Goal: Task Accomplishment & Management: Use online tool/utility

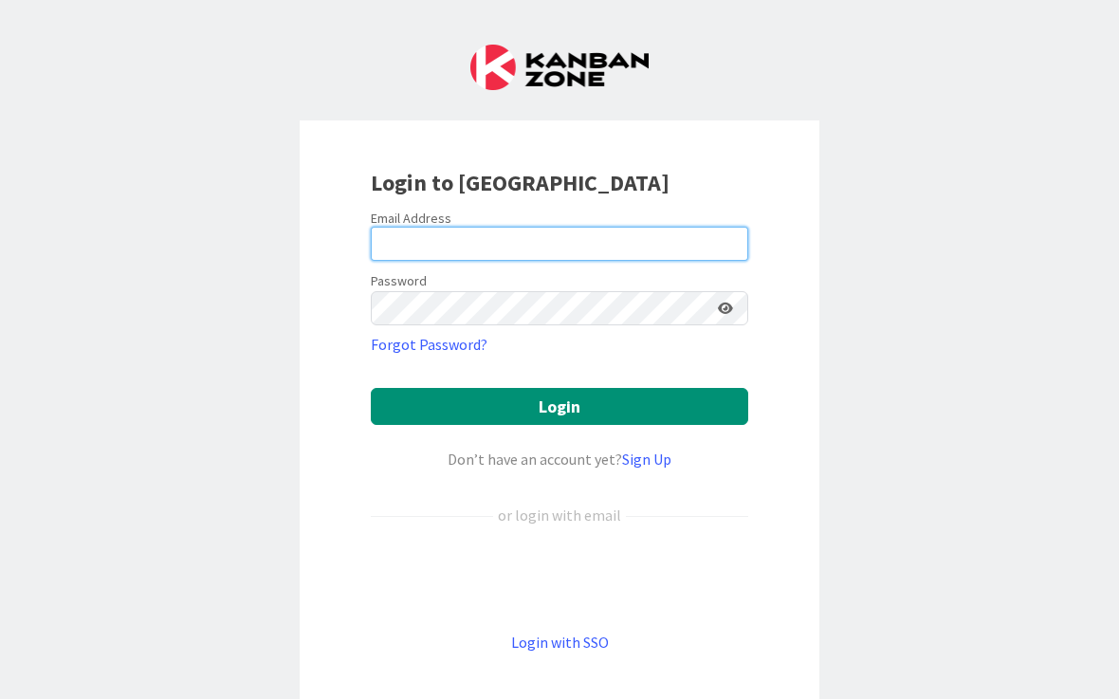
click at [568, 248] on input "email" at bounding box center [559, 245] width 377 height 34
type input "[EMAIL_ADDRESS][DOMAIN_NAME]"
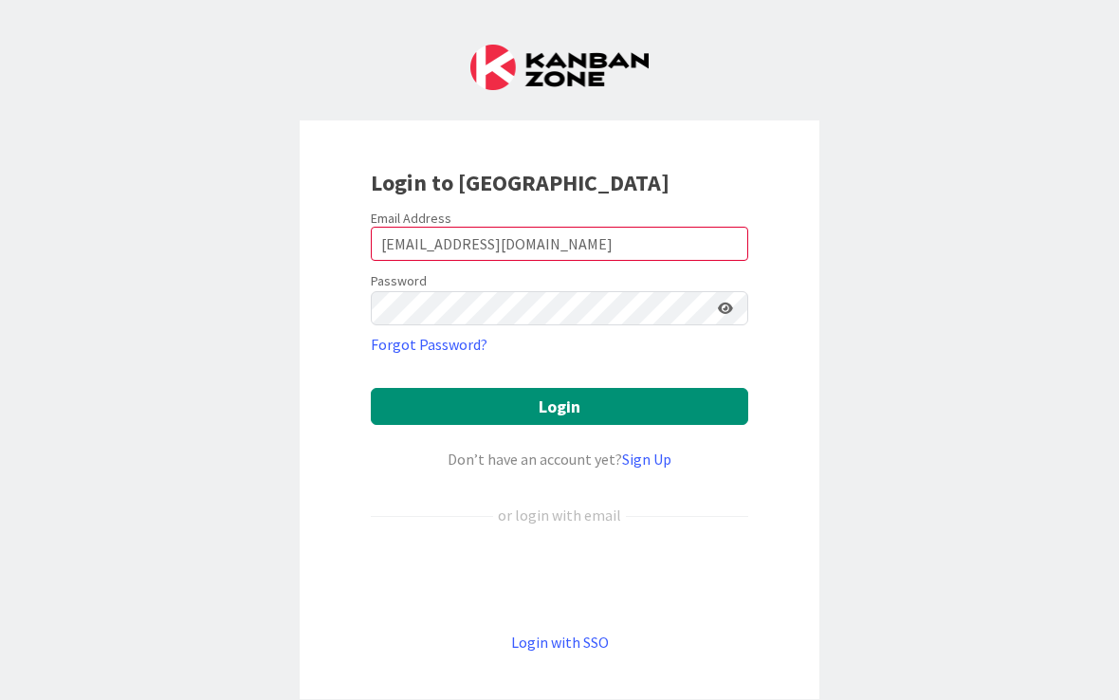
click at [559, 406] on button "Login" at bounding box center [559, 407] width 377 height 37
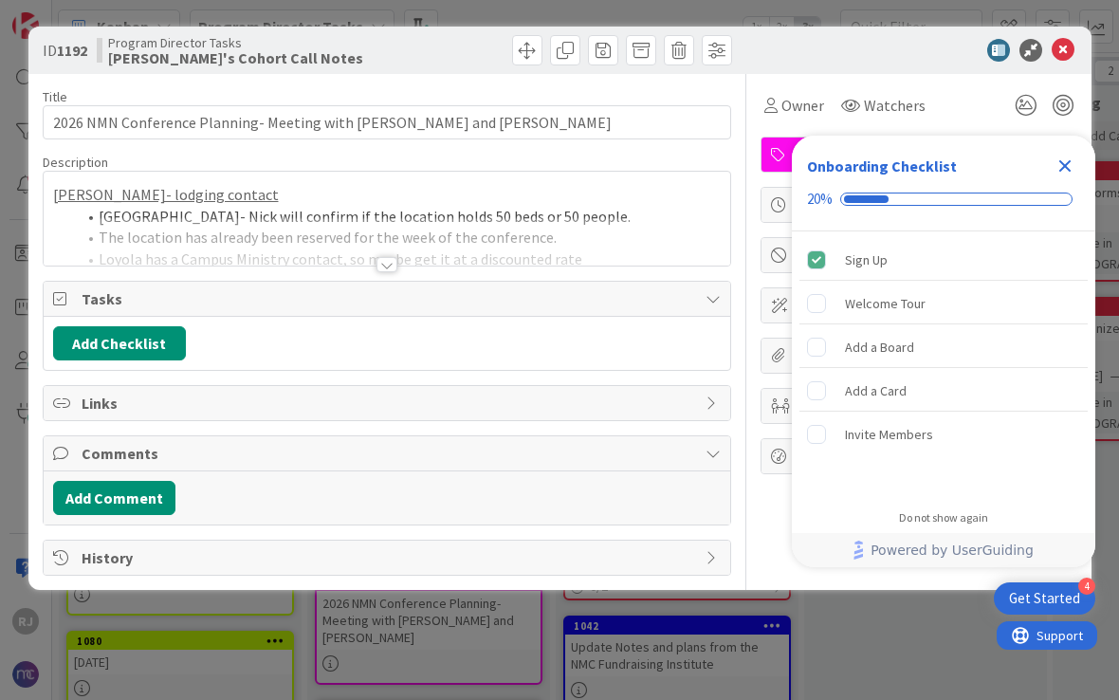
click at [1060, 170] on icon "Close Checklist" at bounding box center [1065, 166] width 12 height 12
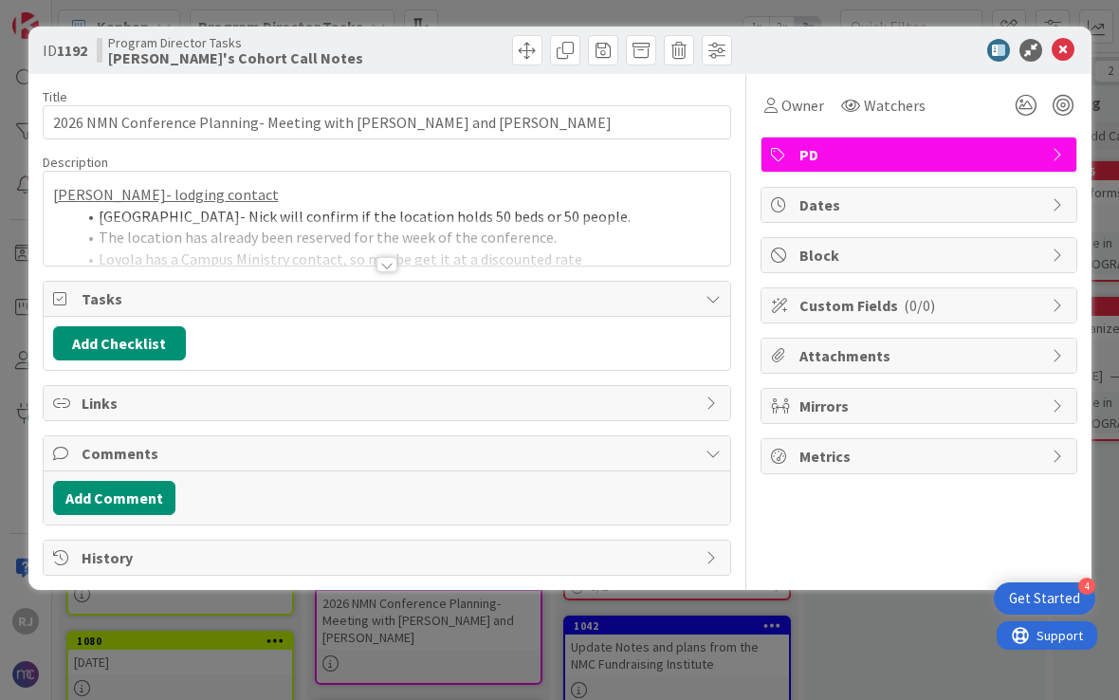
click at [1060, 59] on icon at bounding box center [1063, 50] width 23 height 23
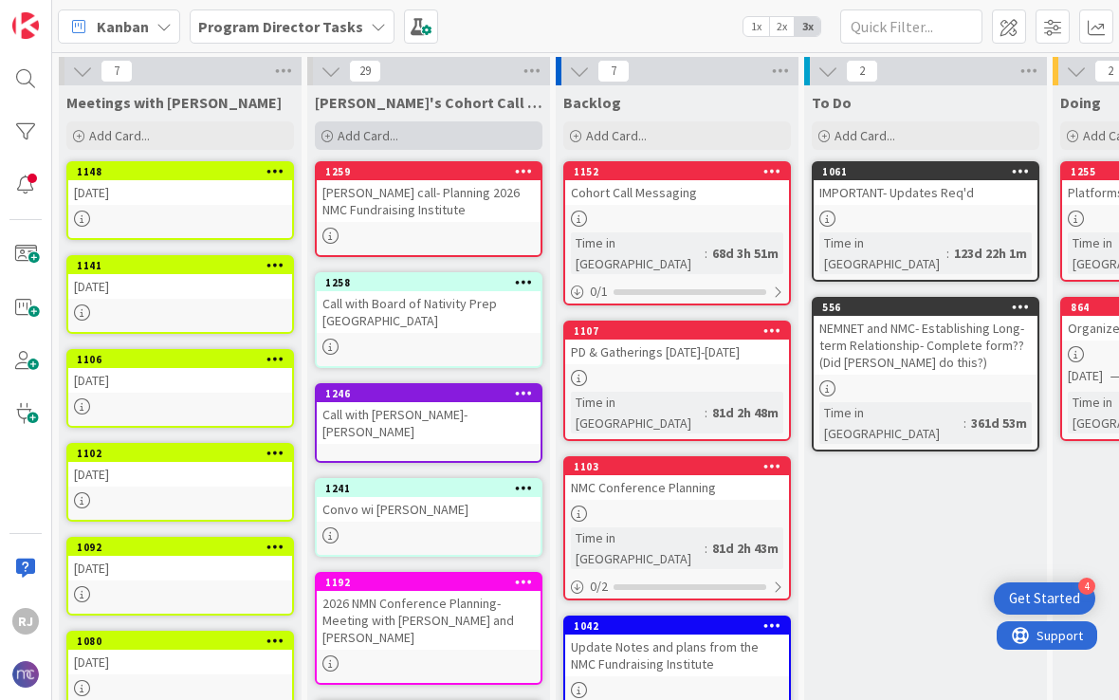
click at [351, 136] on span "Add Card..." at bounding box center [368, 135] width 61 height 17
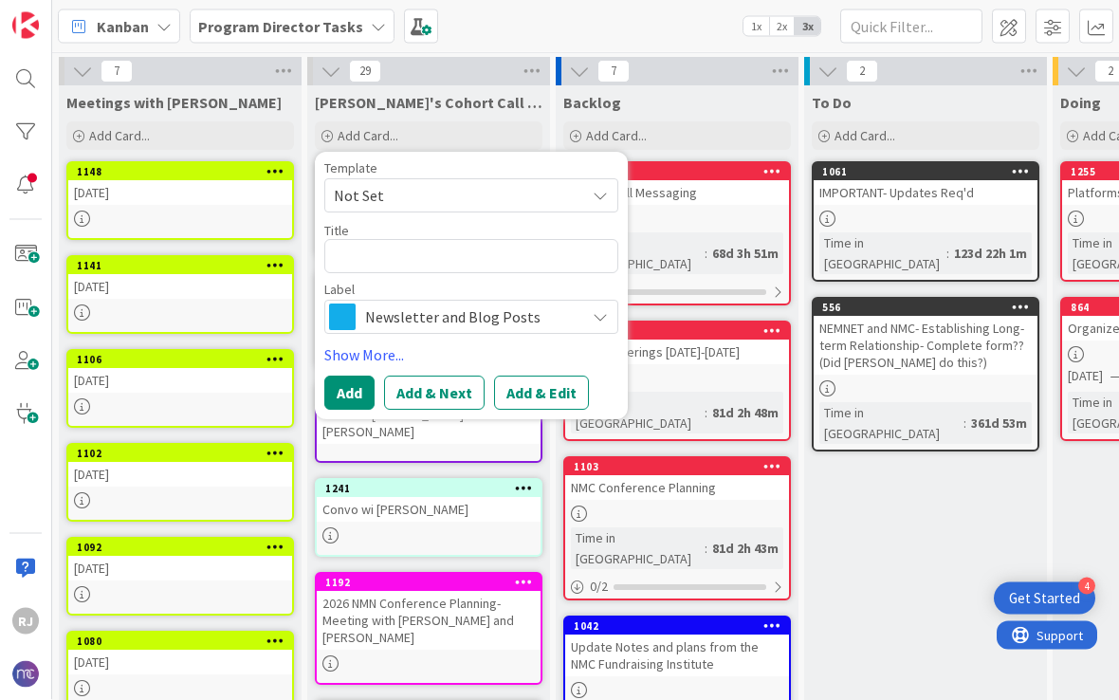
click at [280, 164] on icon at bounding box center [275, 170] width 18 height 13
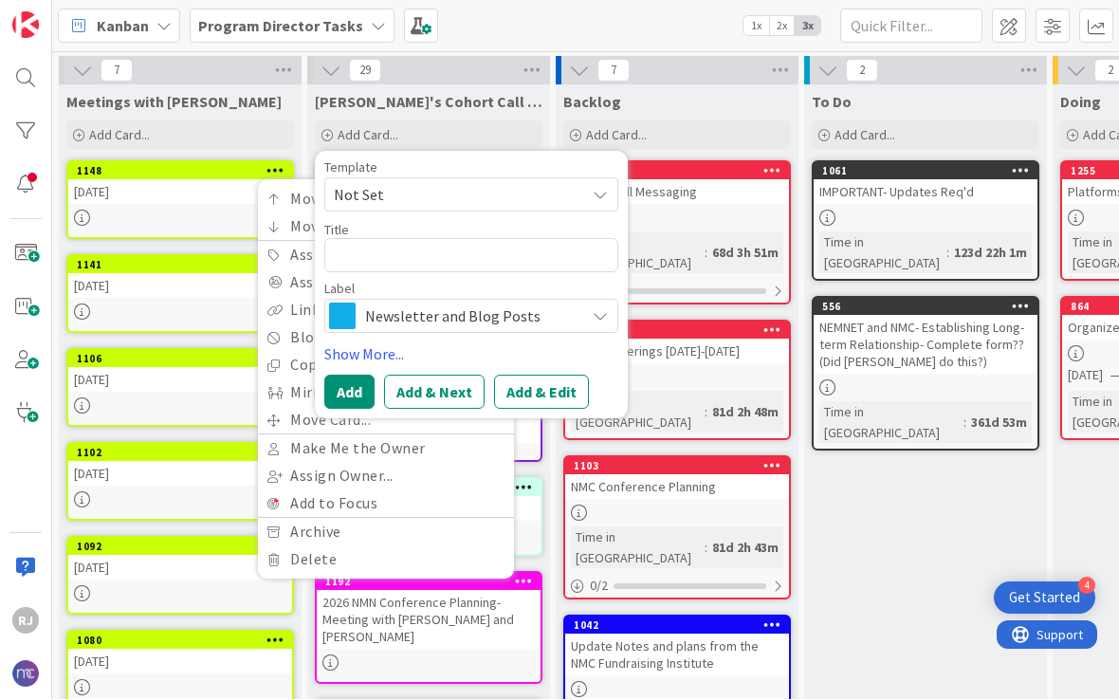
click at [916, 482] on div "To Do Add Card... 1061 IMPORTANT- Updates Req'd Time in [GEOGRAPHIC_DATA] : 123…" at bounding box center [925, 658] width 243 height 1146
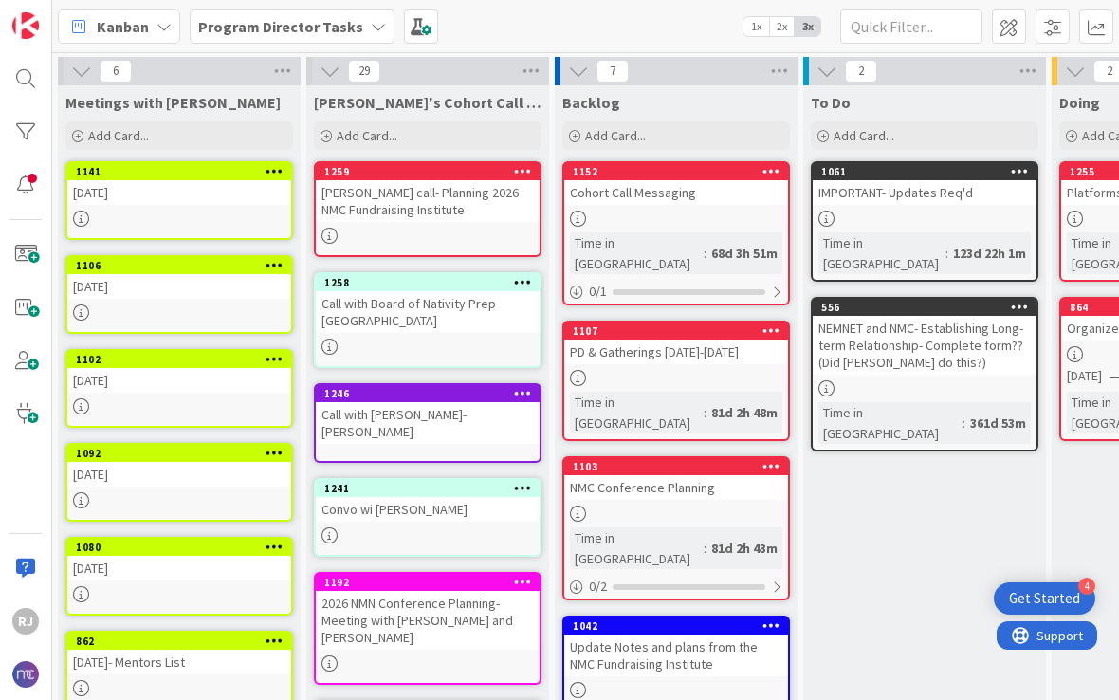
scroll to position [0, 1]
click at [280, 170] on icon at bounding box center [275, 170] width 18 height 13
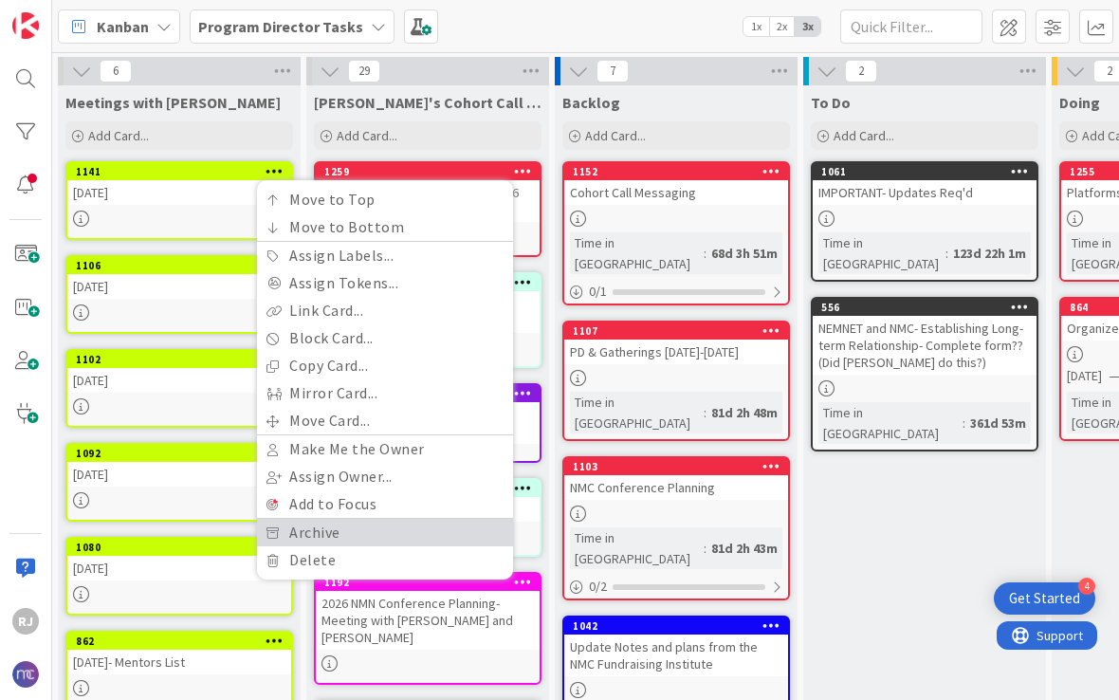
click at [322, 529] on link "Archive" at bounding box center [385, 532] width 256 height 27
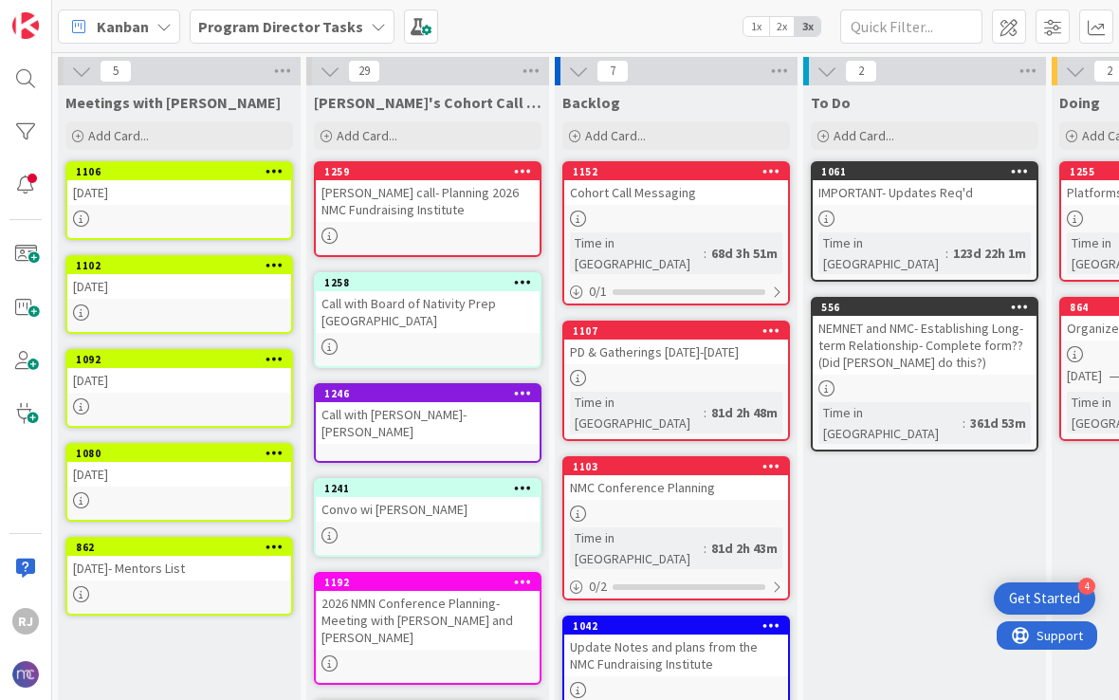
click at [278, 172] on icon at bounding box center [275, 170] width 18 height 13
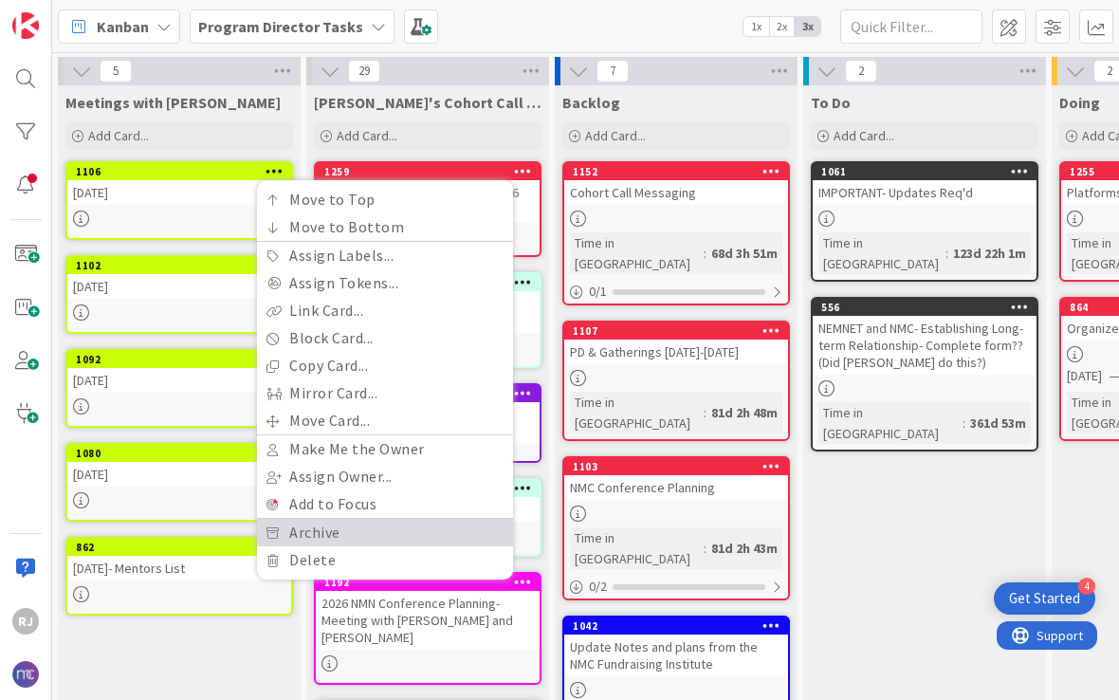
click at [339, 526] on link "Archive" at bounding box center [385, 532] width 256 height 27
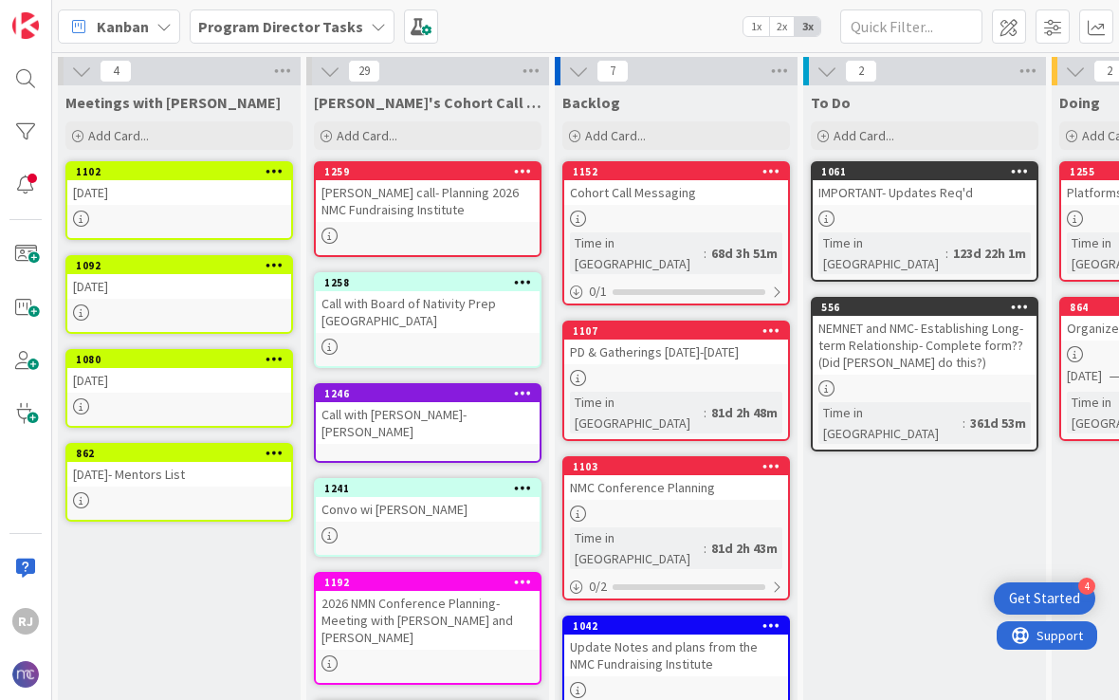
click at [272, 174] on icon at bounding box center [275, 170] width 18 height 13
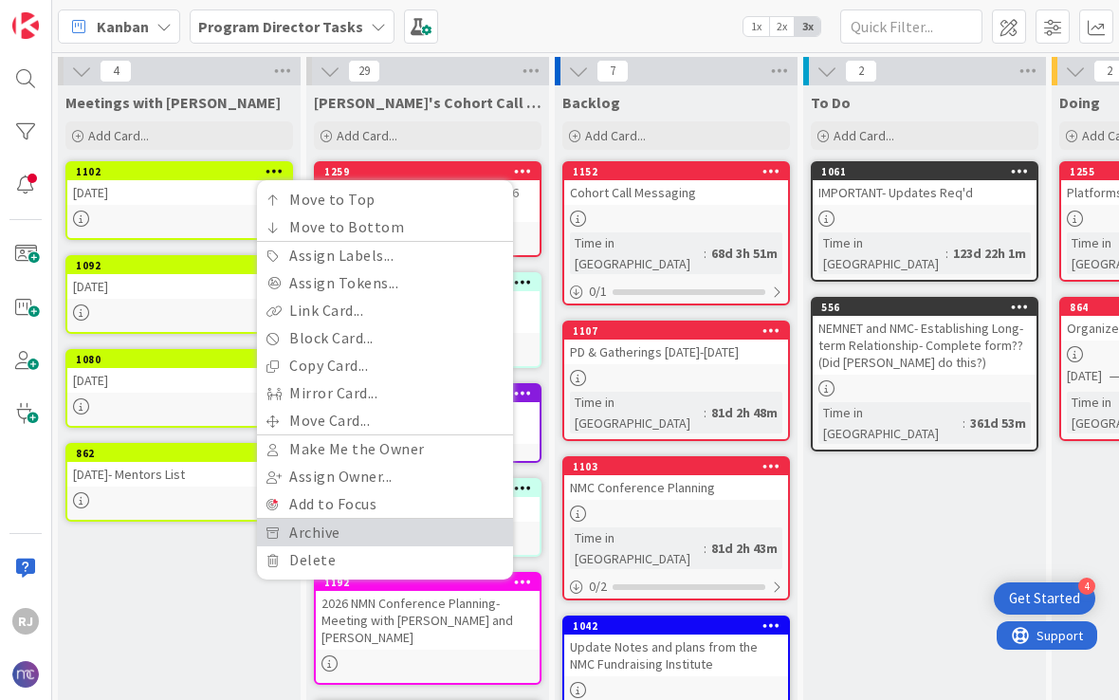
click at [343, 526] on link "Archive" at bounding box center [385, 532] width 256 height 27
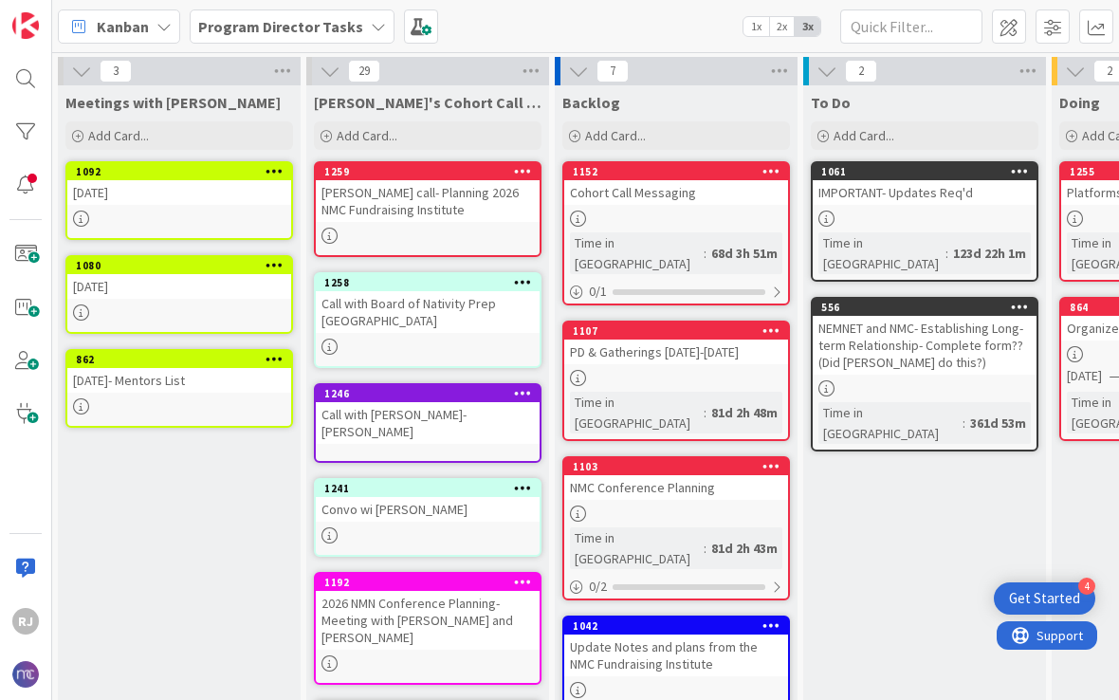
click at [267, 174] on icon at bounding box center [275, 170] width 18 height 13
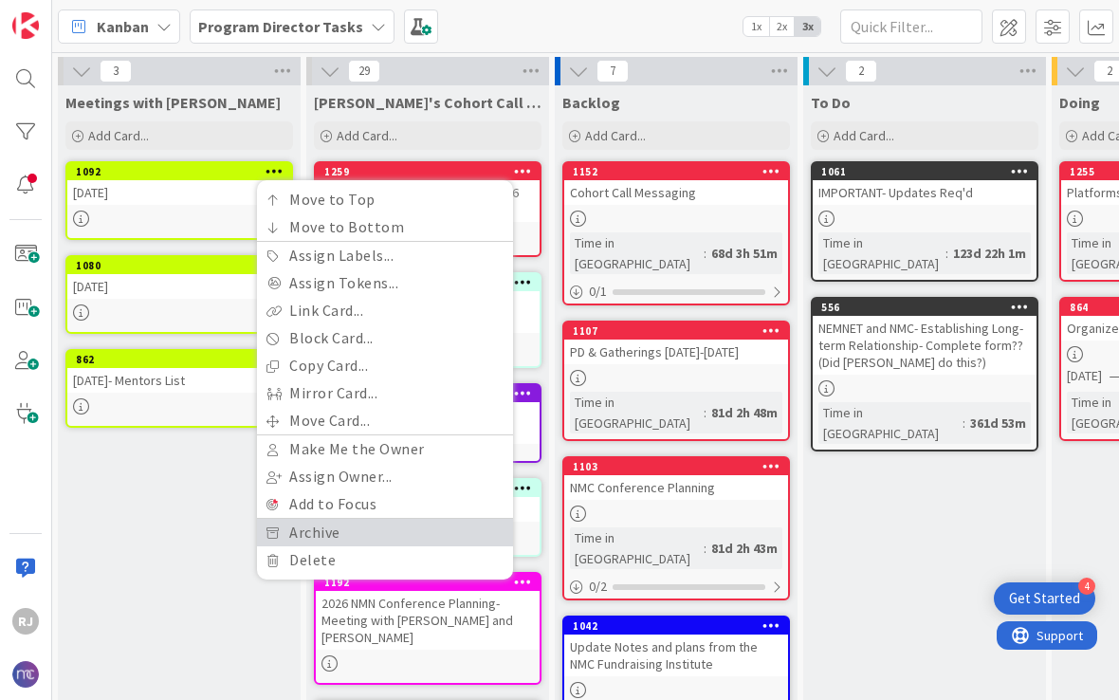
click at [342, 527] on link "Archive" at bounding box center [385, 532] width 256 height 27
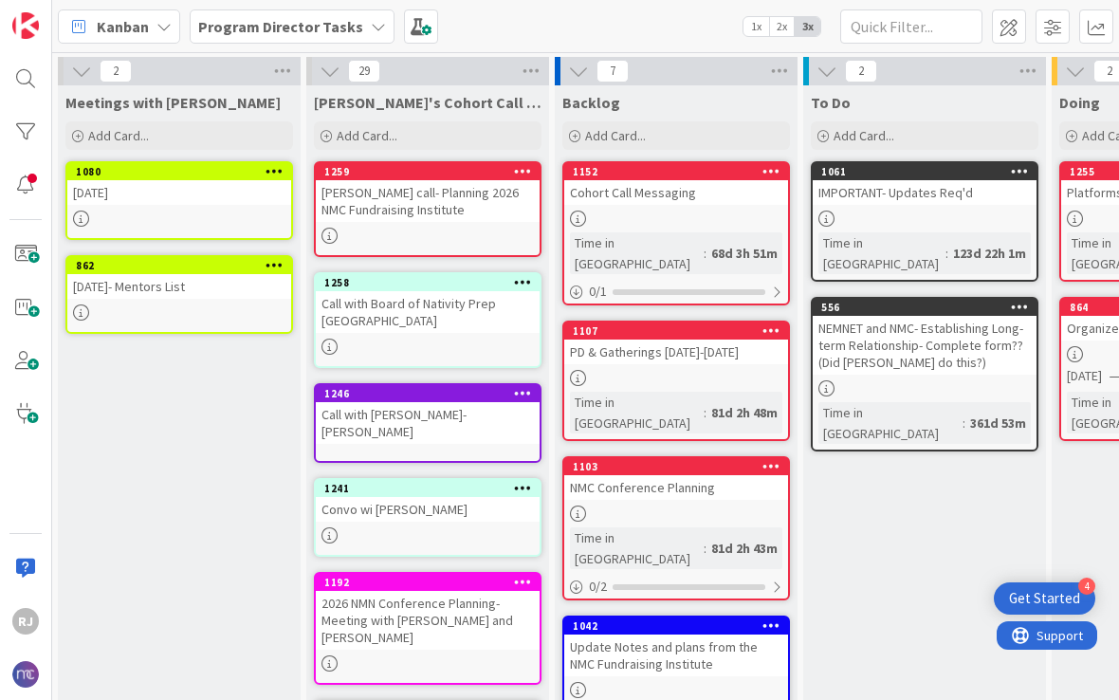
click at [275, 173] on icon at bounding box center [275, 170] width 18 height 13
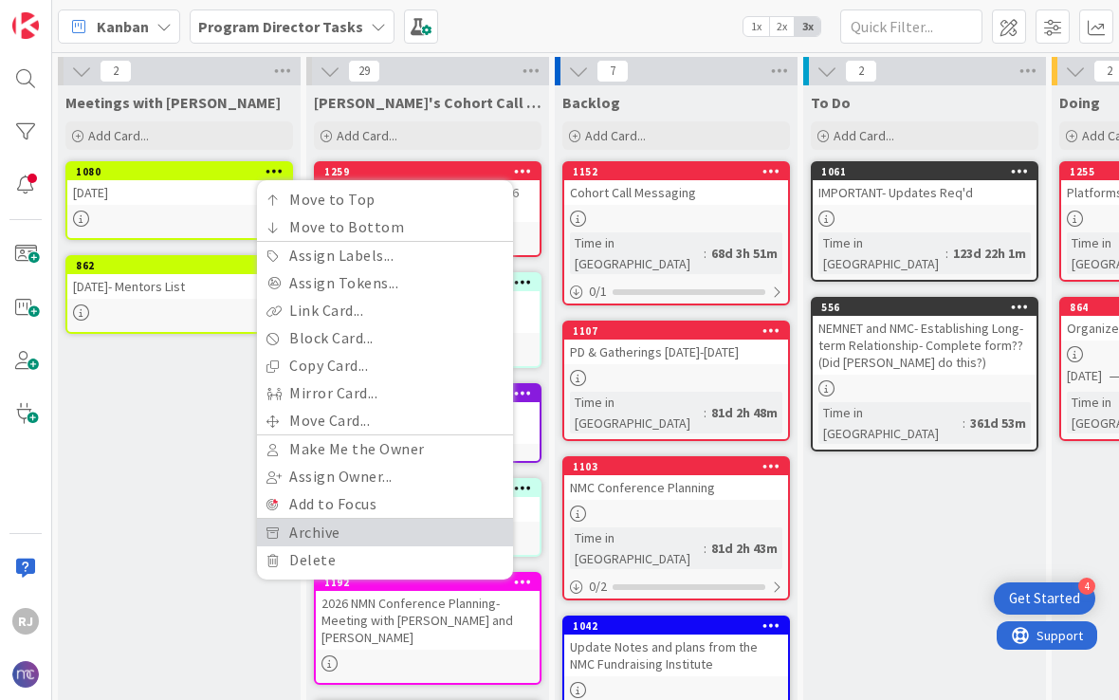
click at [347, 529] on link "Archive" at bounding box center [385, 532] width 256 height 27
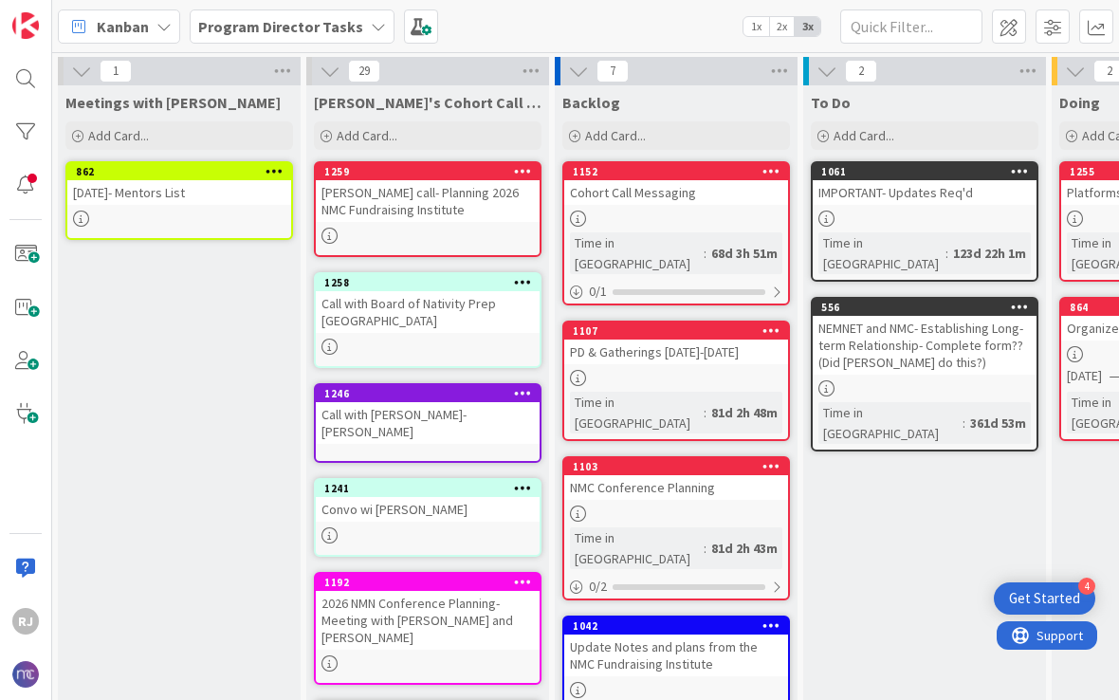
click at [277, 168] on icon at bounding box center [275, 170] width 18 height 13
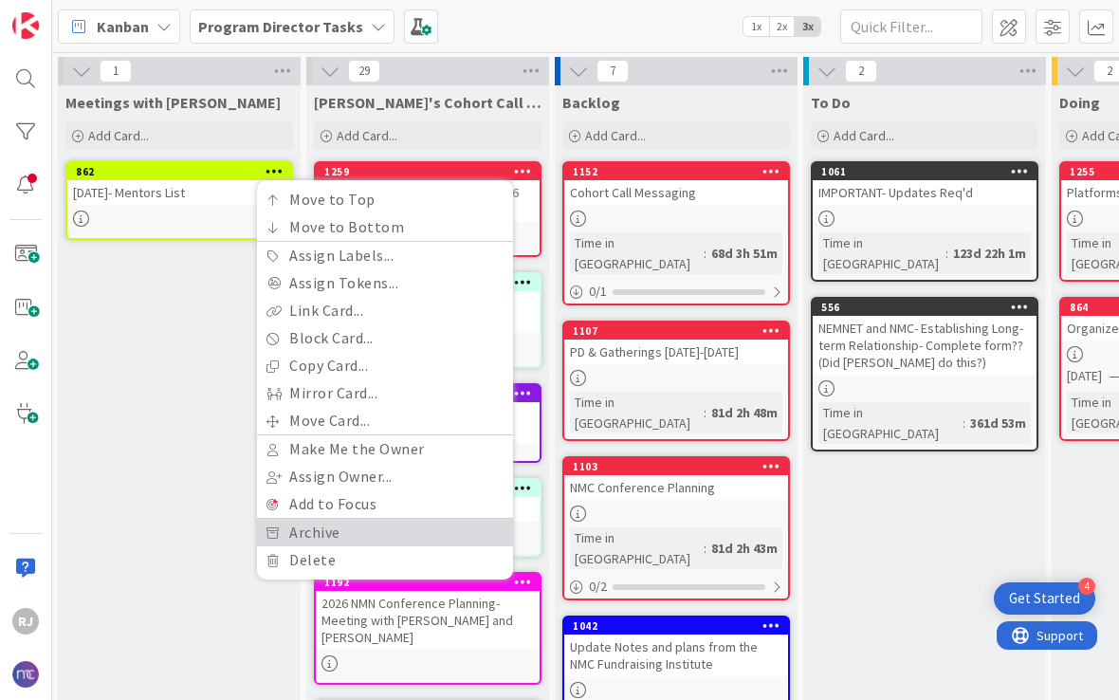
click at [344, 529] on link "Archive" at bounding box center [385, 532] width 256 height 27
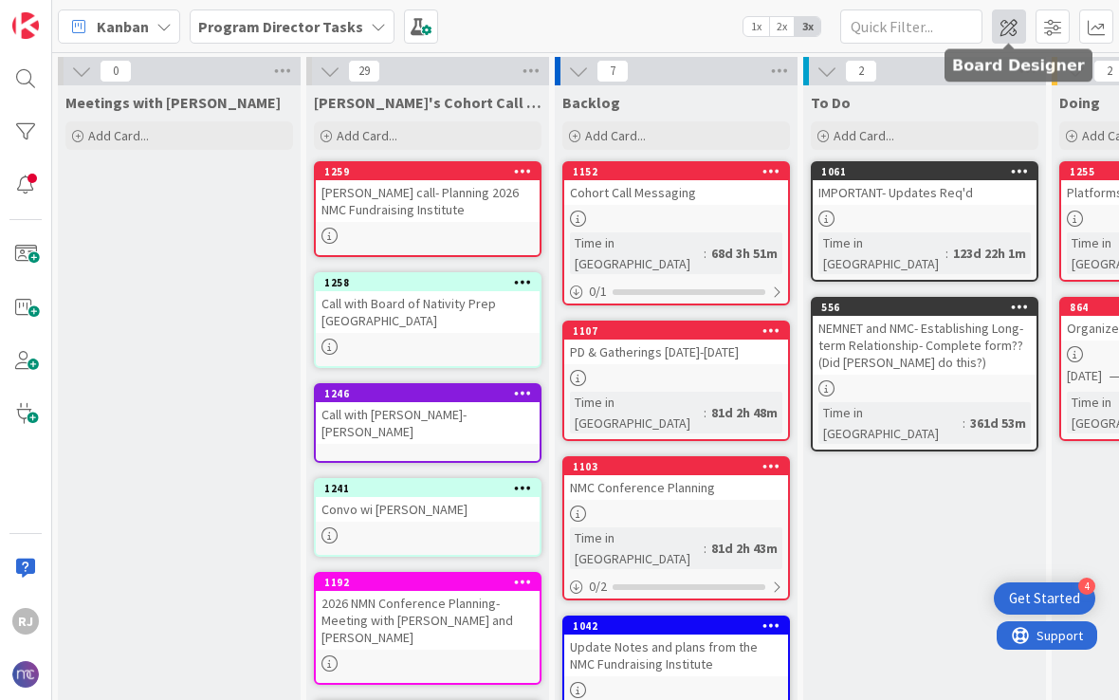
click at [1001, 25] on span at bounding box center [1009, 26] width 34 height 34
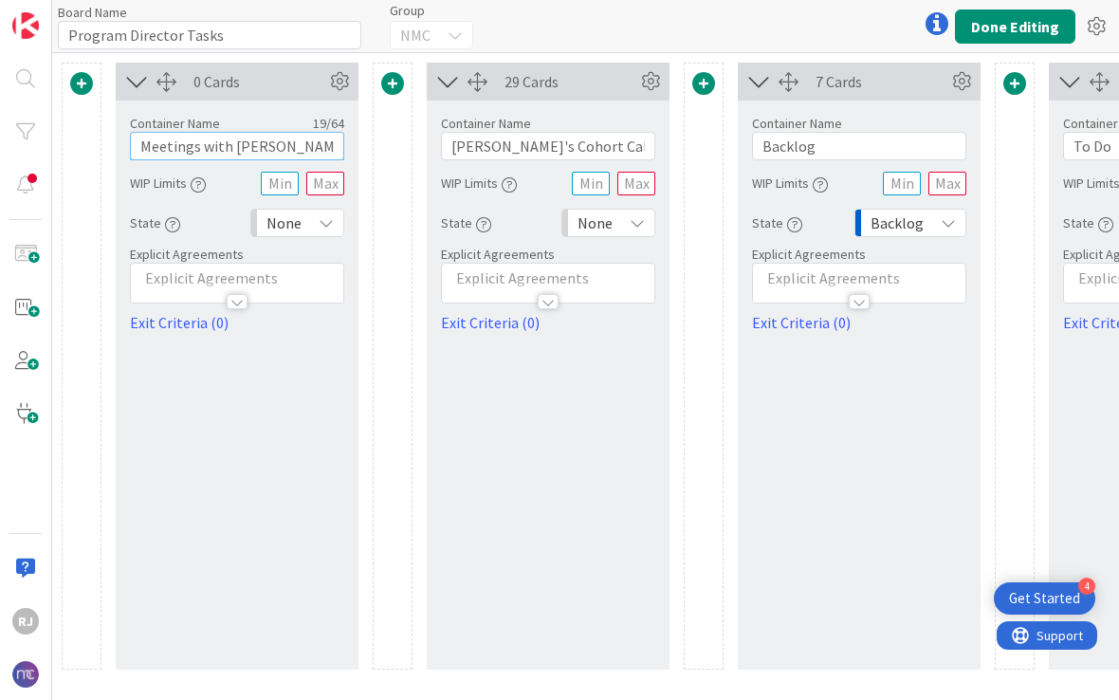
click at [260, 144] on input "Meetings with [PERSON_NAME]" at bounding box center [237, 146] width 214 height 28
click at [259, 144] on input "Meetings with [PERSON_NAME]" at bounding box center [237, 146] width 214 height 28
click at [266, 148] on input "Meetings with [PERSON_NAME]" at bounding box center [237, 146] width 214 height 28
click at [222, 149] on input "Meetings with [PERSON_NAME]" at bounding box center [237, 146] width 214 height 28
click at [221, 149] on input "Meetings with [PERSON_NAME]" at bounding box center [237, 146] width 214 height 28
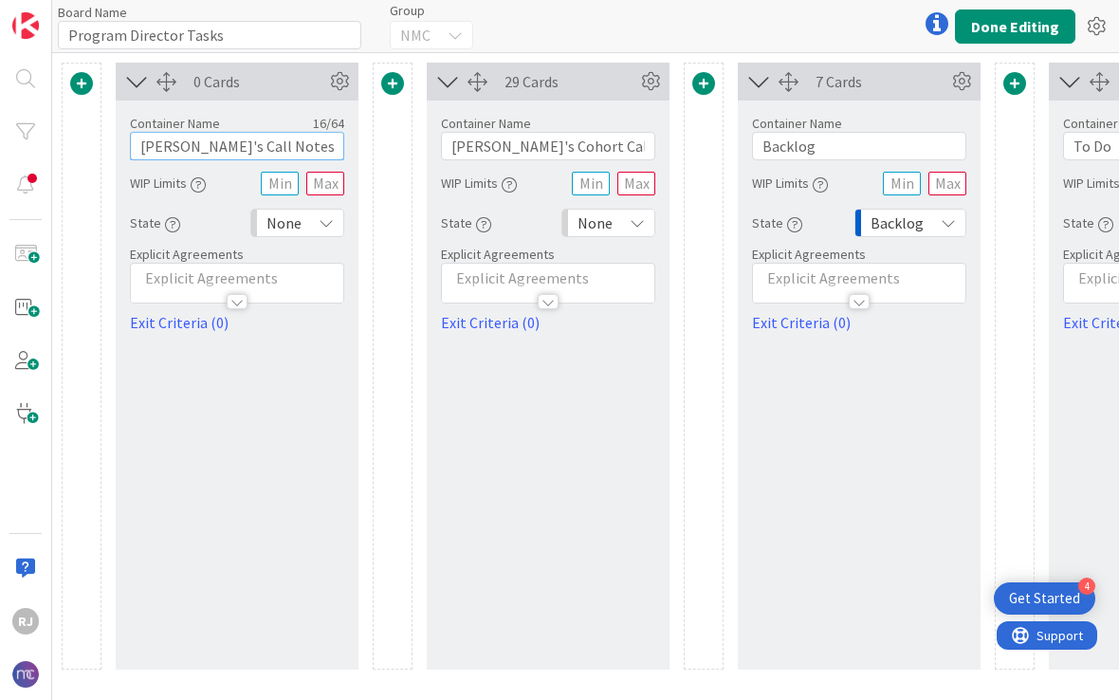
type input "[PERSON_NAME]'s Call Notes"
click at [566, 145] on input "[PERSON_NAME]'s Cohort Call Notes" at bounding box center [548, 146] width 214 height 28
click at [481, 144] on input "[PERSON_NAME]'s Cohort Call Notes" at bounding box center [548, 146] width 214 height 28
click at [481, 143] on input "[PERSON_NAME]'s Cohort Call Notes" at bounding box center [548, 146] width 214 height 28
type input "Cohort Call Notes"
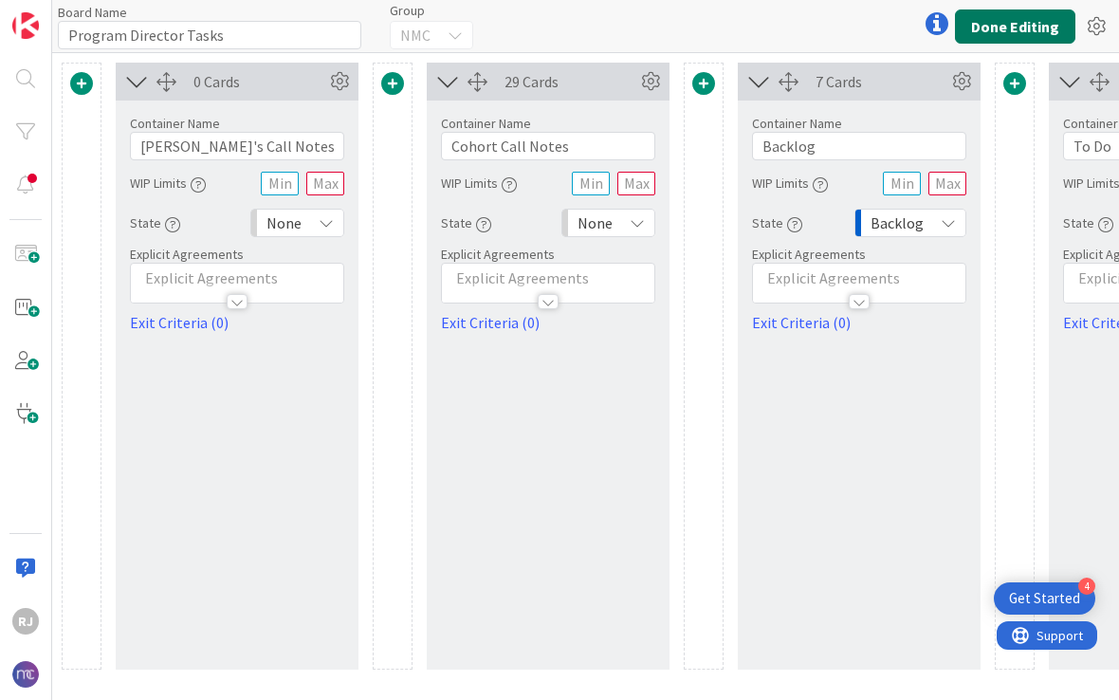
click at [1014, 27] on button "Done Editing" at bounding box center [1015, 26] width 120 height 34
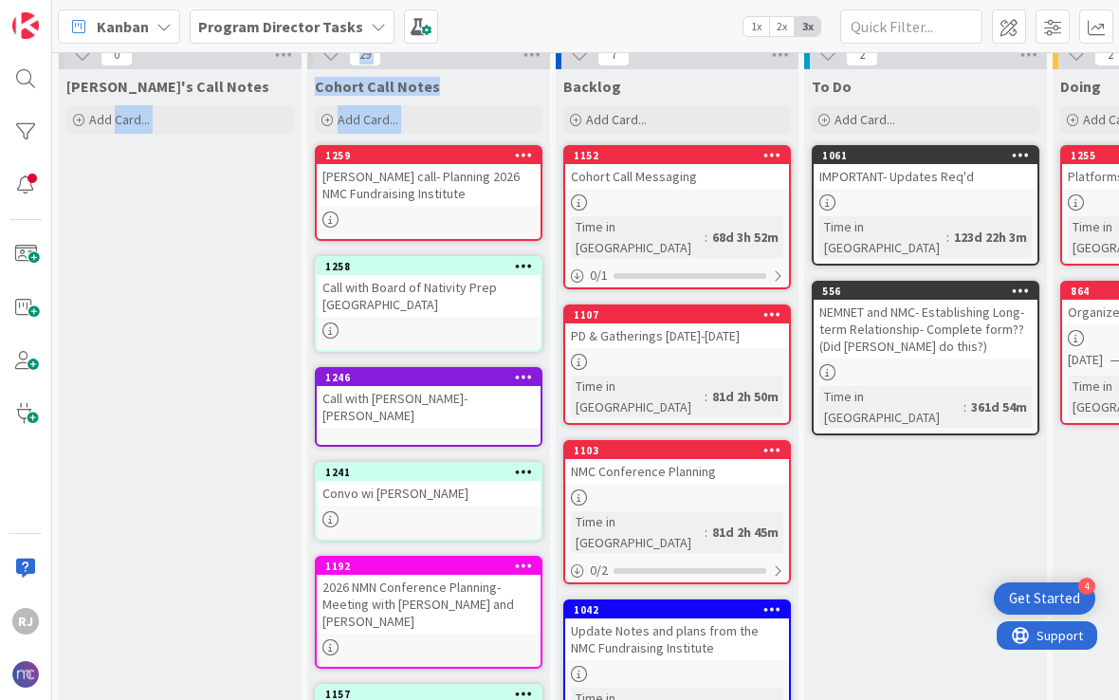
scroll to position [16, 0]
click at [491, 210] on div "1259 [PERSON_NAME] call- Planning 2026 NMC Fundraising Institute" at bounding box center [429, 193] width 228 height 96
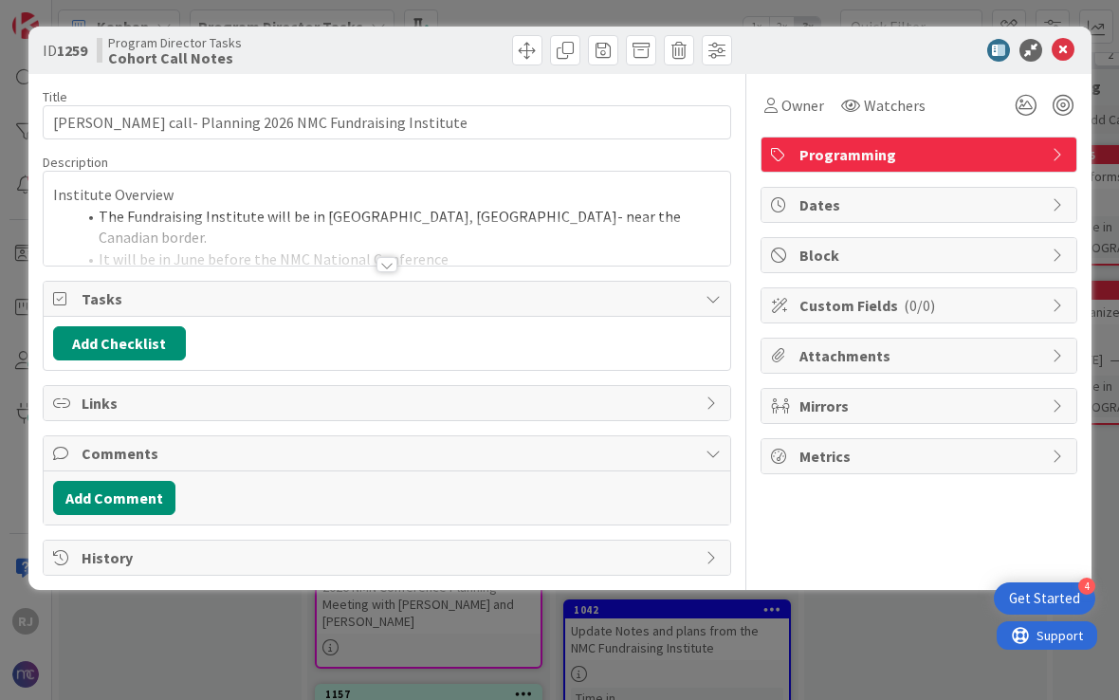
click at [1059, 46] on icon at bounding box center [1063, 50] width 23 height 23
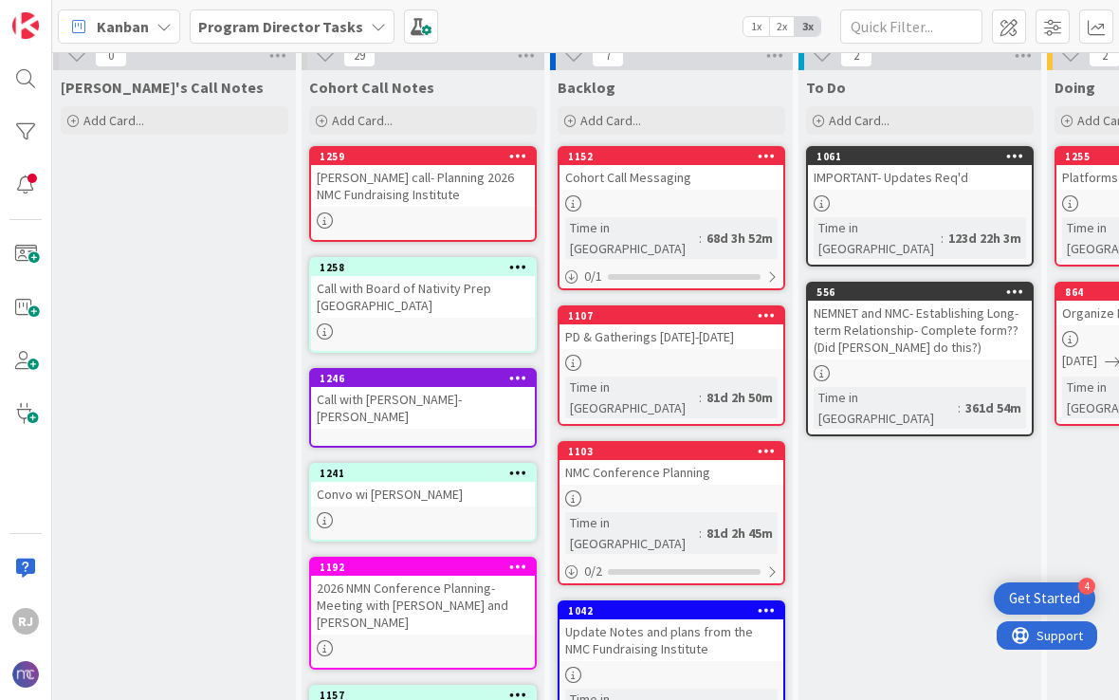
scroll to position [16, 5]
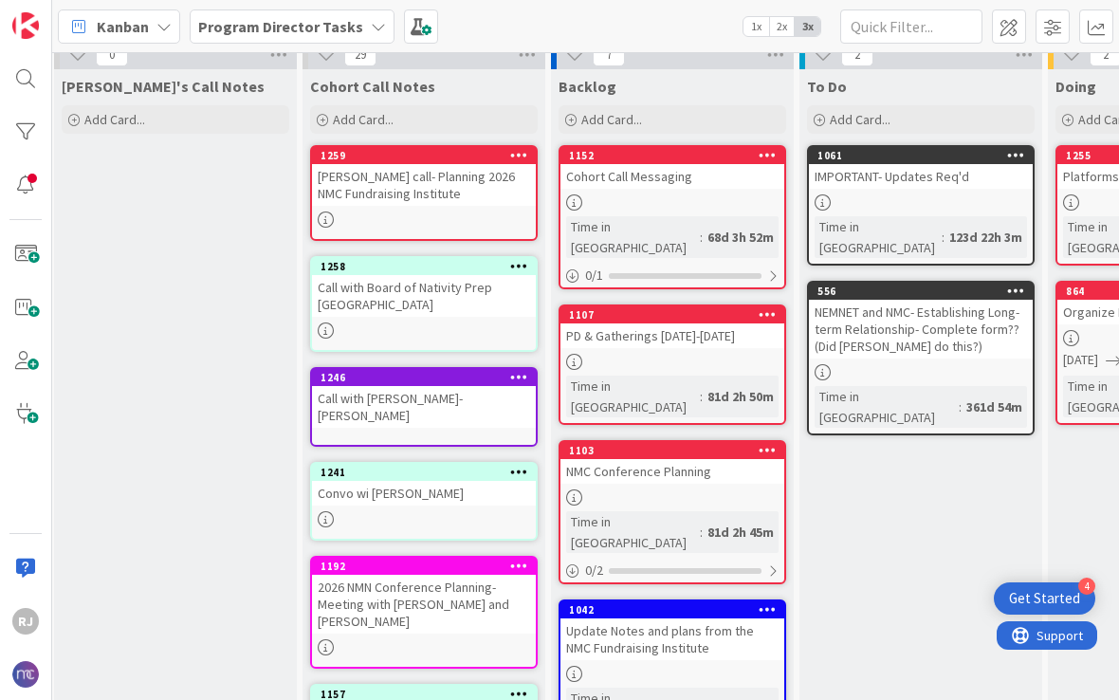
click at [521, 158] on icon at bounding box center [519, 154] width 18 height 13
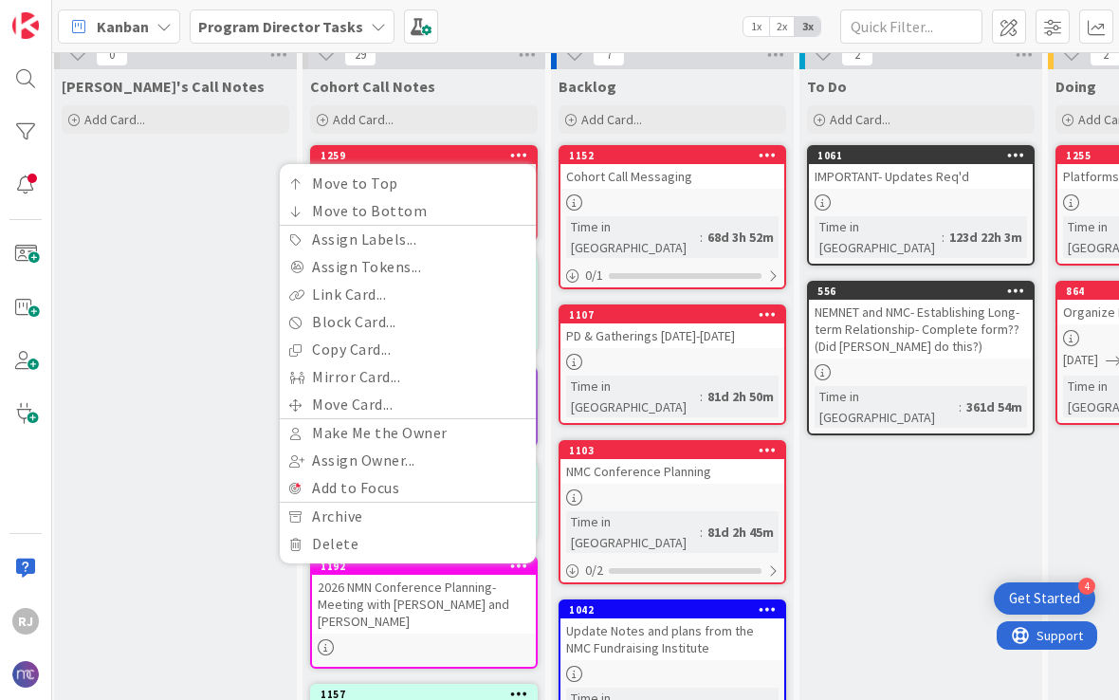
click at [236, 217] on div "Ros's Call Notes Add Card..." at bounding box center [175, 642] width 243 height 1146
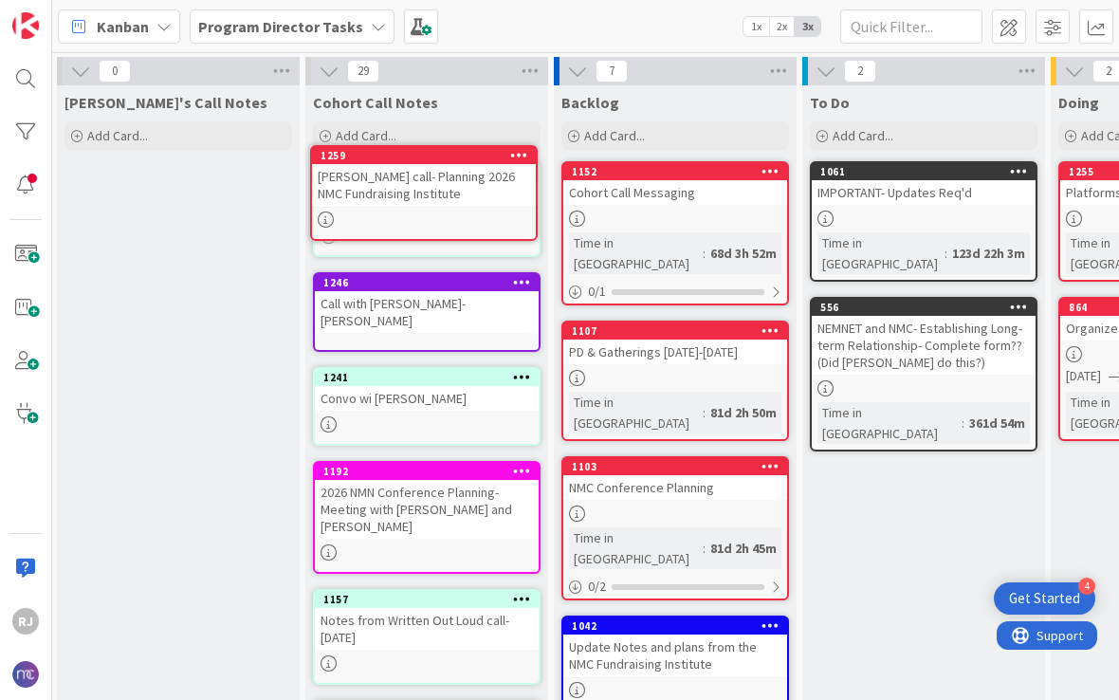
scroll to position [0, 0]
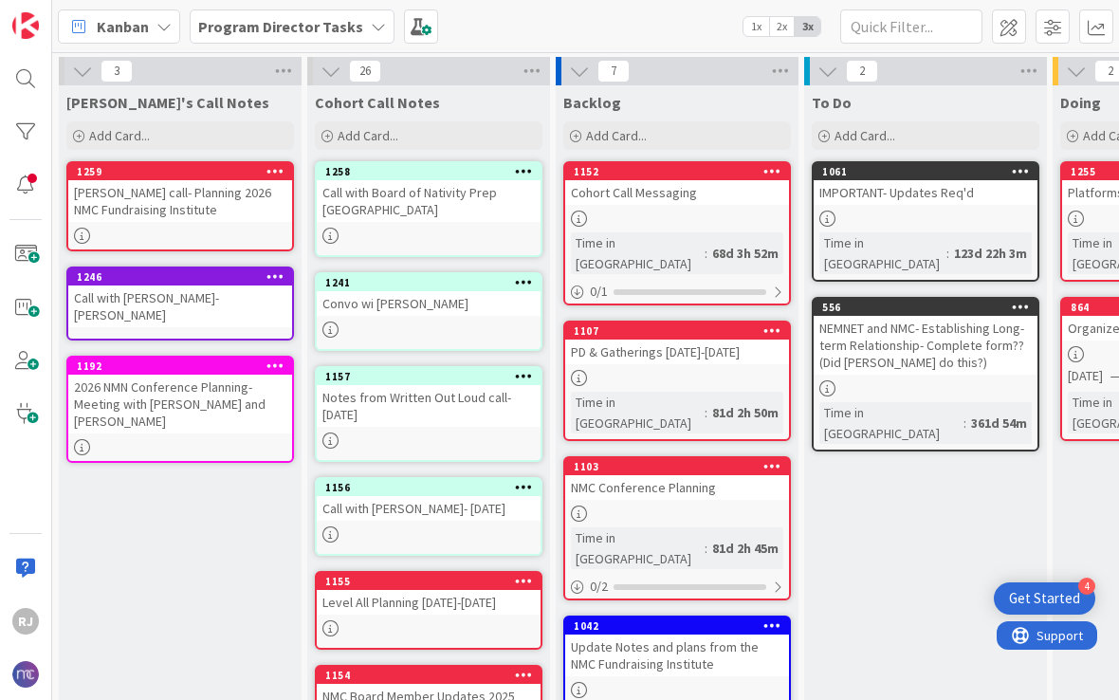
click at [461, 317] on div "1241 Convo wi [PERSON_NAME]" at bounding box center [429, 311] width 228 height 79
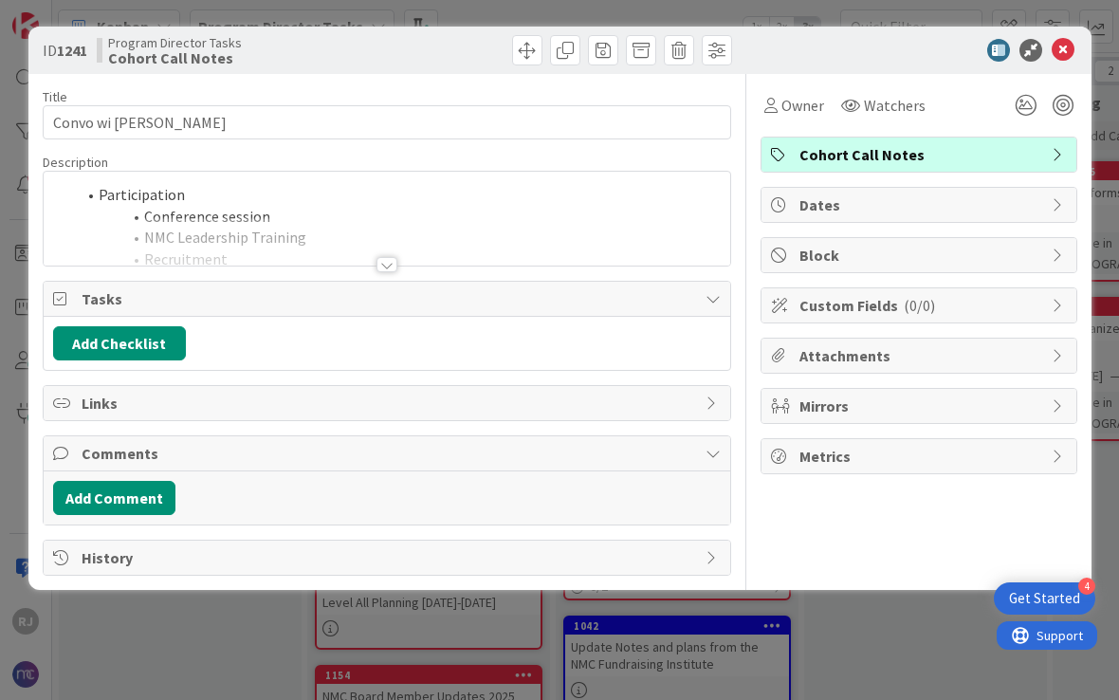
click at [461, 316] on div "Tasks" at bounding box center [387, 299] width 687 height 35
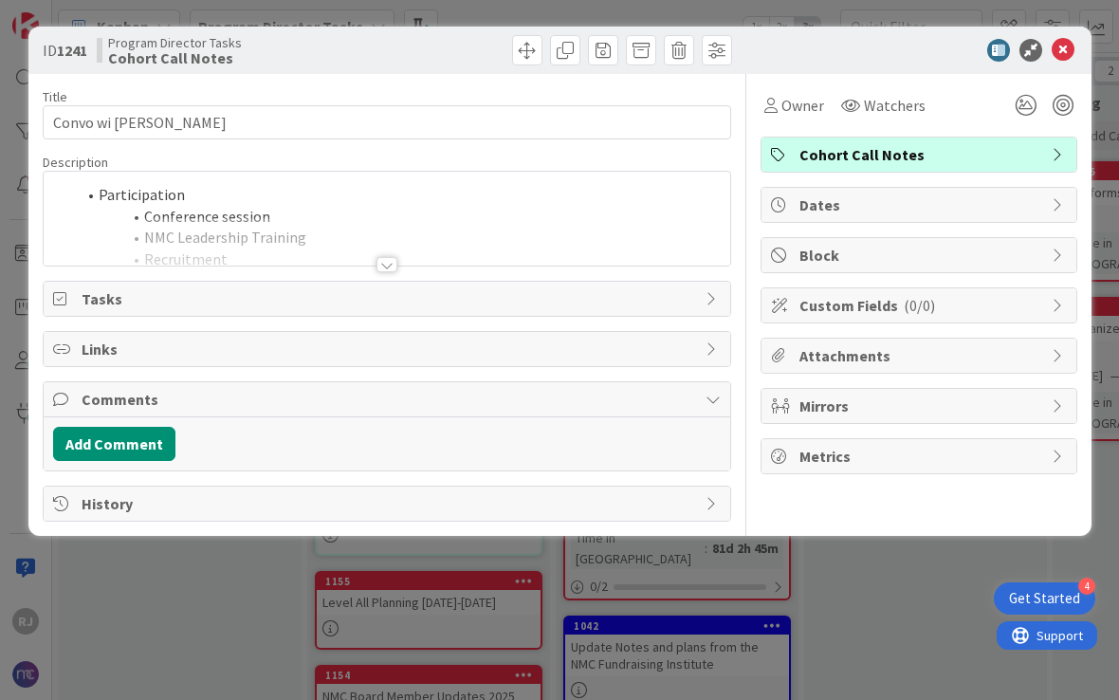
click at [1057, 55] on icon at bounding box center [1063, 50] width 23 height 23
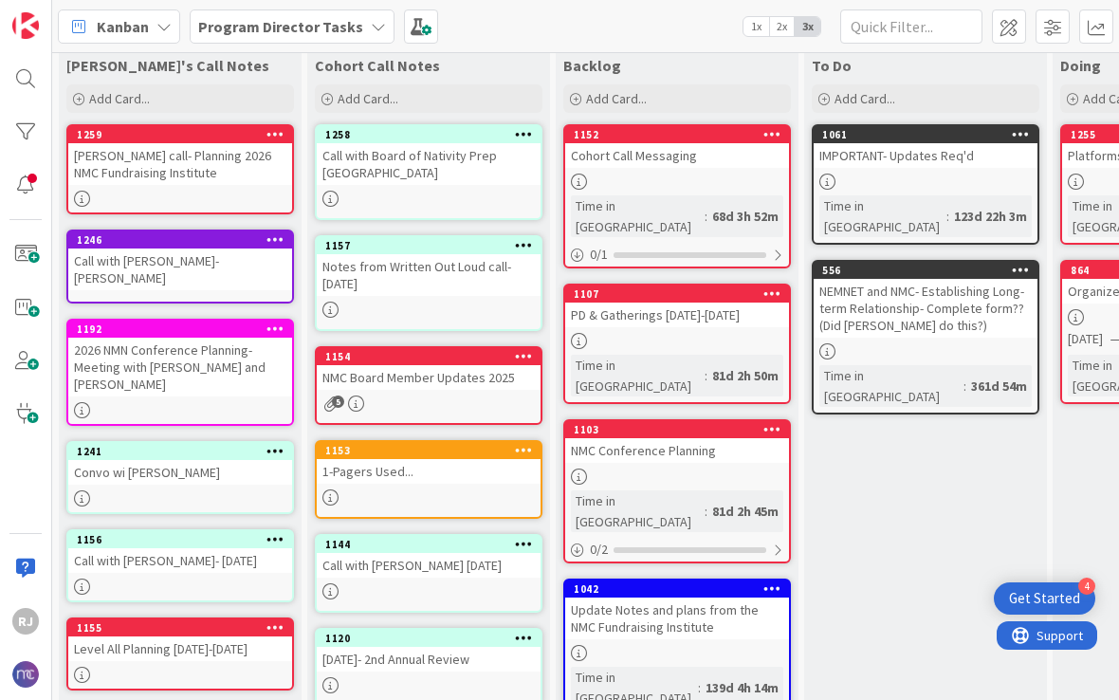
scroll to position [35, 0]
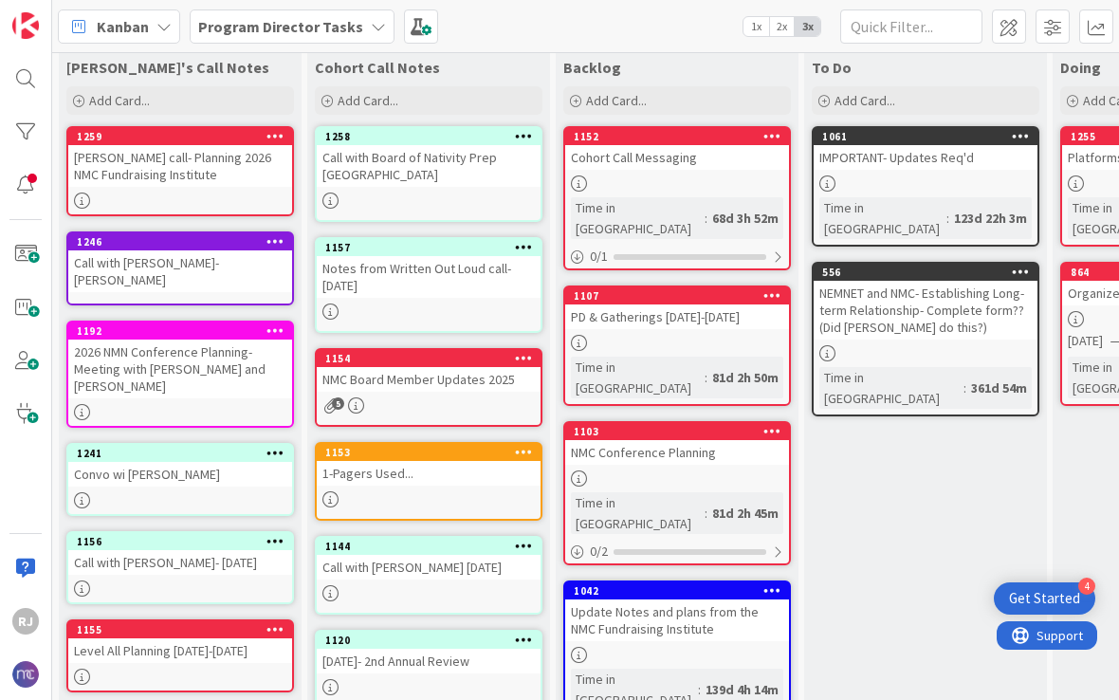
click at [476, 467] on div "1-Pagers Used..." at bounding box center [429, 473] width 224 height 25
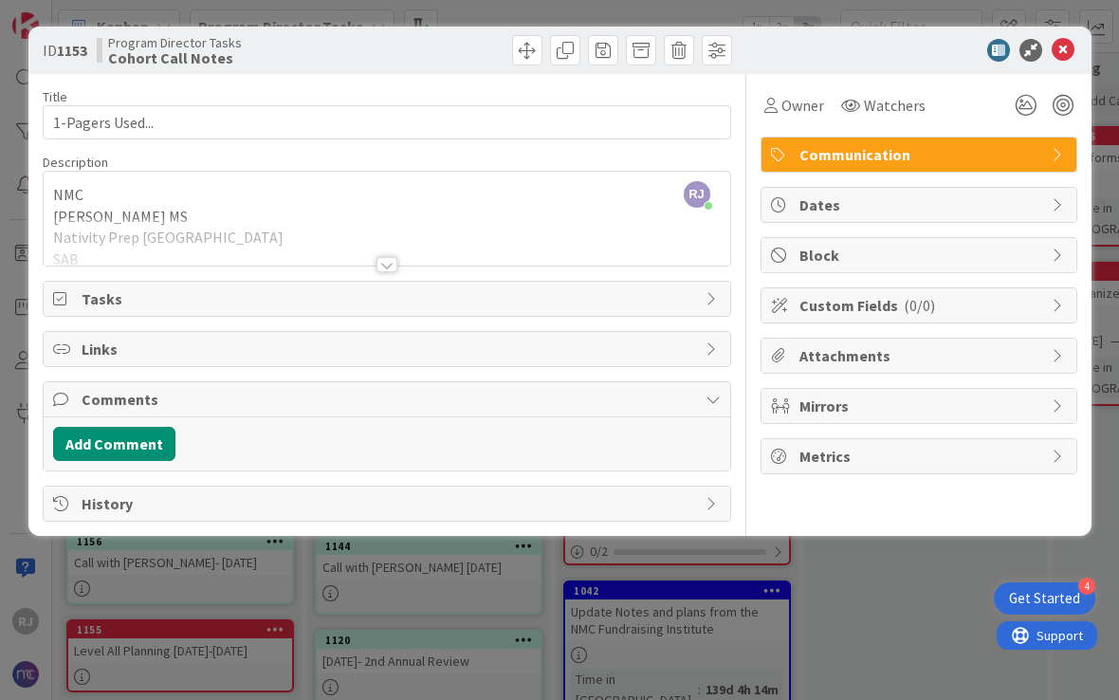
click at [1060, 49] on icon at bounding box center [1063, 50] width 23 height 23
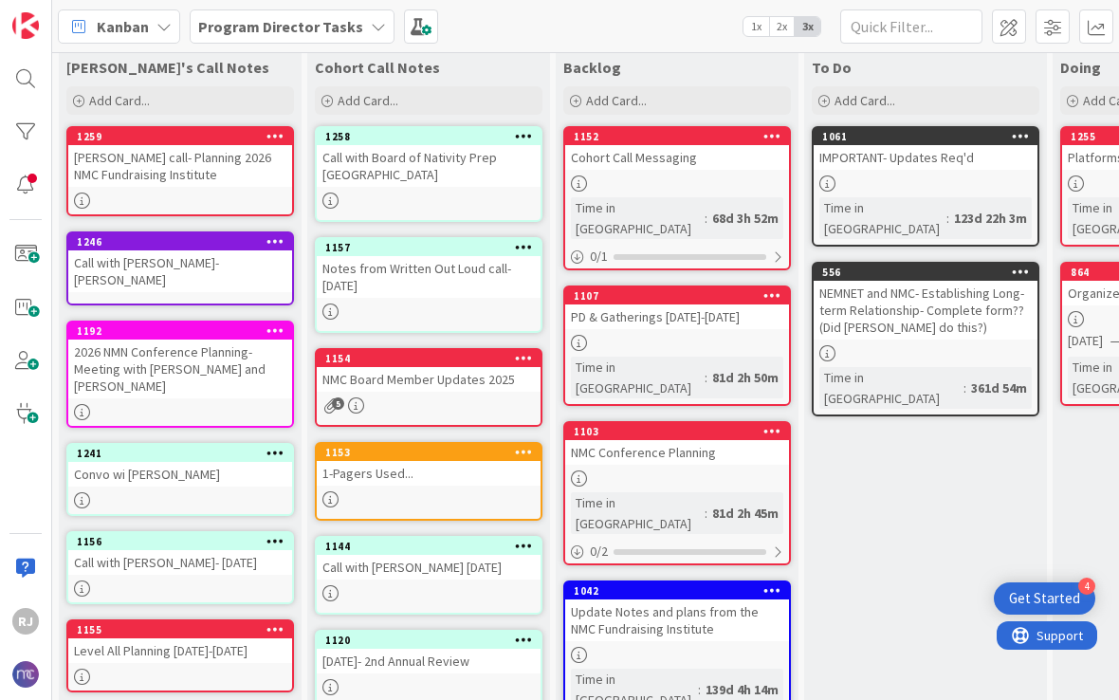
click at [525, 451] on icon at bounding box center [524, 451] width 18 height 13
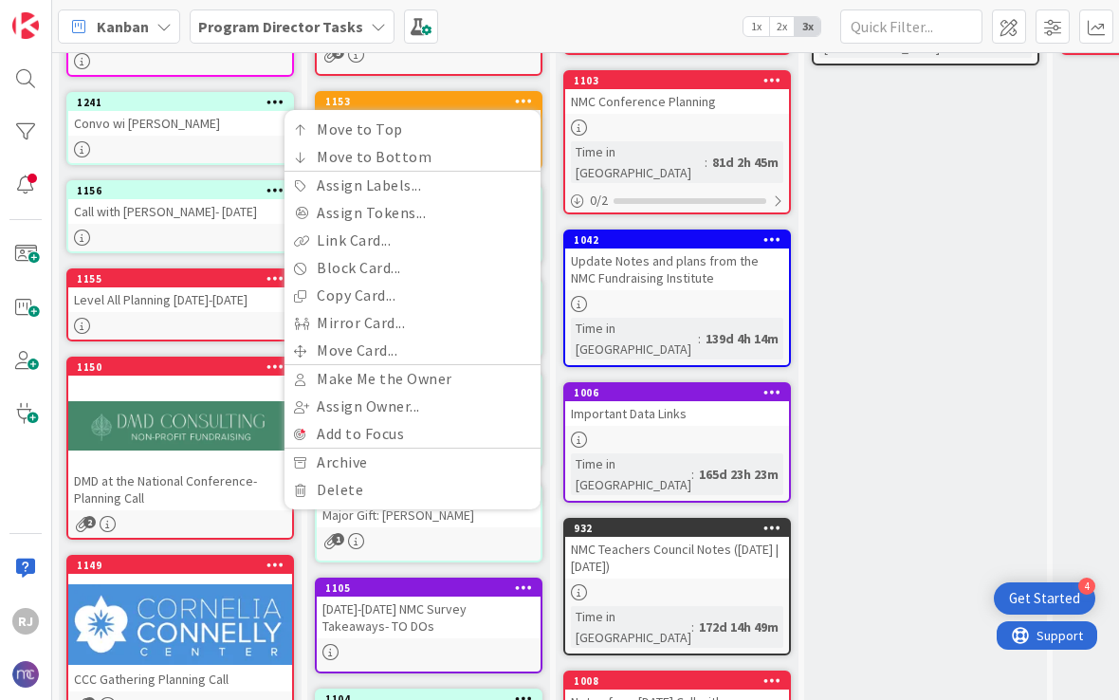
scroll to position [388, 0]
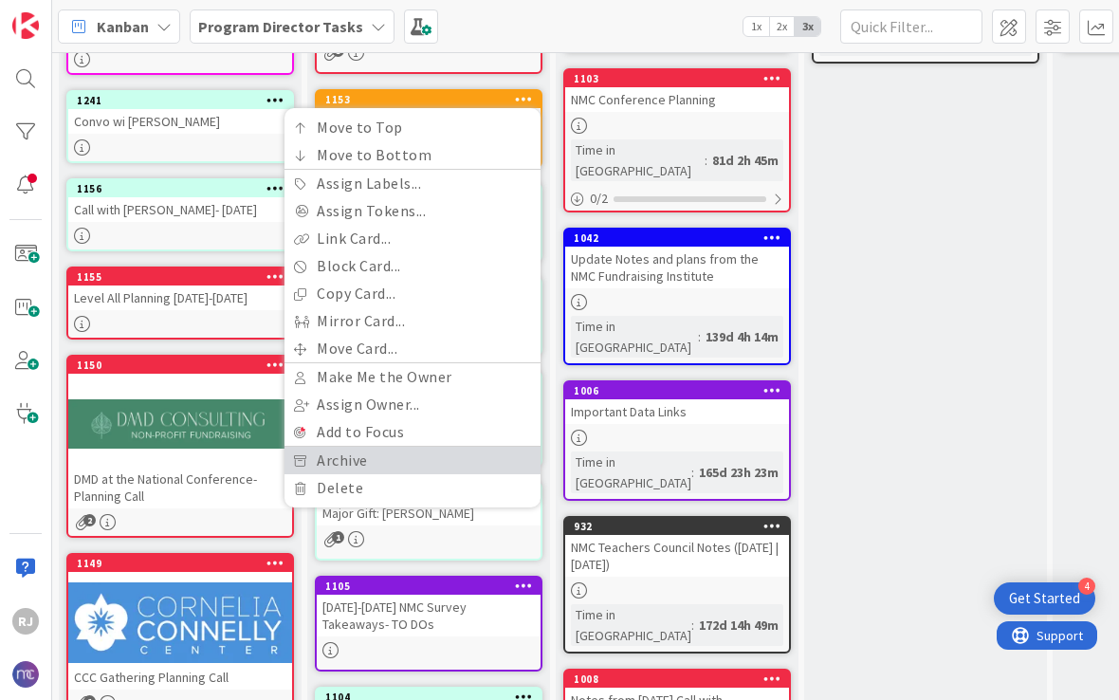
click at [353, 461] on link "Archive" at bounding box center [412, 460] width 256 height 27
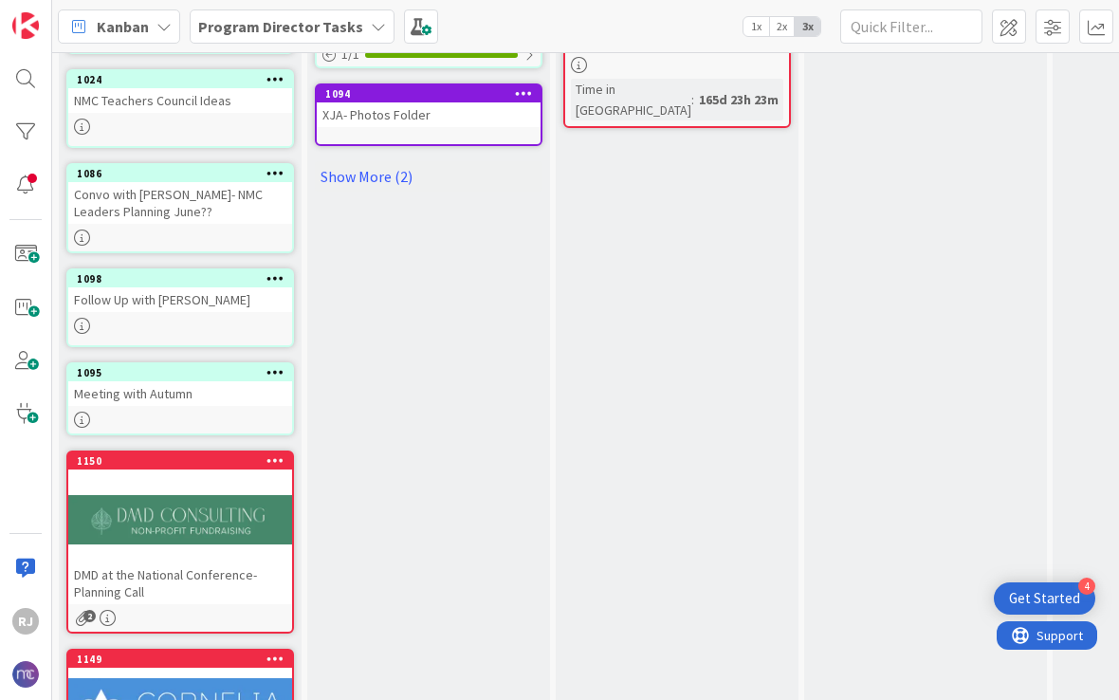
scroll to position [1068, 0]
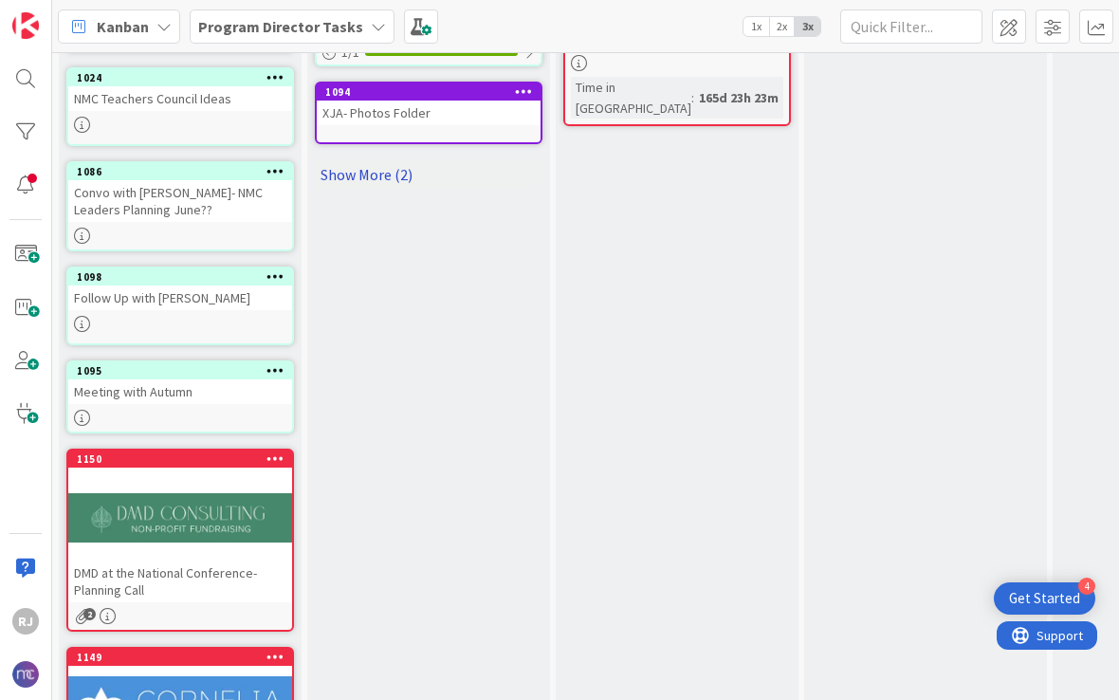
click at [383, 174] on link "Show More (2)" at bounding box center [429, 174] width 228 height 30
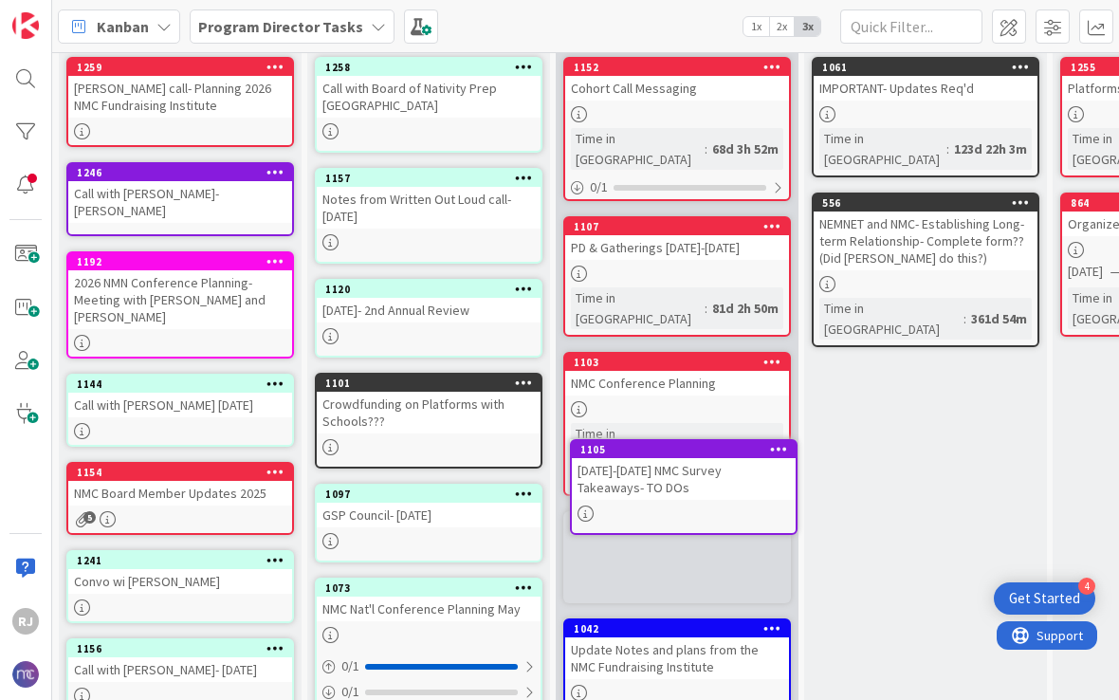
scroll to position [109, 0]
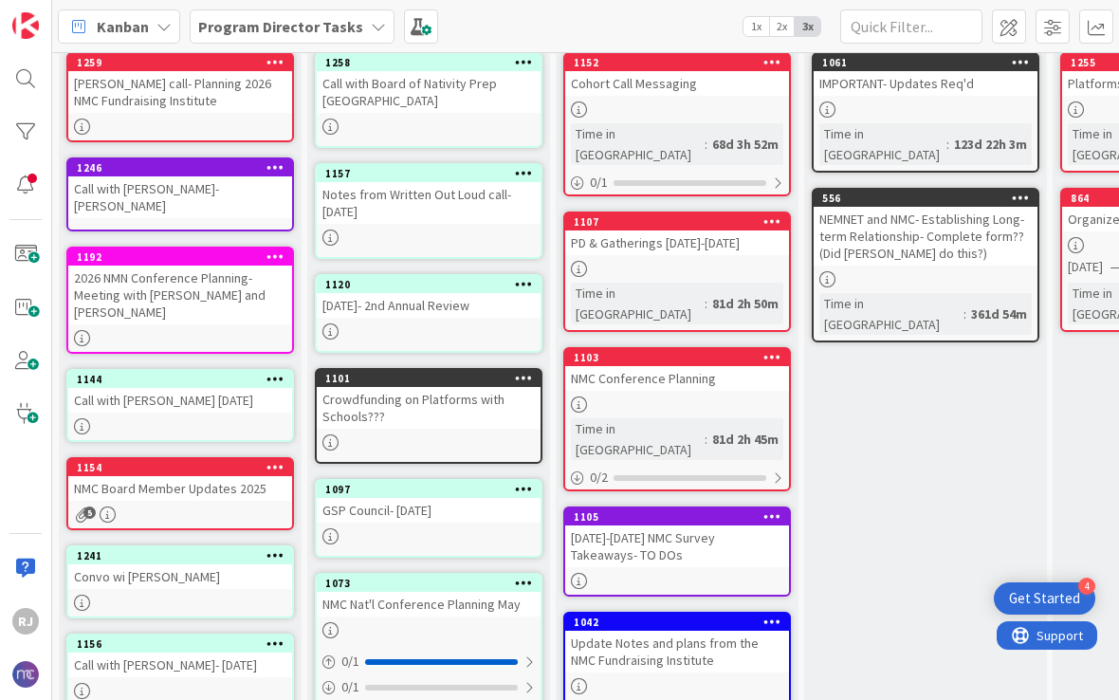
click at [438, 411] on div "Crowdfunding on Platforms with Schools???" at bounding box center [429, 408] width 224 height 42
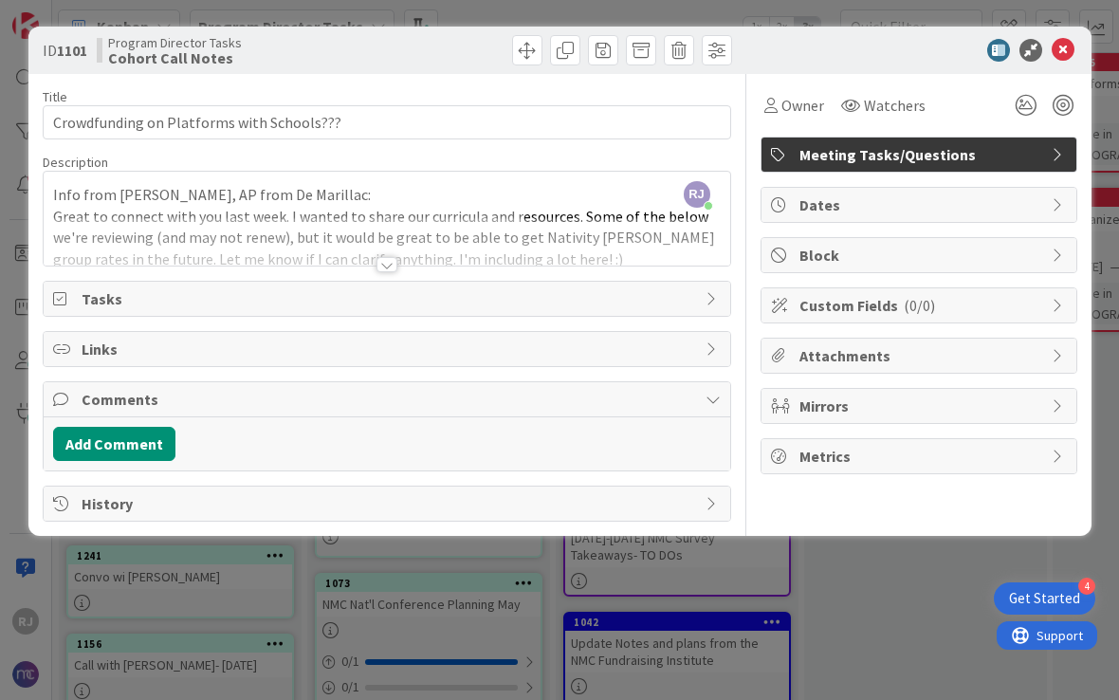
click at [385, 268] on div at bounding box center [386, 264] width 21 height 15
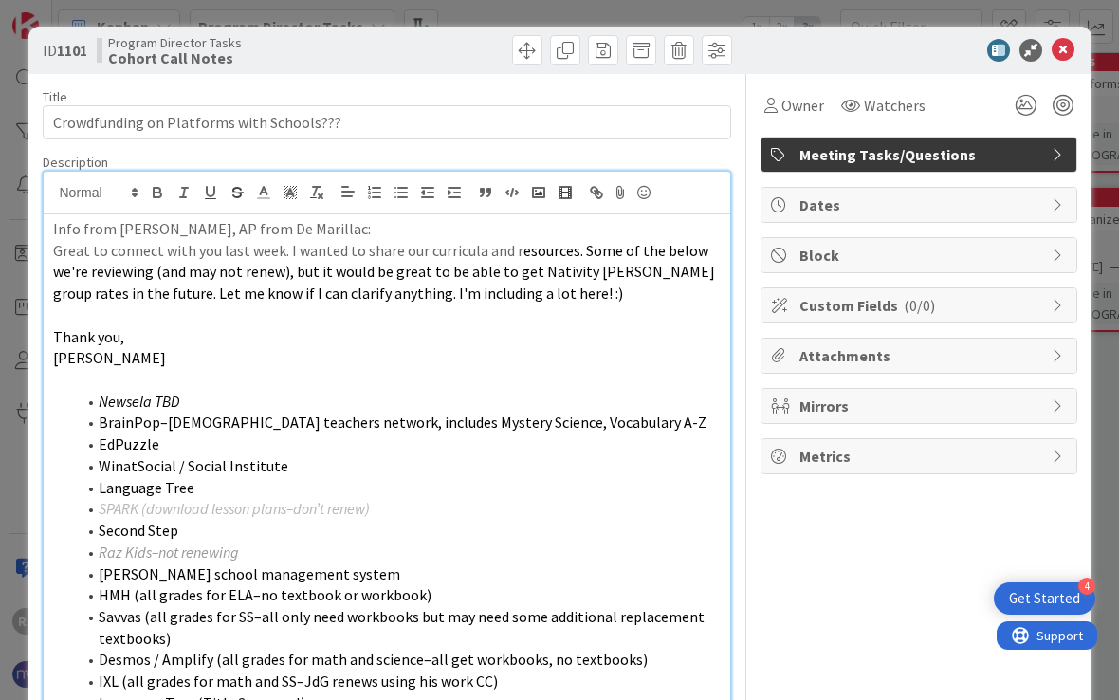
click at [1053, 60] on icon at bounding box center [1063, 50] width 23 height 23
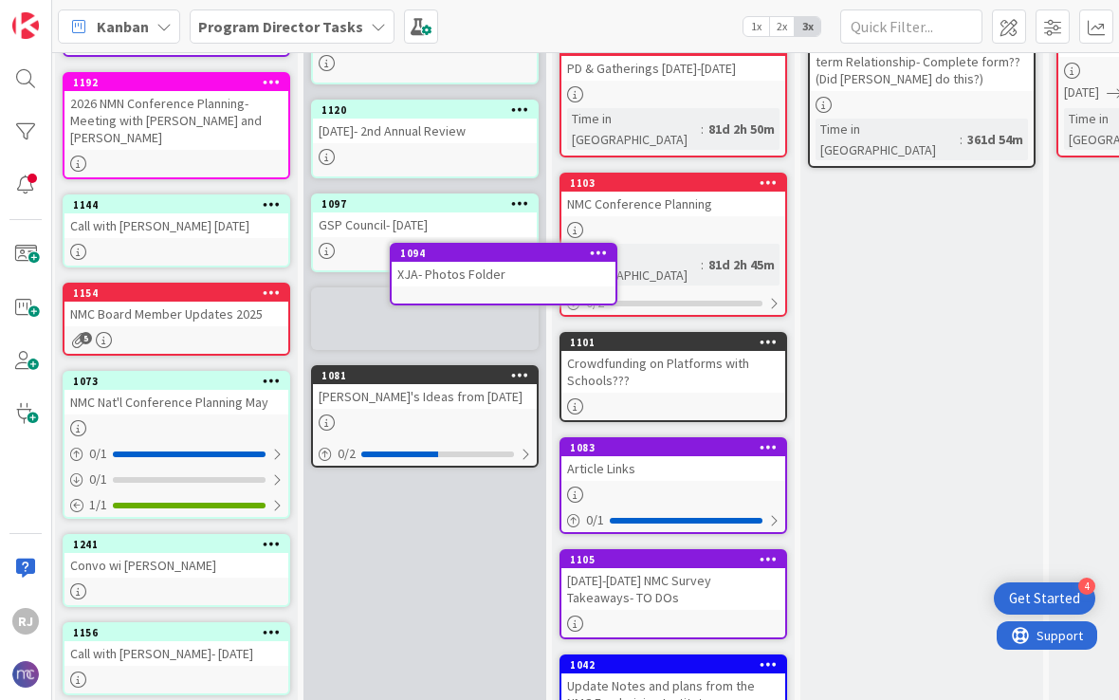
scroll to position [268, 4]
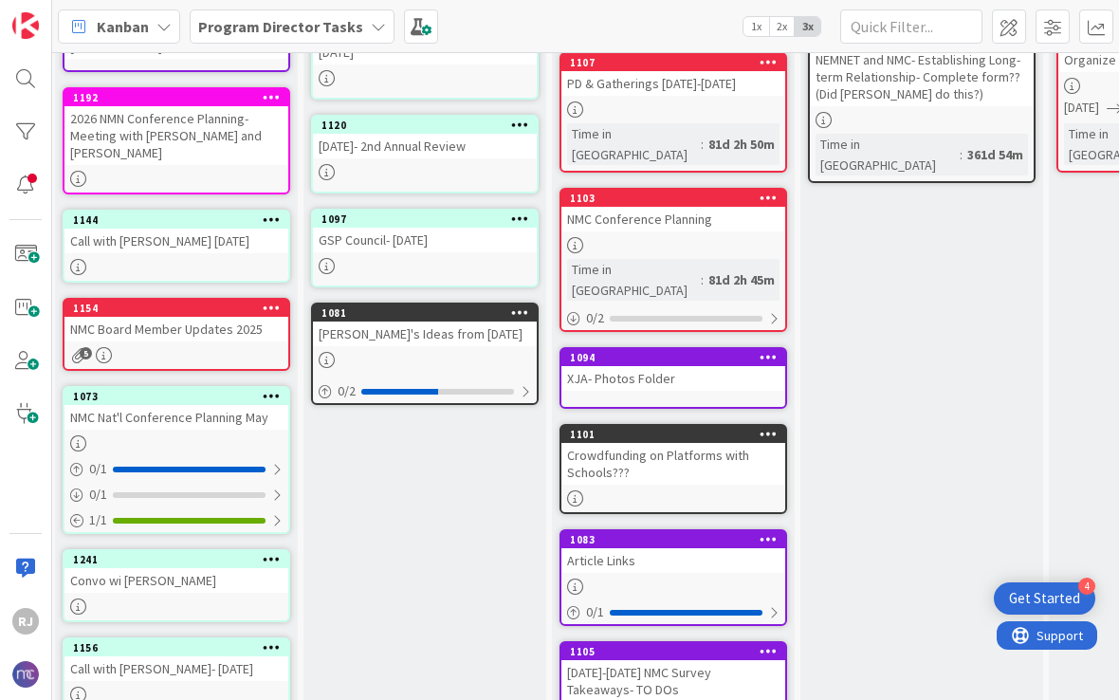
click at [477, 355] on div at bounding box center [425, 360] width 224 height 16
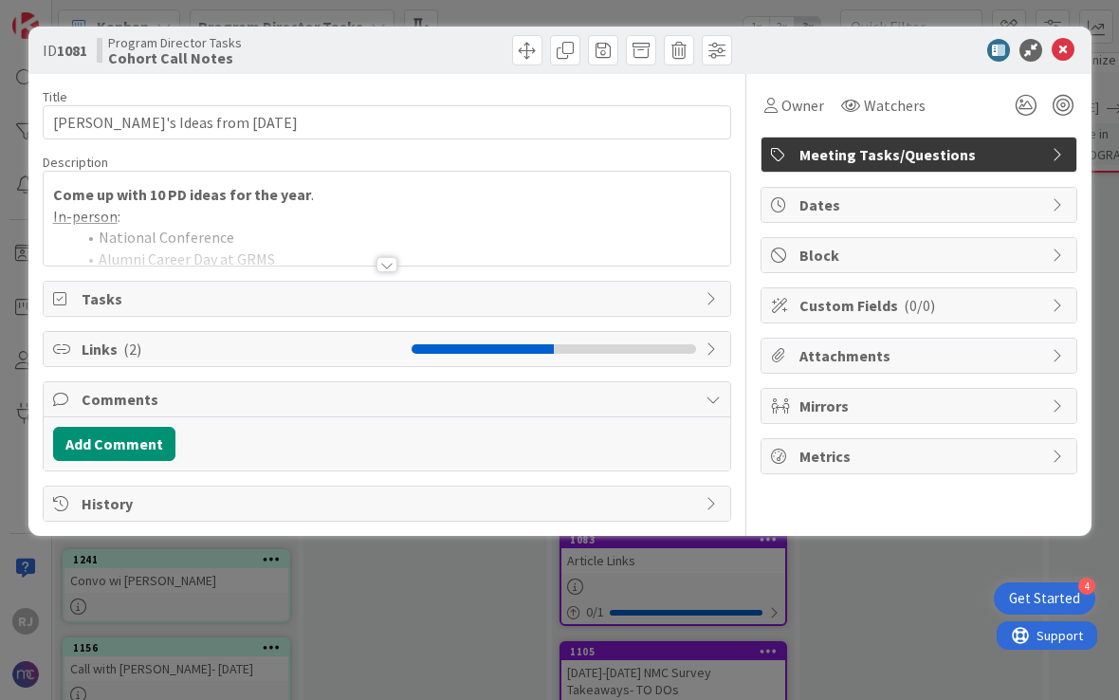
click at [1059, 52] on icon at bounding box center [1063, 50] width 23 height 23
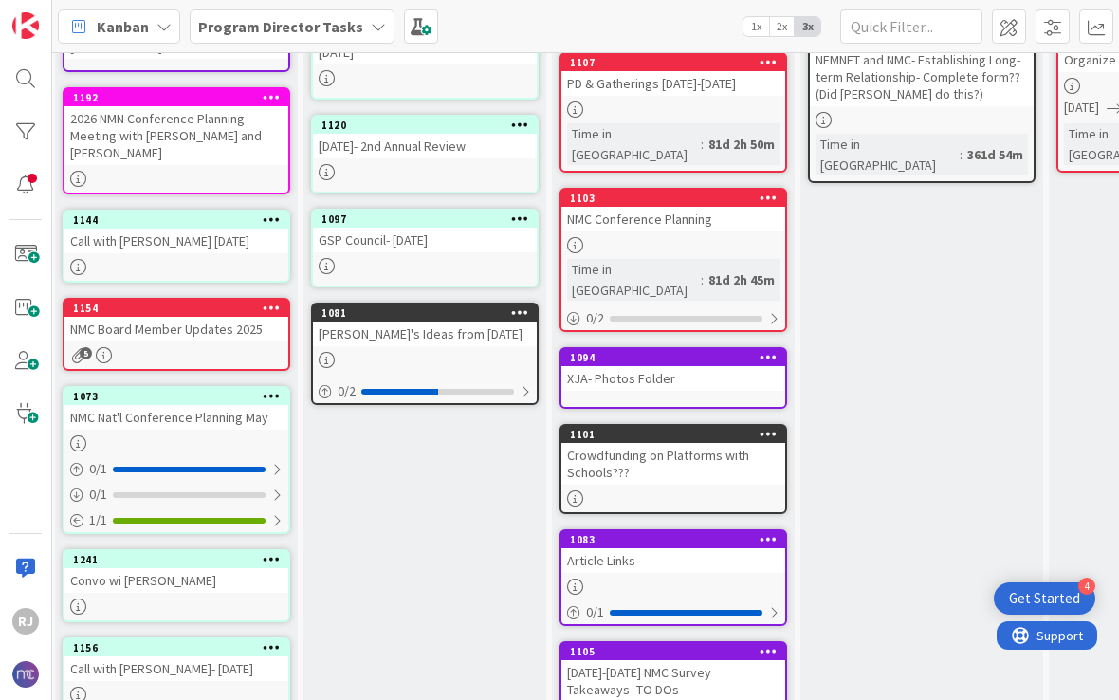
click at [521, 313] on icon at bounding box center [520, 311] width 18 height 13
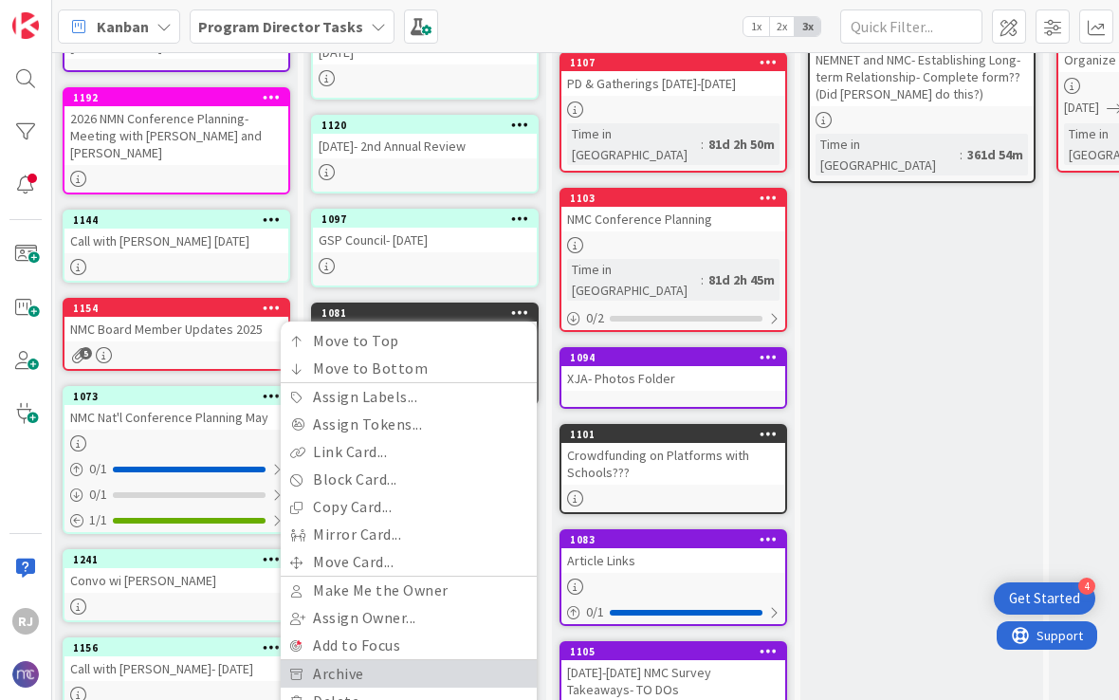
click at [372, 670] on link "Archive" at bounding box center [409, 673] width 256 height 27
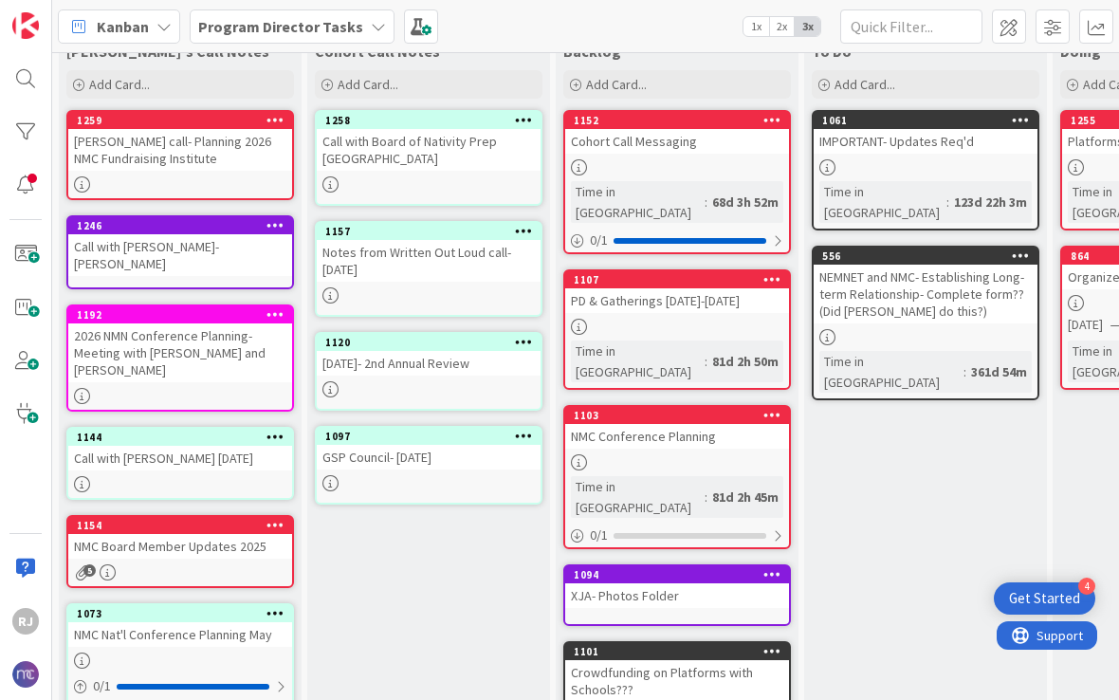
click at [431, 461] on div "GSP Council- [DATE]" at bounding box center [429, 457] width 224 height 25
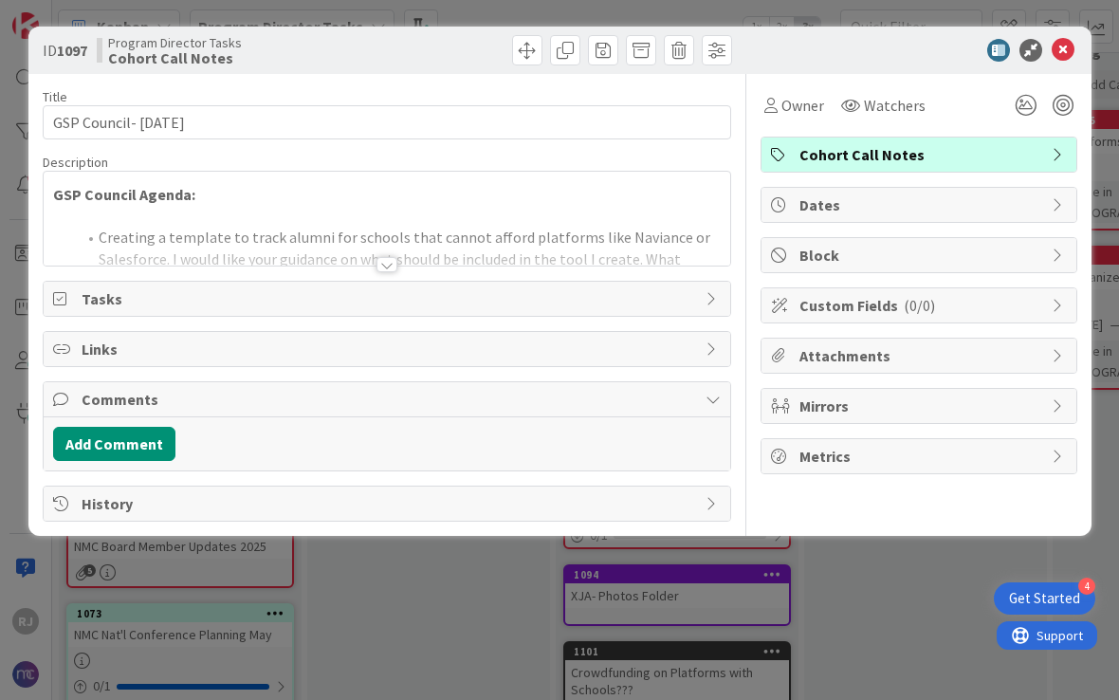
click at [390, 265] on div at bounding box center [386, 264] width 21 height 15
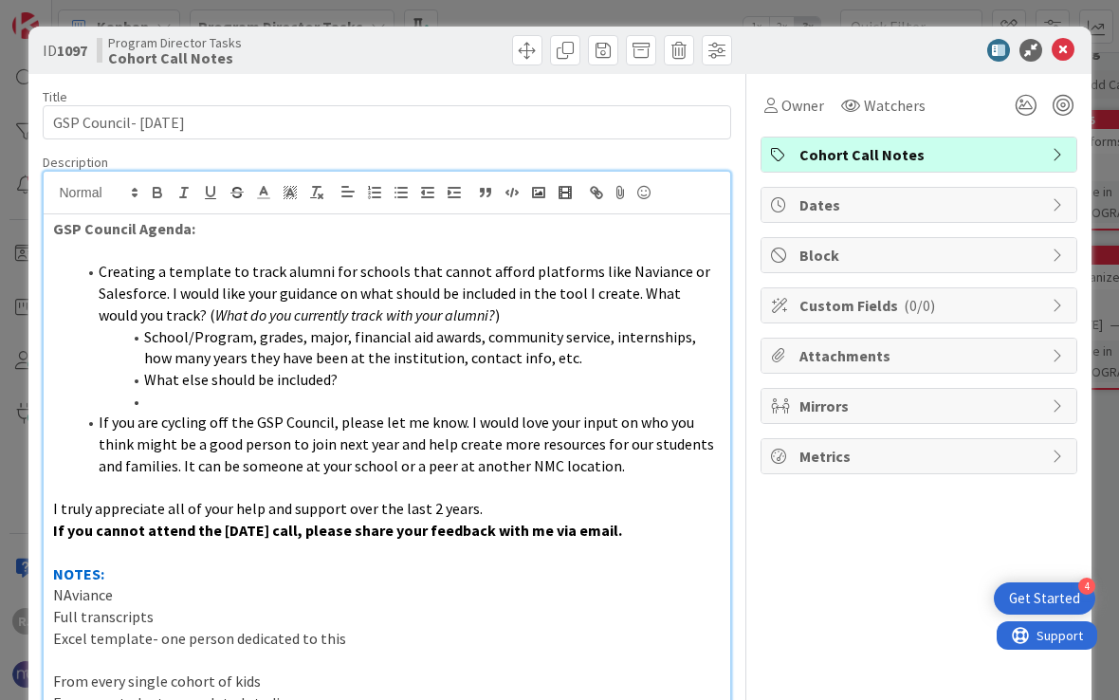
click at [1060, 55] on icon at bounding box center [1063, 50] width 23 height 23
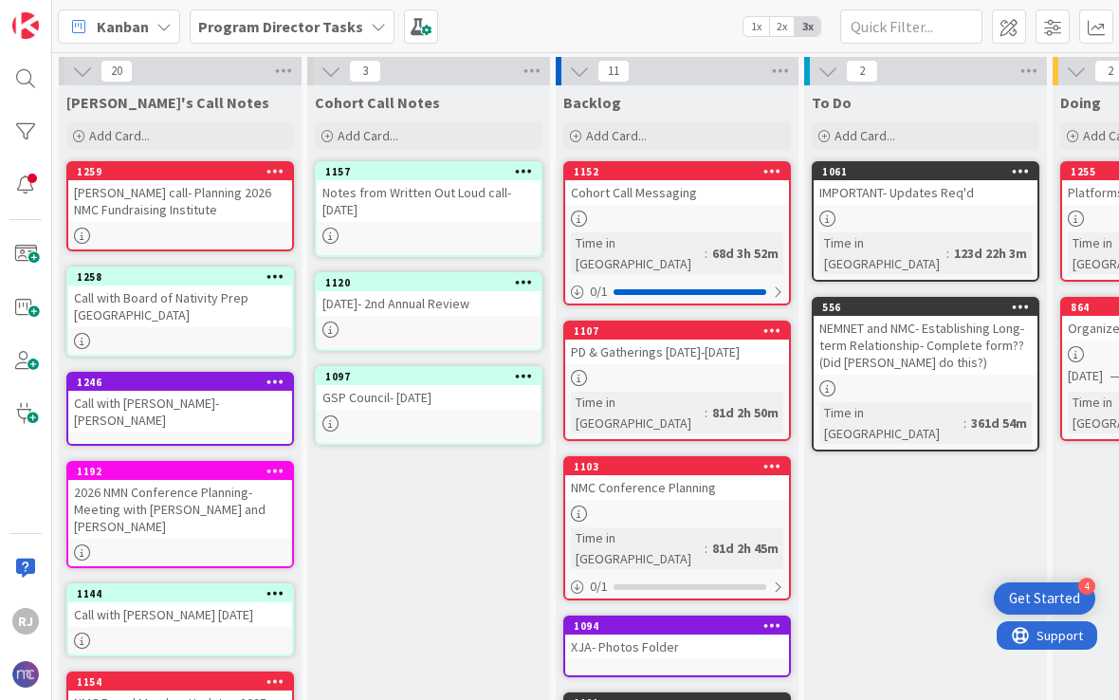
click at [222, 310] on div "Call with Board of Nativity Prep [GEOGRAPHIC_DATA]" at bounding box center [180, 306] width 224 height 42
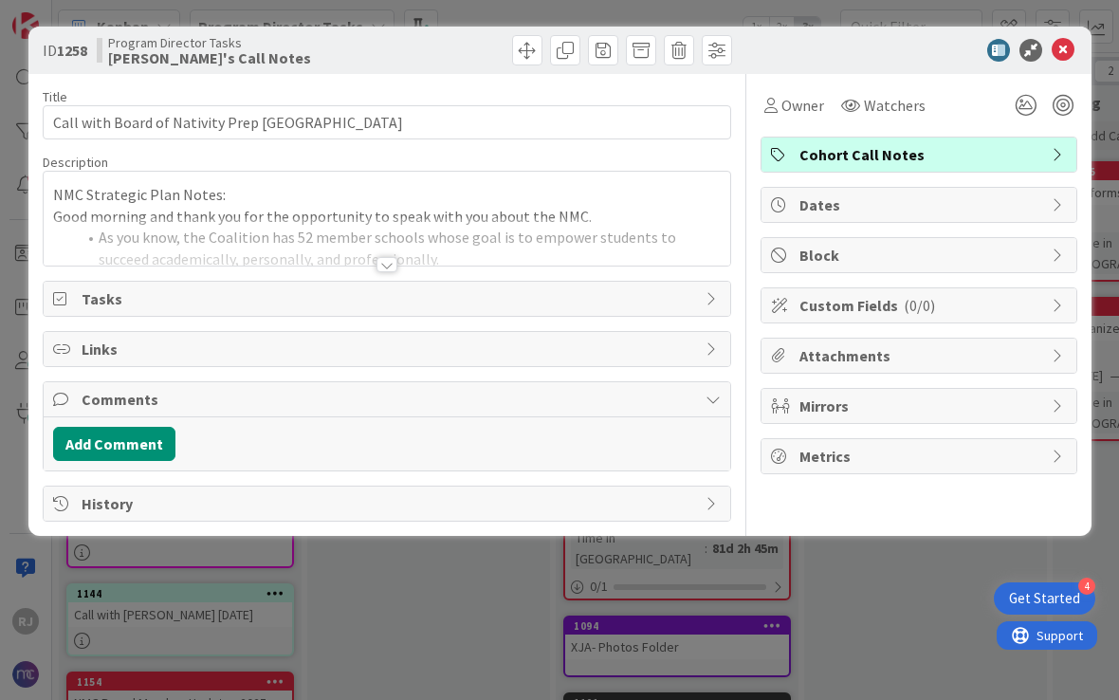
click at [389, 269] on div at bounding box center [386, 264] width 21 height 15
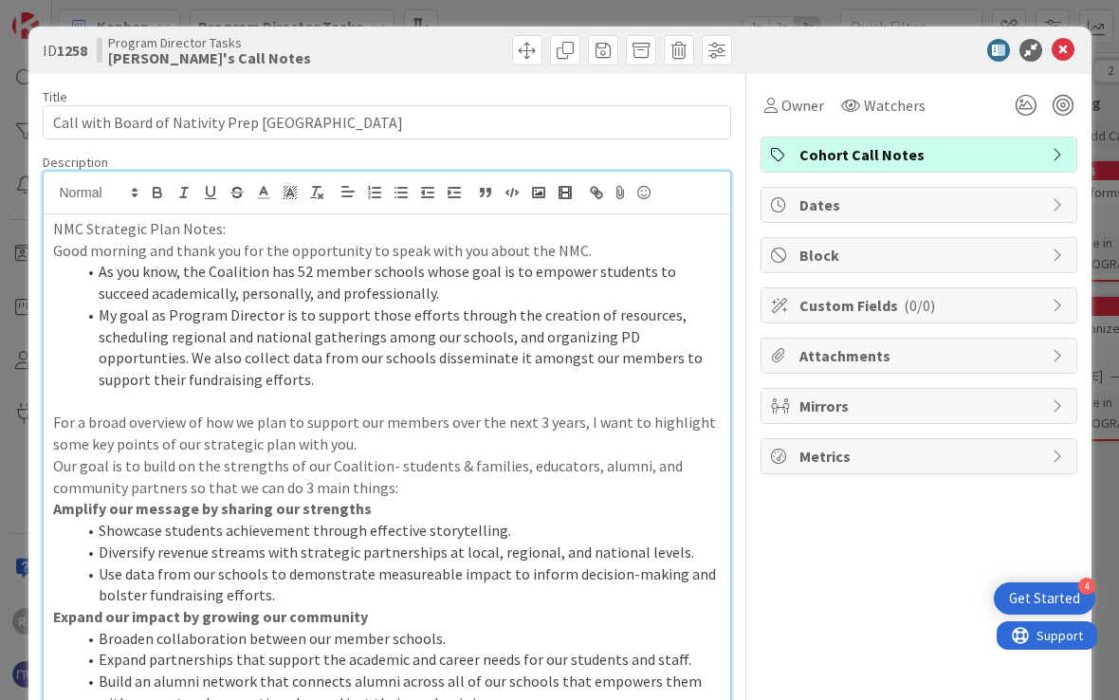
click at [1060, 52] on icon at bounding box center [1063, 50] width 23 height 23
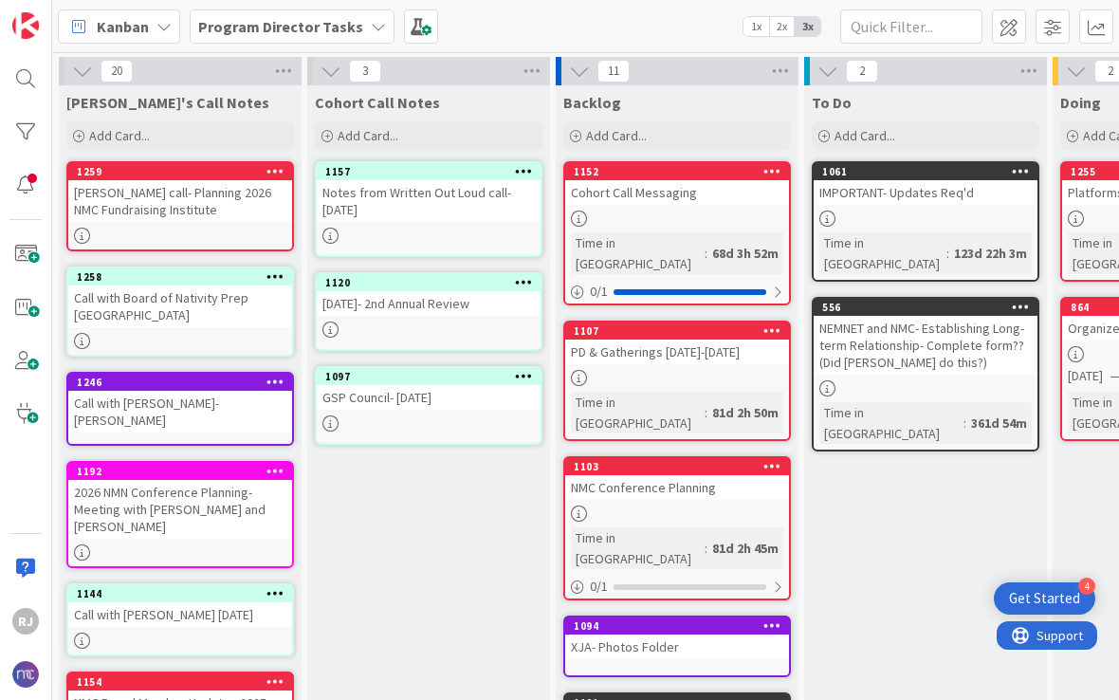
click at [280, 277] on icon at bounding box center [275, 275] width 18 height 13
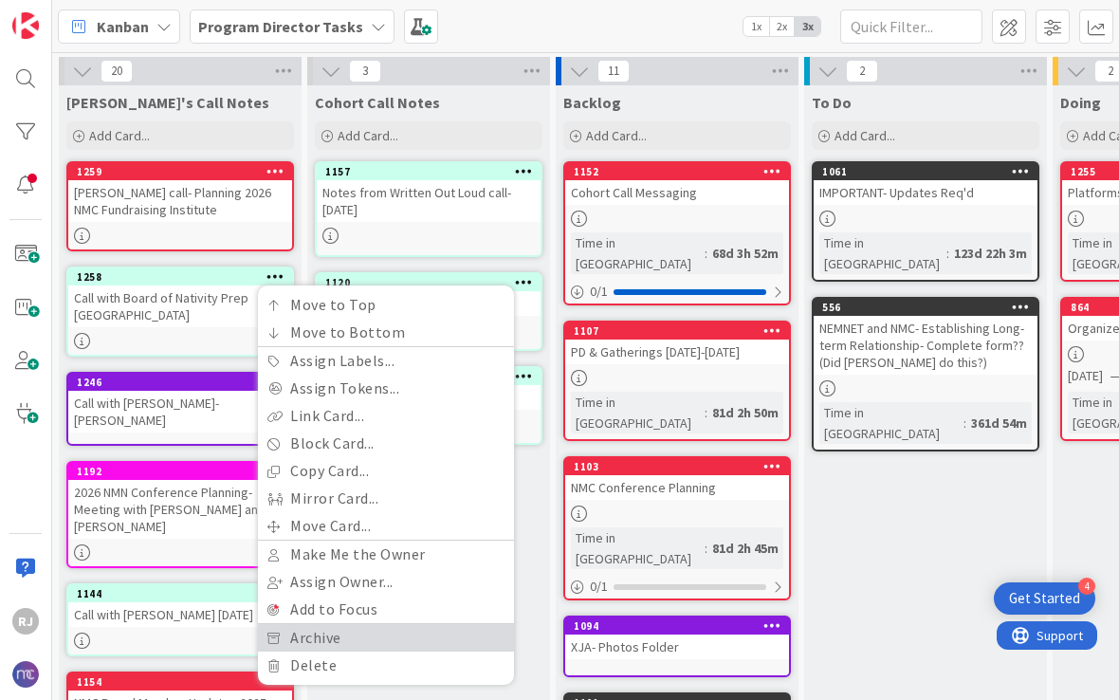
click at [334, 634] on link "Archive" at bounding box center [386, 637] width 256 height 27
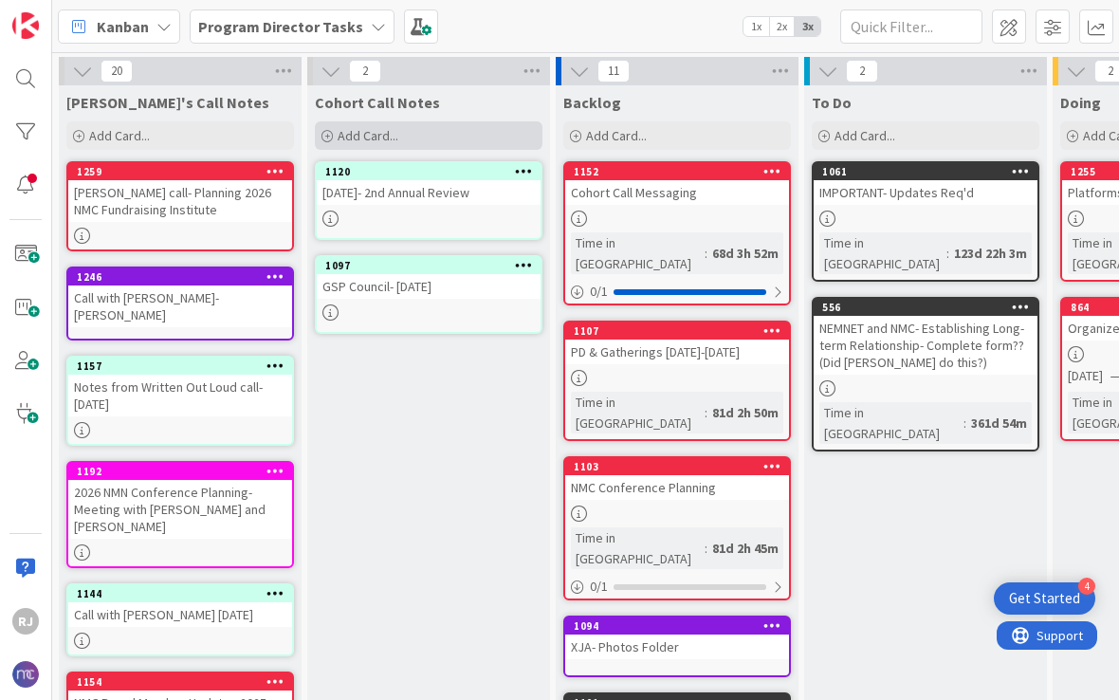
click at [427, 137] on div "Add Card..." at bounding box center [429, 135] width 228 height 28
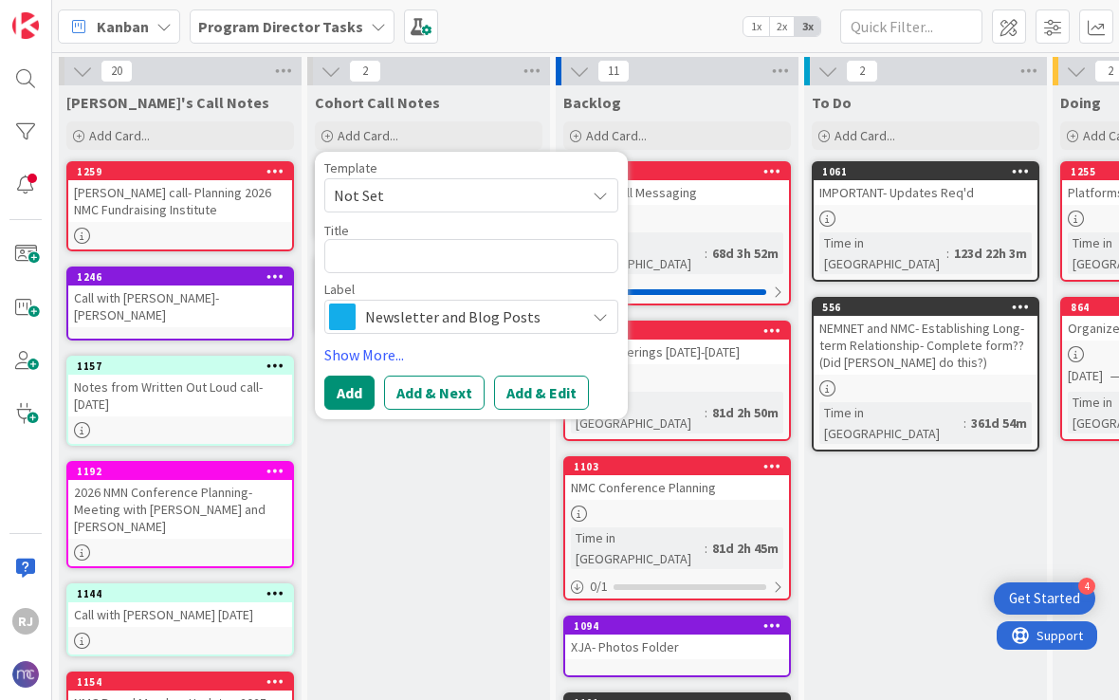
click at [523, 314] on span "Newsletter and Blog Posts" at bounding box center [470, 316] width 211 height 27
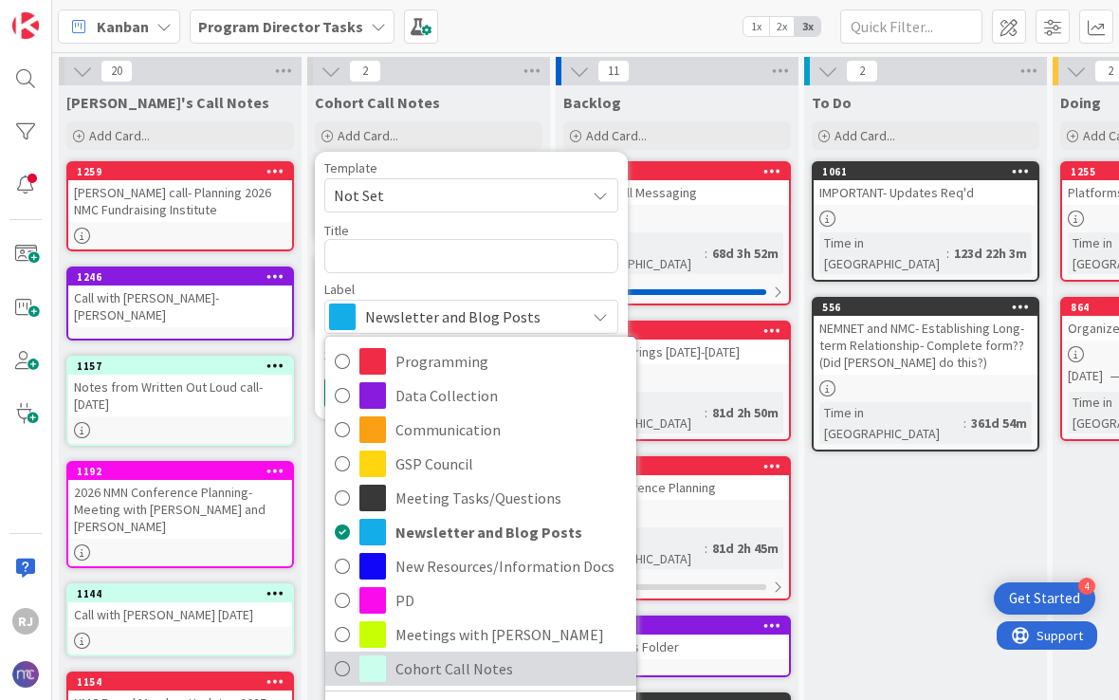
click at [460, 662] on span "Cohort Call Notes" at bounding box center [510, 668] width 231 height 28
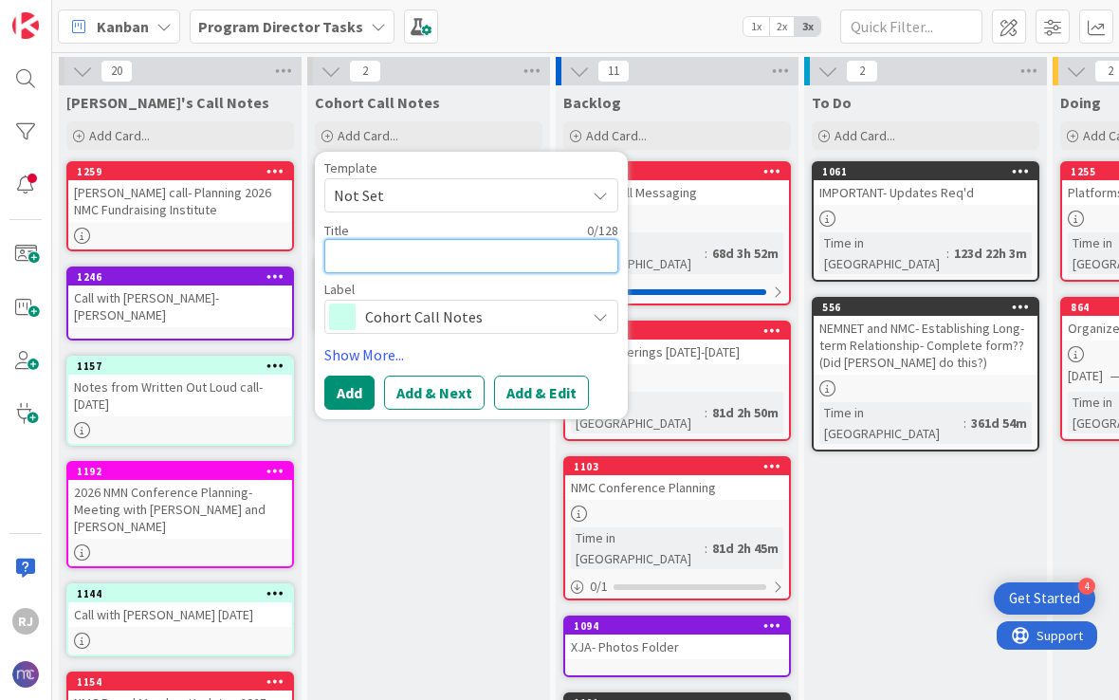
click at [489, 242] on textarea at bounding box center [471, 256] width 294 height 34
type textarea "x"
type textarea "P"
type textarea "x"
type textarea "Pr"
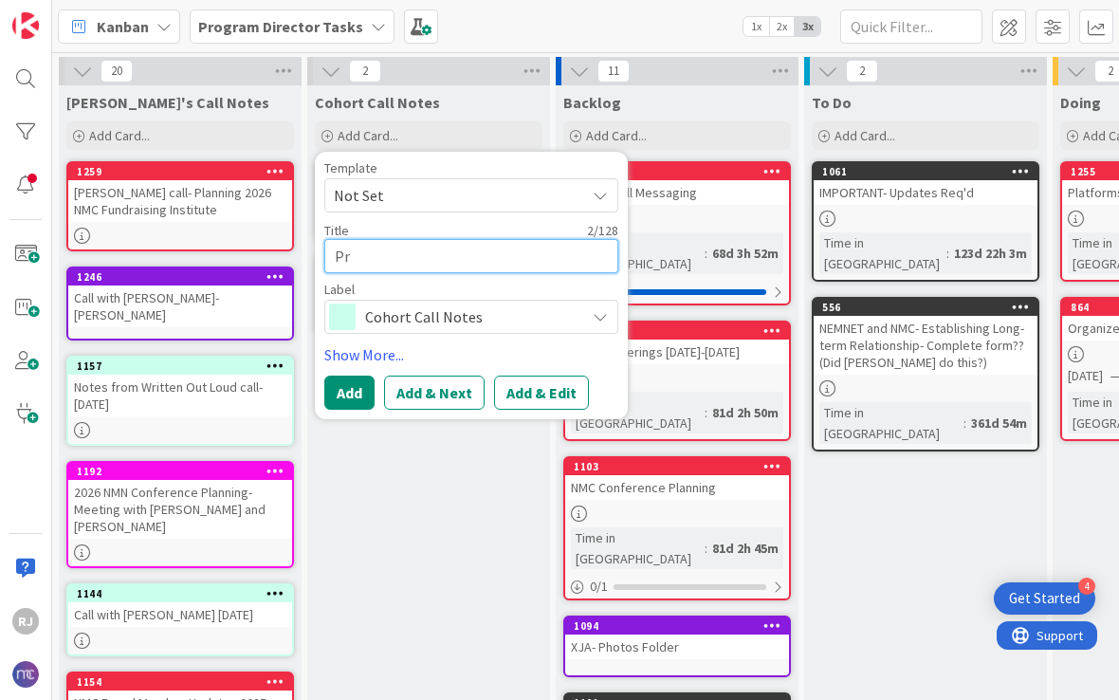
type textarea "x"
type textarea "Pre"
type textarea "x"
type textarea "Pres"
type textarea "x"
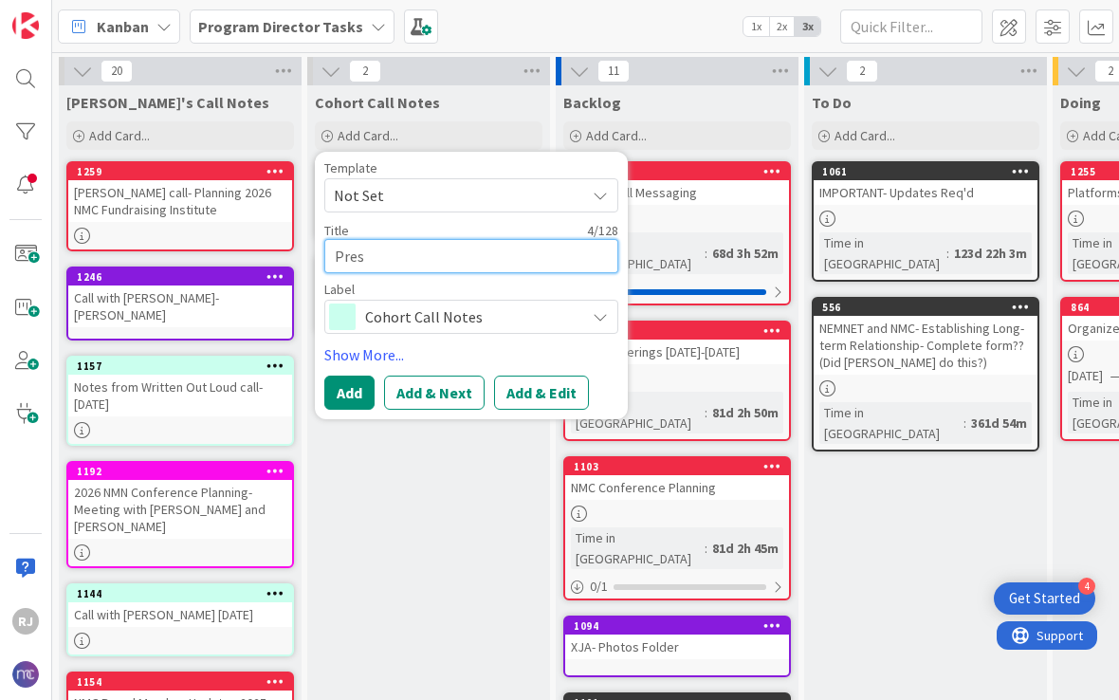
type textarea "Presi"
type textarea "x"
type textarea "Presid"
type textarea "x"
type textarea "Preside"
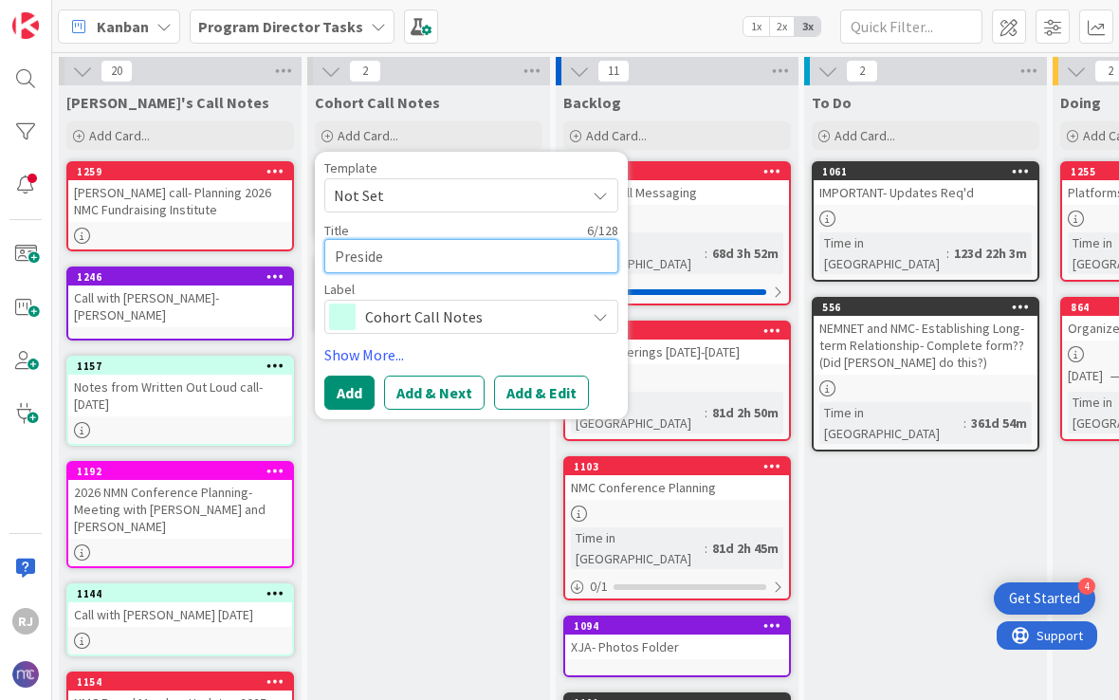
type textarea "x"
type textarea "Presiden"
type textarea "x"
type textarea "President"
type textarea "x"
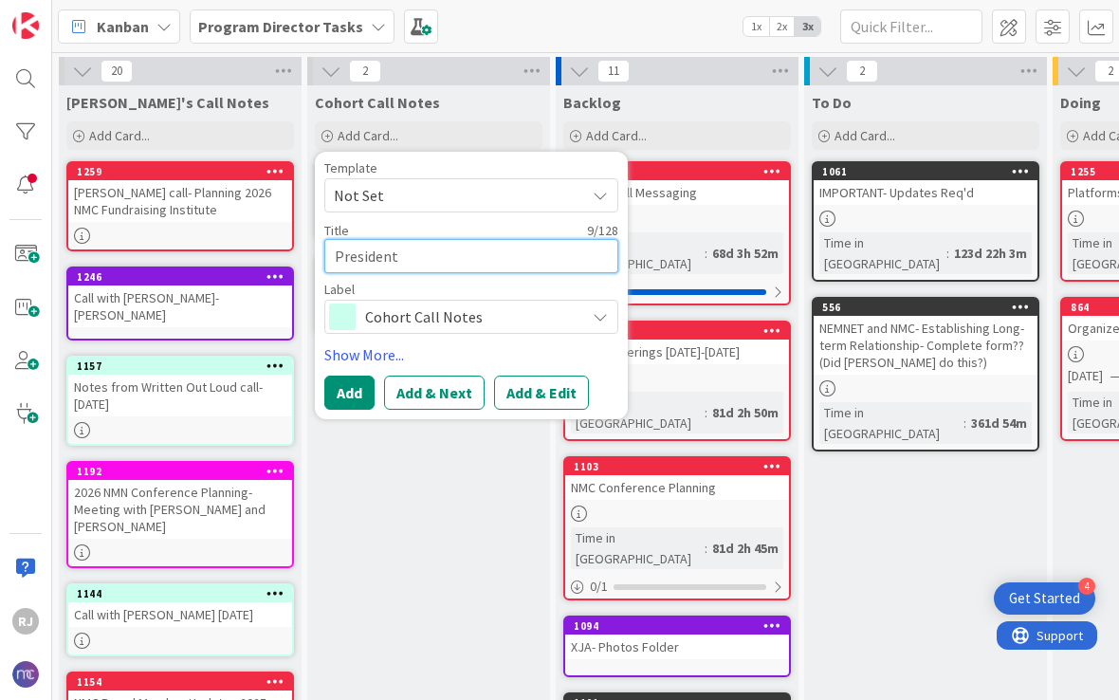
type textarea "Presidents"
type textarea "x"
type textarea "Presidents-"
type textarea "x"
type textarea "Presidents-"
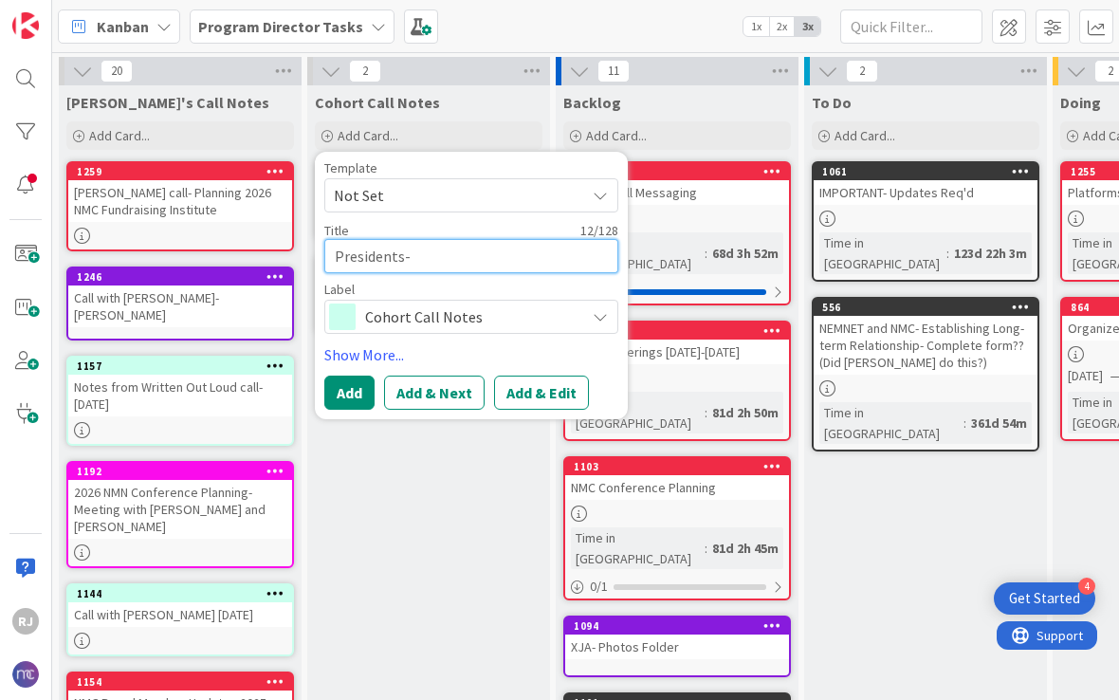
type textarea "x"
type textarea "Presidents- S"
type textarea "x"
type textarea "Presidents-"
type textarea "x"
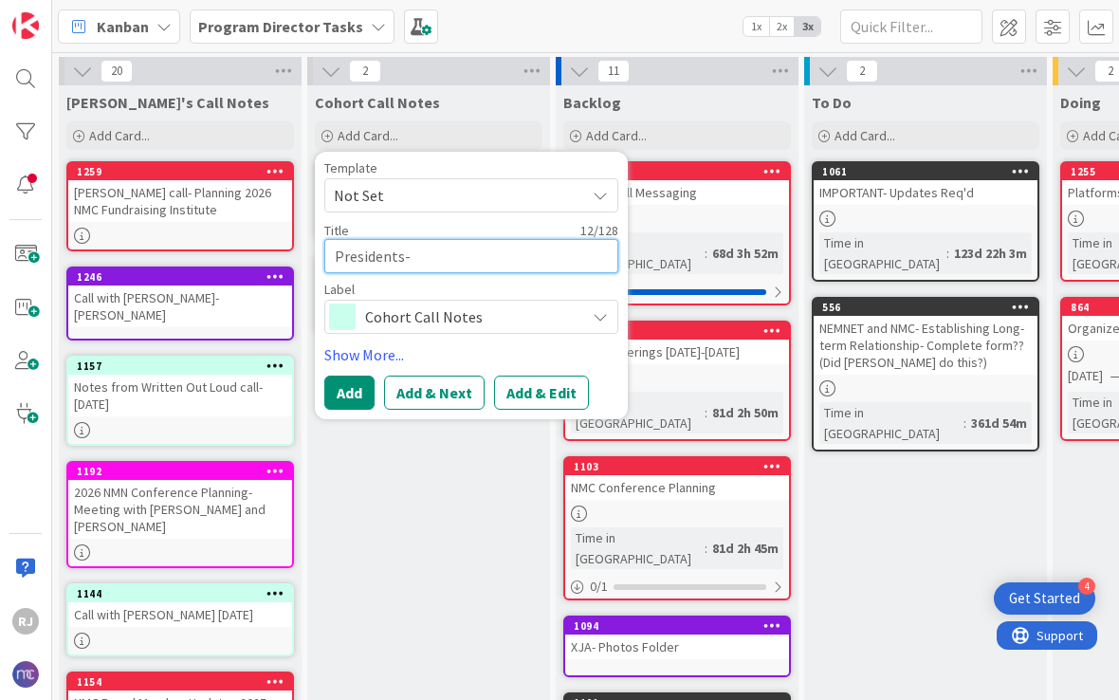
type textarea "Presidents- 9"
type textarea "x"
type textarea "Presidents- 9/"
type textarea "x"
type textarea "Presidents- 9/2"
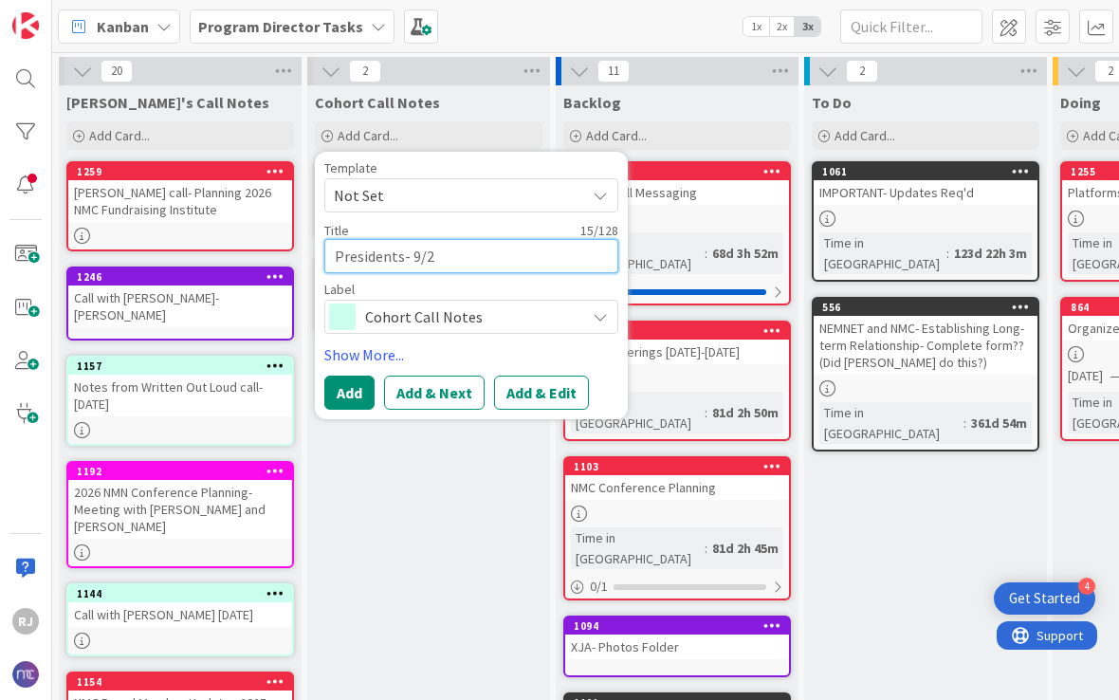
type textarea "x"
type textarea "Presidents- 9/25"
type textarea "x"
type textarea "Presidents- 9/2"
type textarea "x"
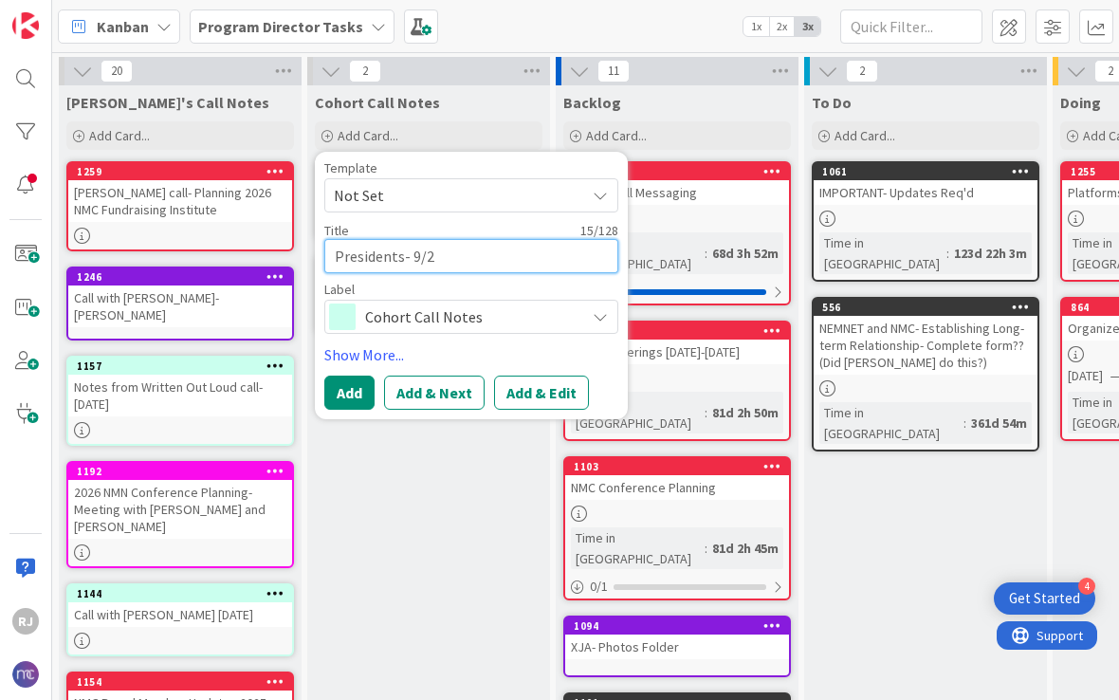
type textarea "Presidents- 9/"
type textarea "x"
type textarea "Presidents- 9/2"
type textarea "x"
type textarea "Presidents- 9/20"
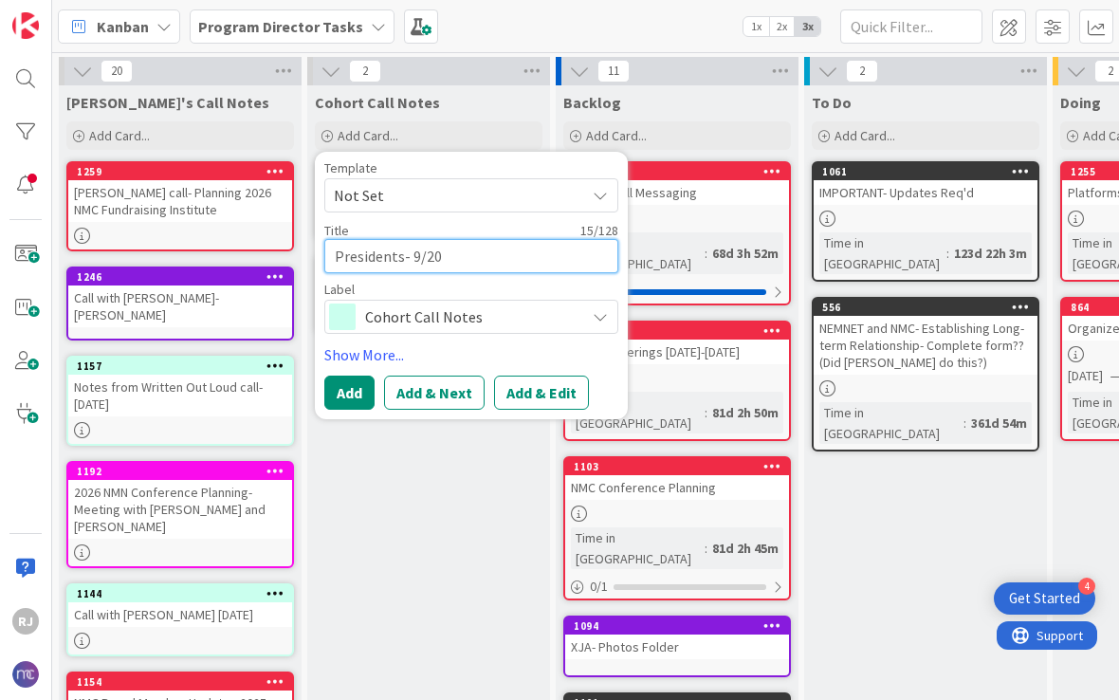
type textarea "x"
type textarea "Presidents- 9/202"
type textarea "x"
type textarea "Presidents- 9/2025"
type textarea "x"
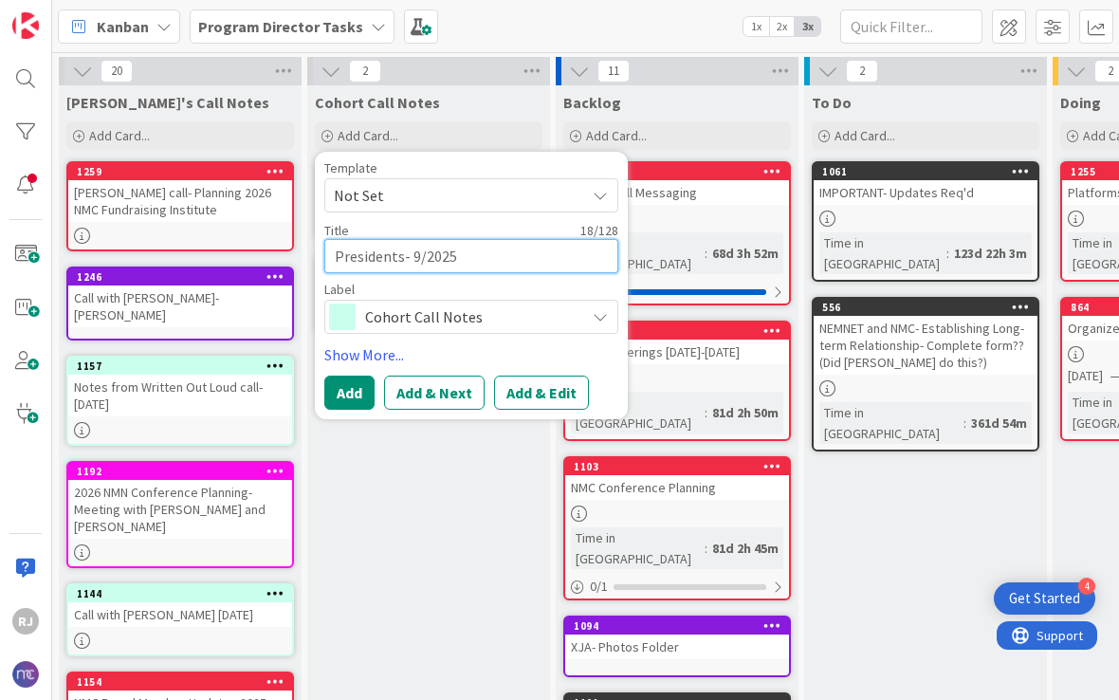
type textarea "Presidents- 9/202"
type textarea "x"
type textarea "Presidents- 9/20"
type textarea "x"
type textarea "Presidents- 9/2"
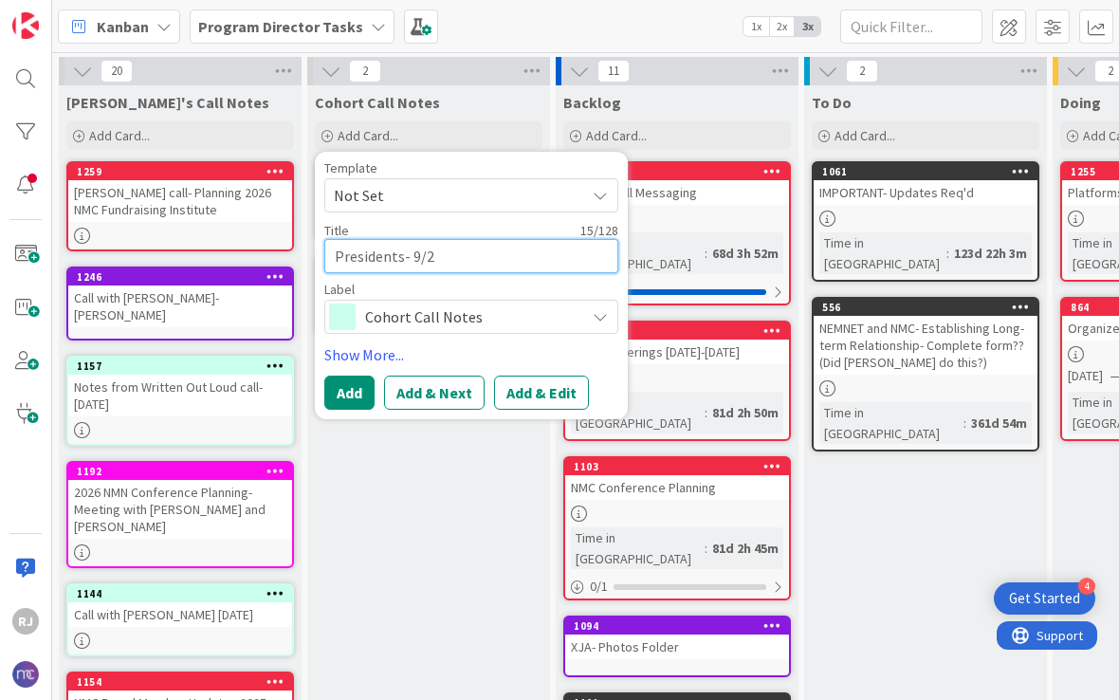
type textarea "x"
type textarea "Presidents- 9/"
type textarea "x"
type textarea "Presidents- 9"
type textarea "x"
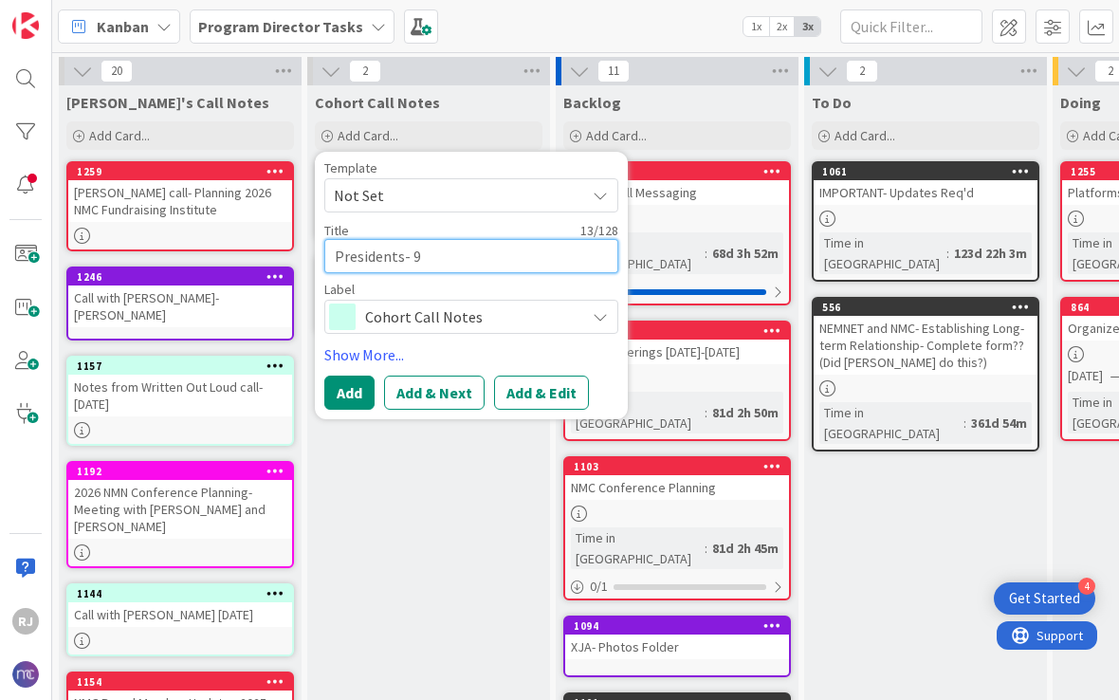
type textarea "Presidents-"
type textarea "x"
type textarea "Presidents- 1"
type textarea "x"
type textarea "Presidents- 16"
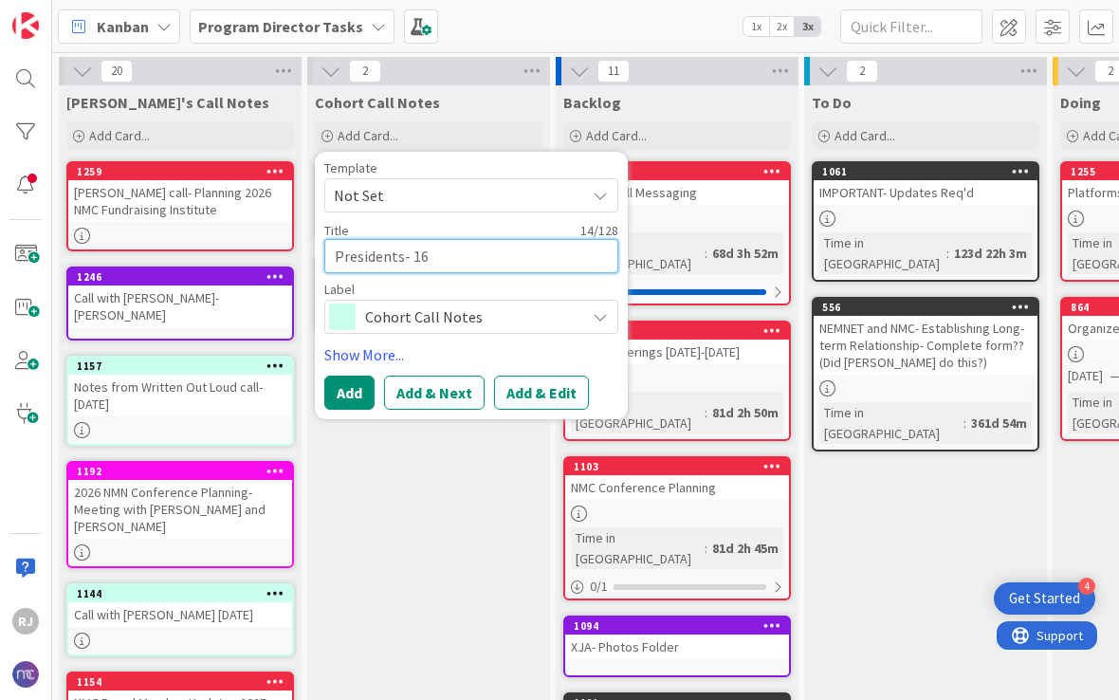
type textarea "x"
type textarea "Presidents- 16-"
type textarea "x"
type textarea "Presidents- 16-9"
type textarea "x"
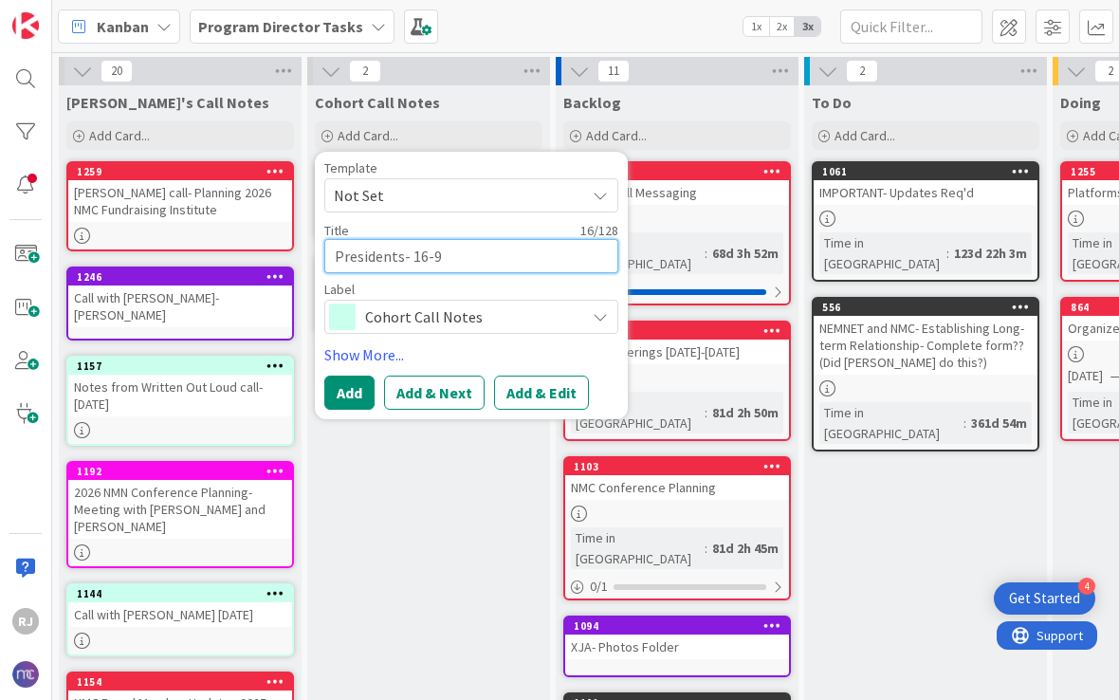
type textarea "Presidents- 16-9-"
type textarea "x"
type textarea "Presidents- 16-9-2"
type textarea "x"
type textarea "Presidents- [DATE]"
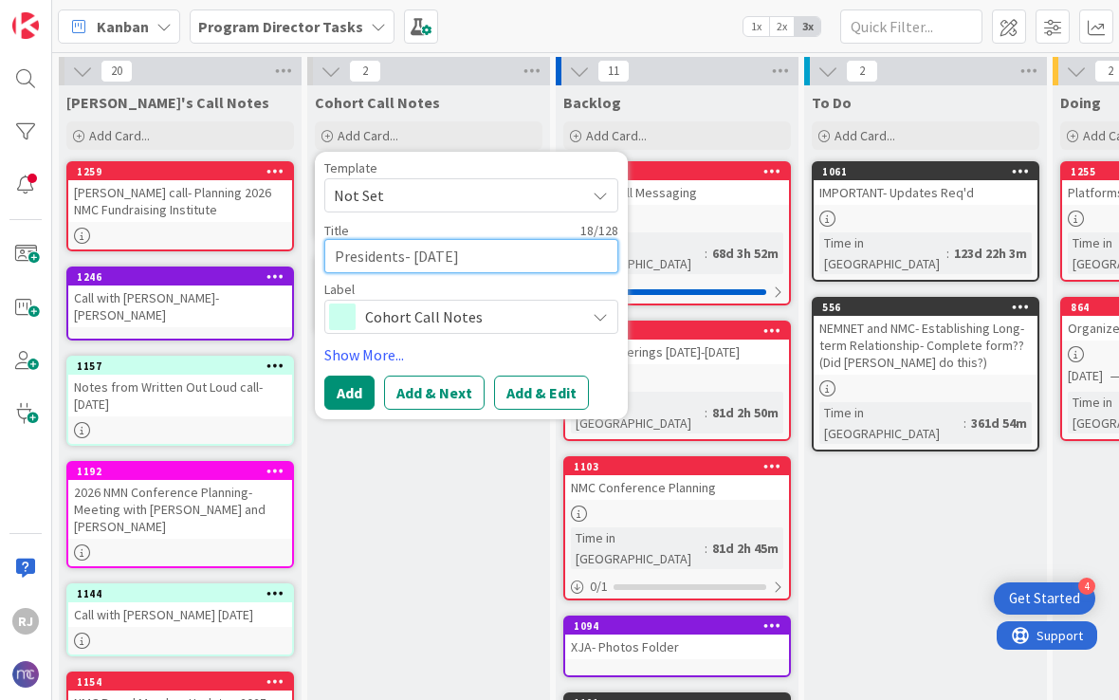
type textarea "x"
type textarea "Presidents- 16-9-202"
type textarea "x"
type textarea "Presidents- [DATE]"
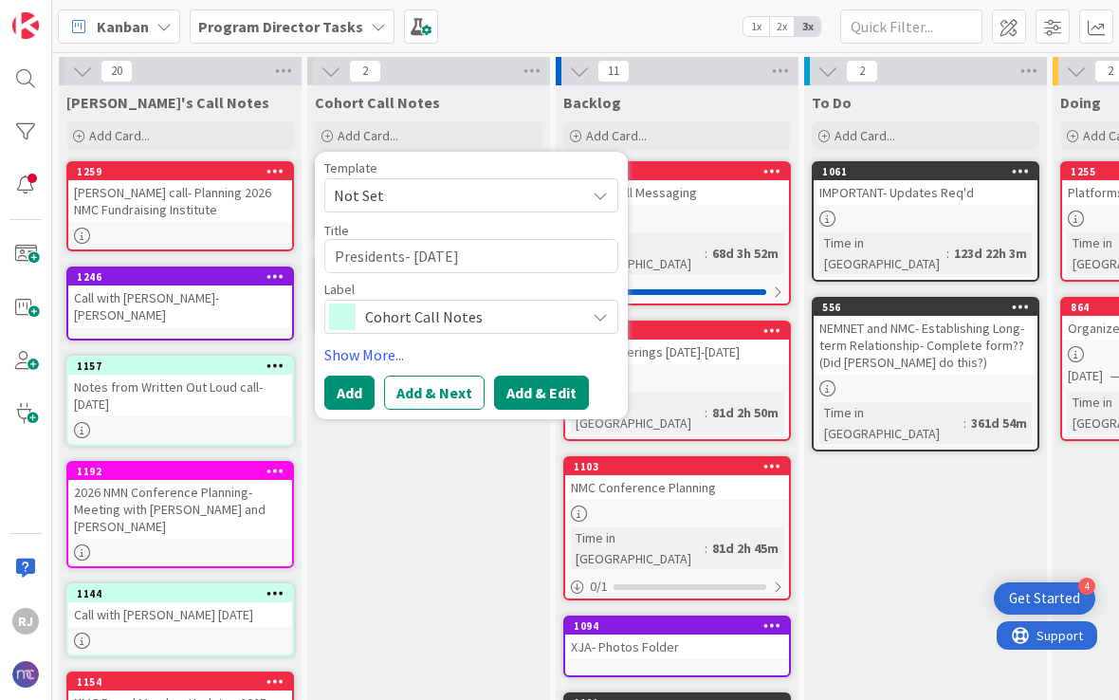
click at [547, 396] on button "Add & Edit" at bounding box center [541, 393] width 95 height 34
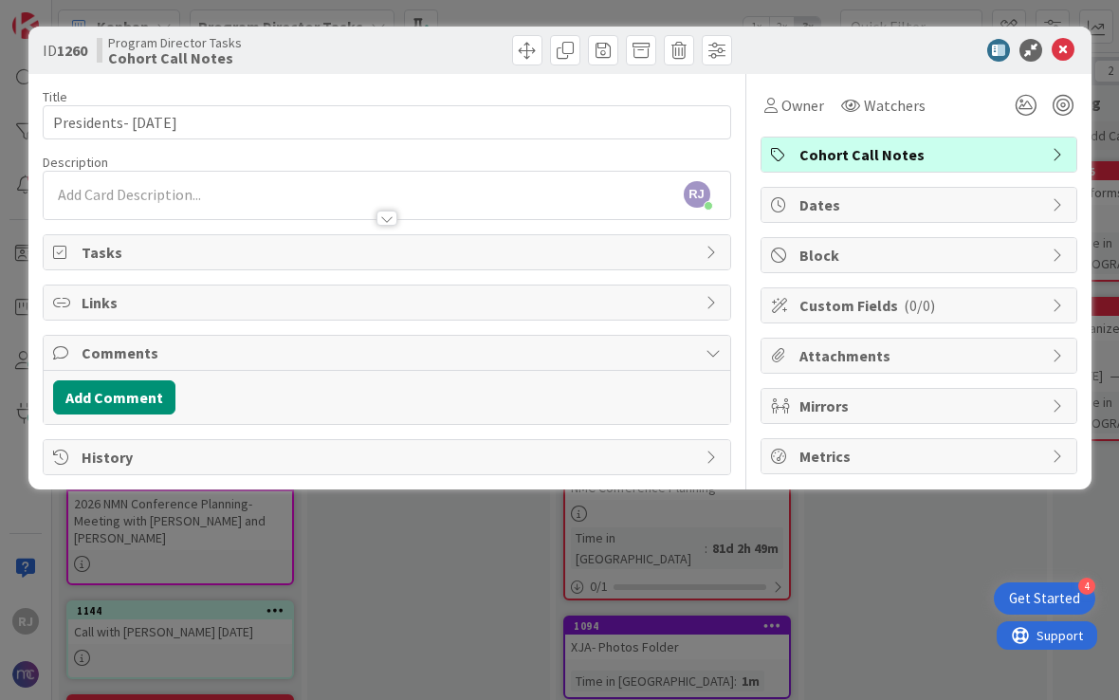
click at [436, 193] on div "[PERSON_NAME] [PERSON_NAME] just joined" at bounding box center [387, 195] width 687 height 47
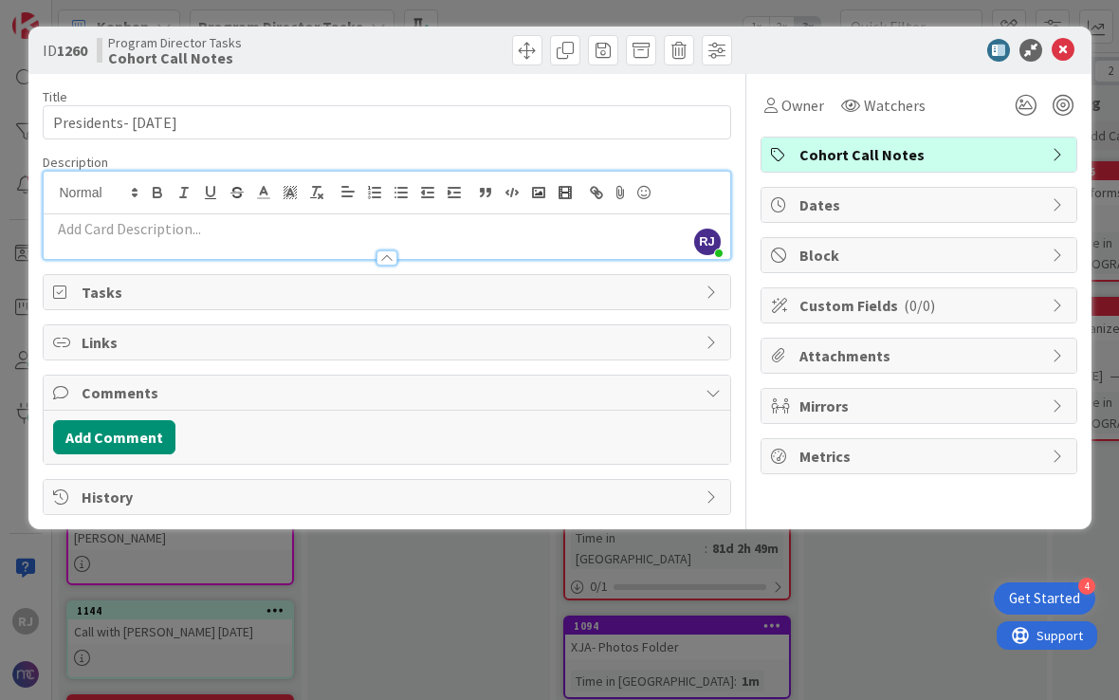
click at [489, 234] on p at bounding box center [387, 229] width 668 height 22
click at [521, 236] on p at bounding box center [387, 229] width 668 height 22
click at [156, 228] on p at bounding box center [387, 229] width 668 height 22
click at [297, 220] on p at bounding box center [387, 229] width 668 height 22
click at [1061, 59] on icon at bounding box center [1063, 50] width 23 height 23
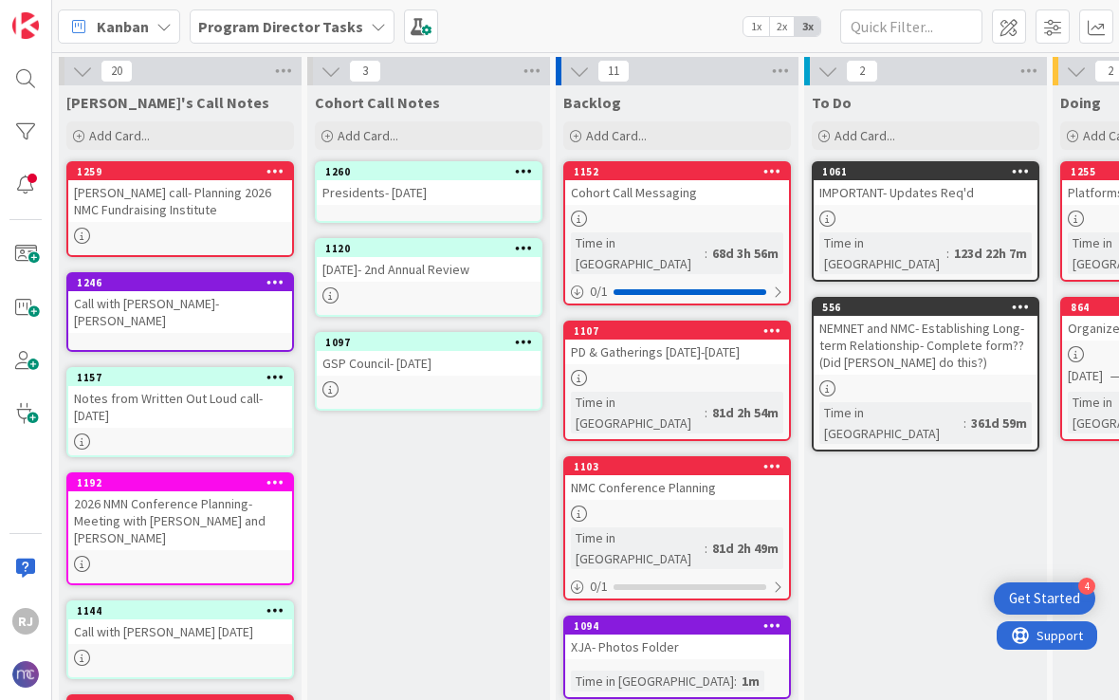
click at [445, 194] on div "Presidents- [DATE]" at bounding box center [429, 192] width 224 height 25
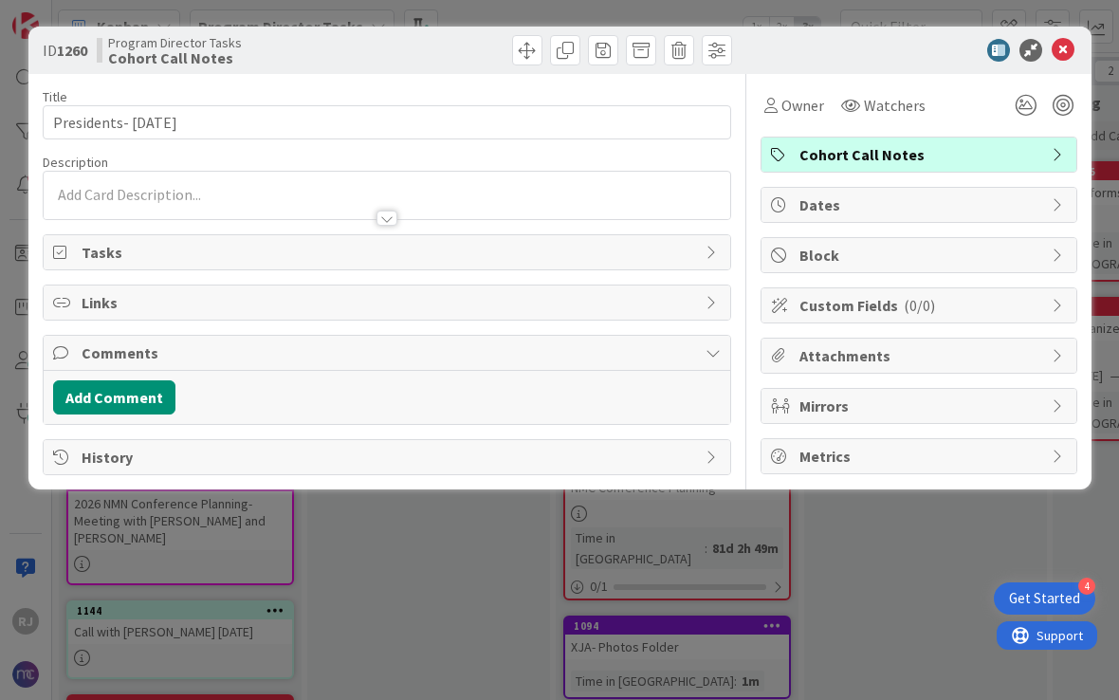
click at [247, 198] on div at bounding box center [387, 195] width 687 height 47
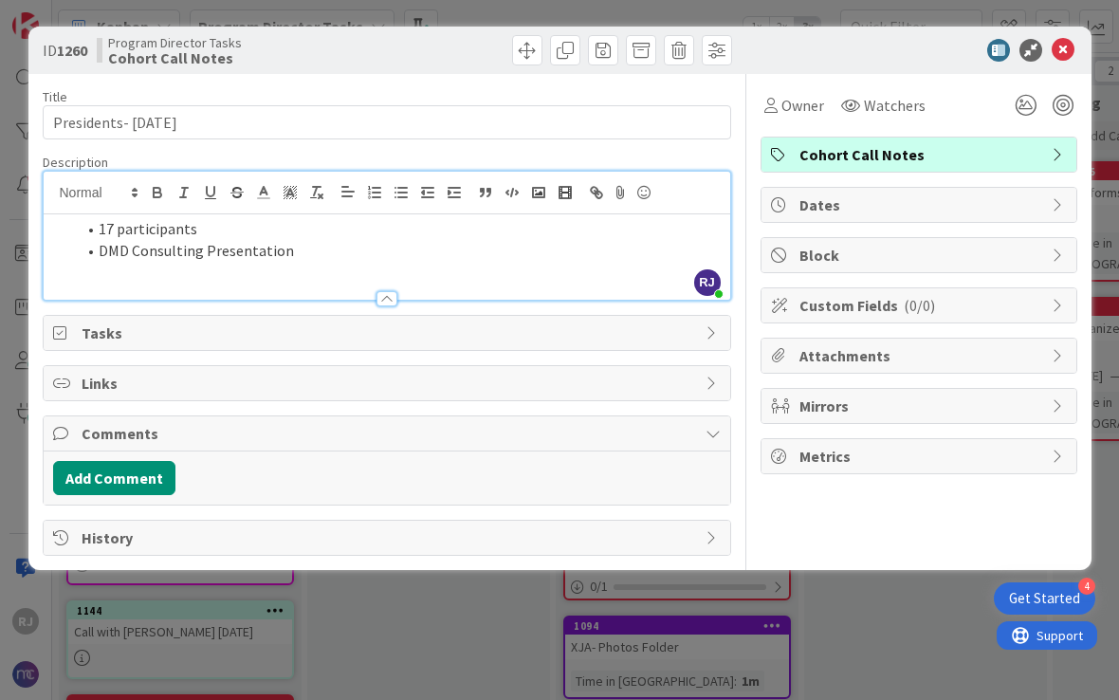
click at [115, 224] on li "17 participants" at bounding box center [398, 229] width 645 height 22
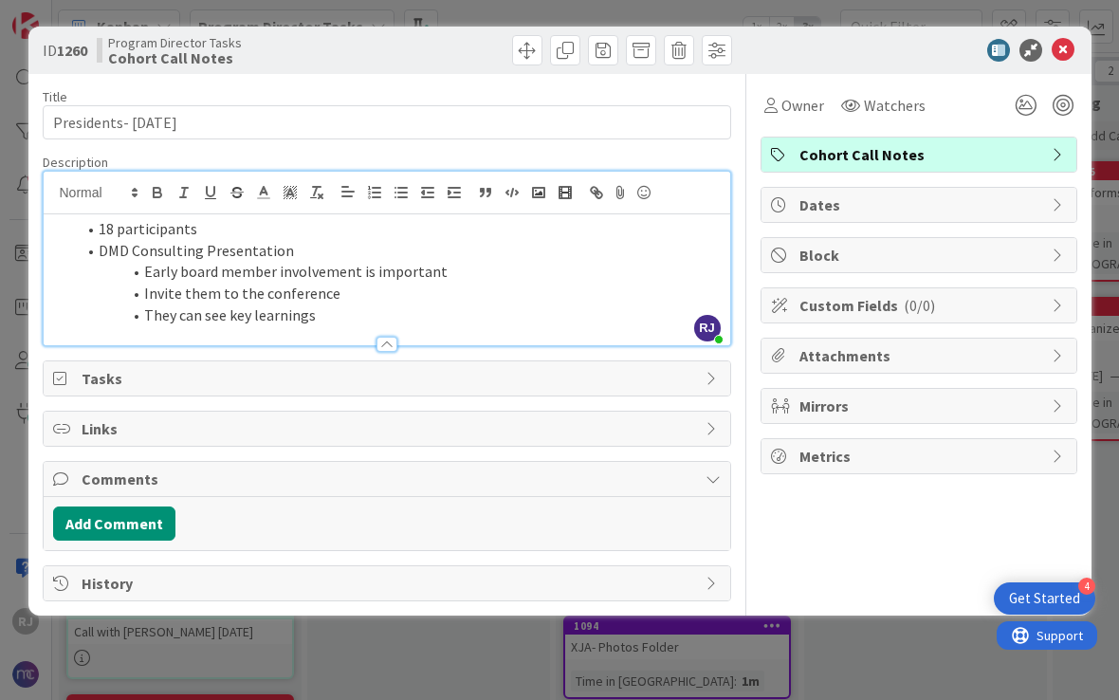
click at [106, 230] on li "18 participants" at bounding box center [398, 229] width 645 height 22
click at [111, 231] on li "18 participants" at bounding box center [398, 229] width 645 height 22
click at [345, 311] on li "They can see key learnings" at bounding box center [398, 315] width 645 height 22
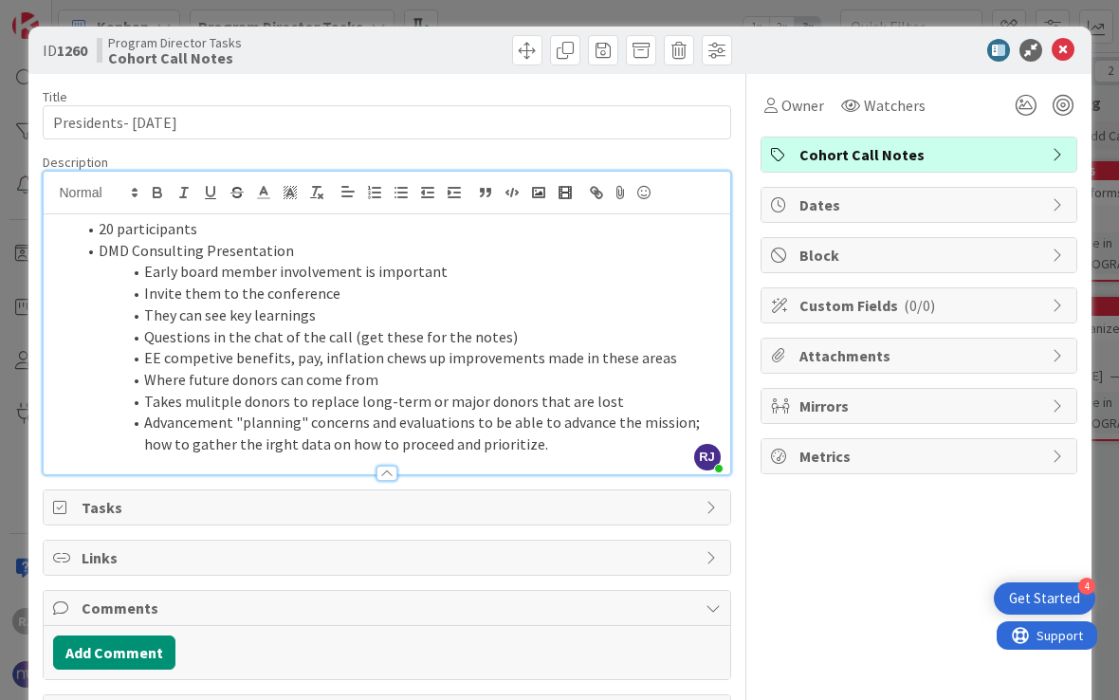
click at [248, 454] on div at bounding box center [387, 464] width 687 height 20
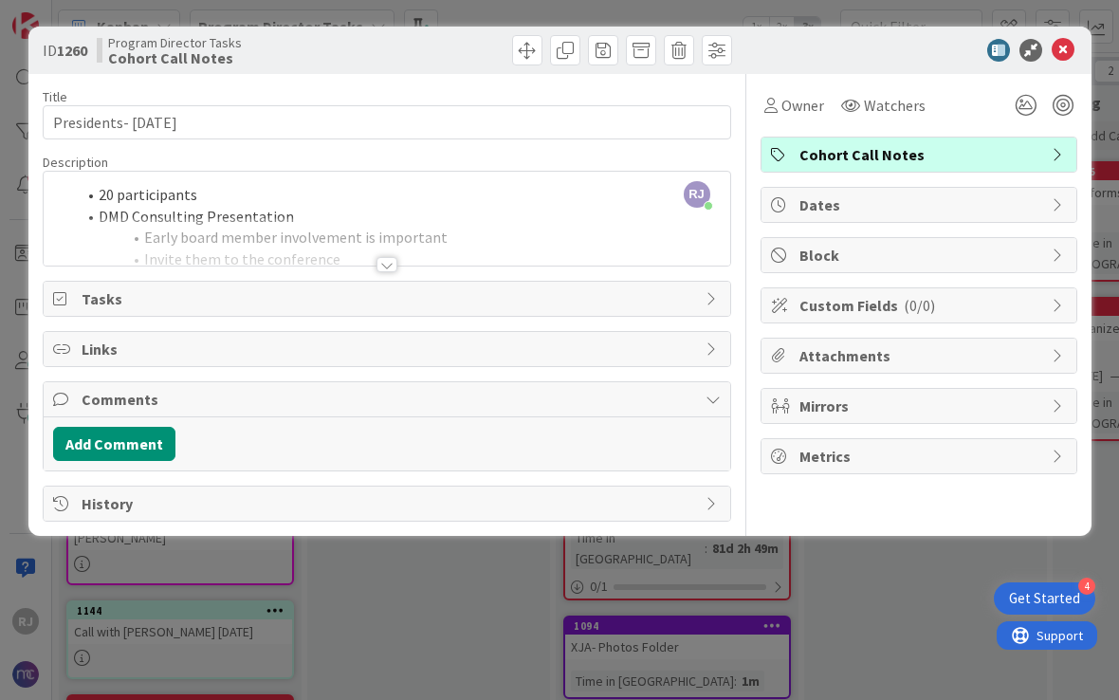
click at [385, 263] on div at bounding box center [386, 264] width 21 height 15
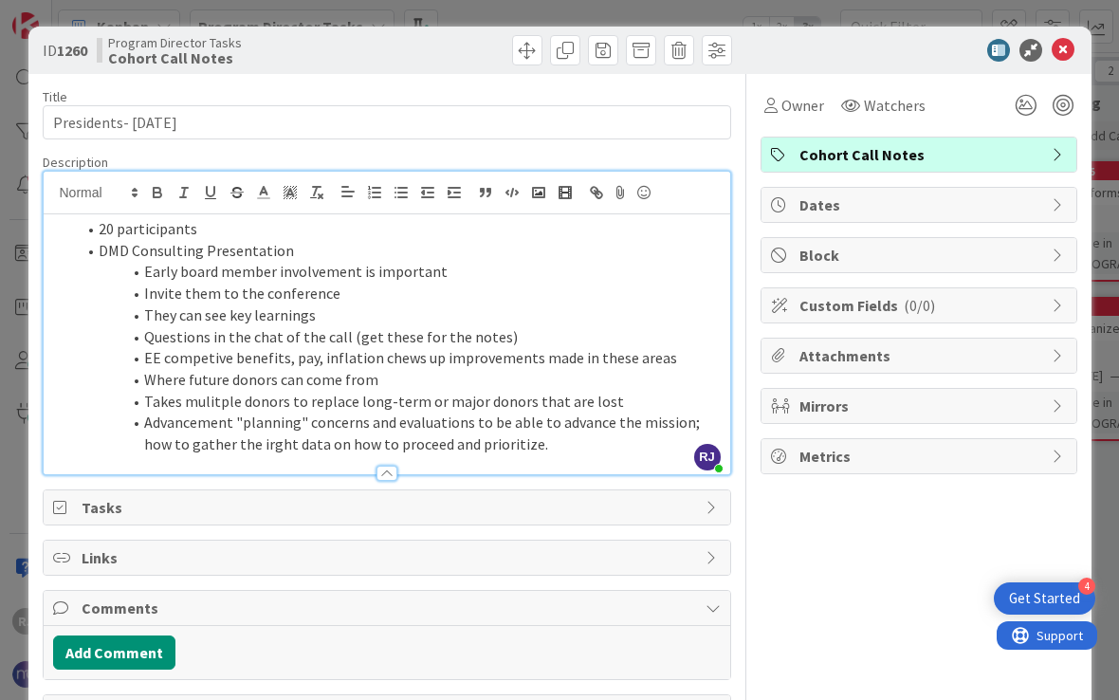
click at [555, 441] on li "Advancement "planning" concerns and evaluations to be able to advance the missi…" at bounding box center [398, 433] width 645 height 43
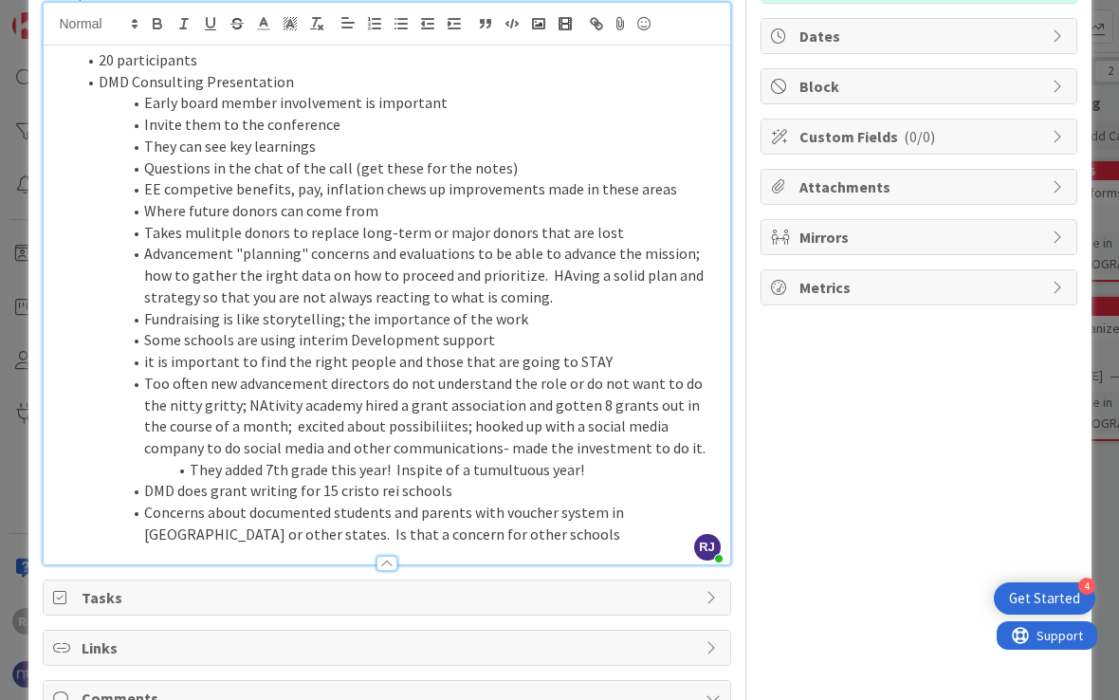
scroll to position [170, 0]
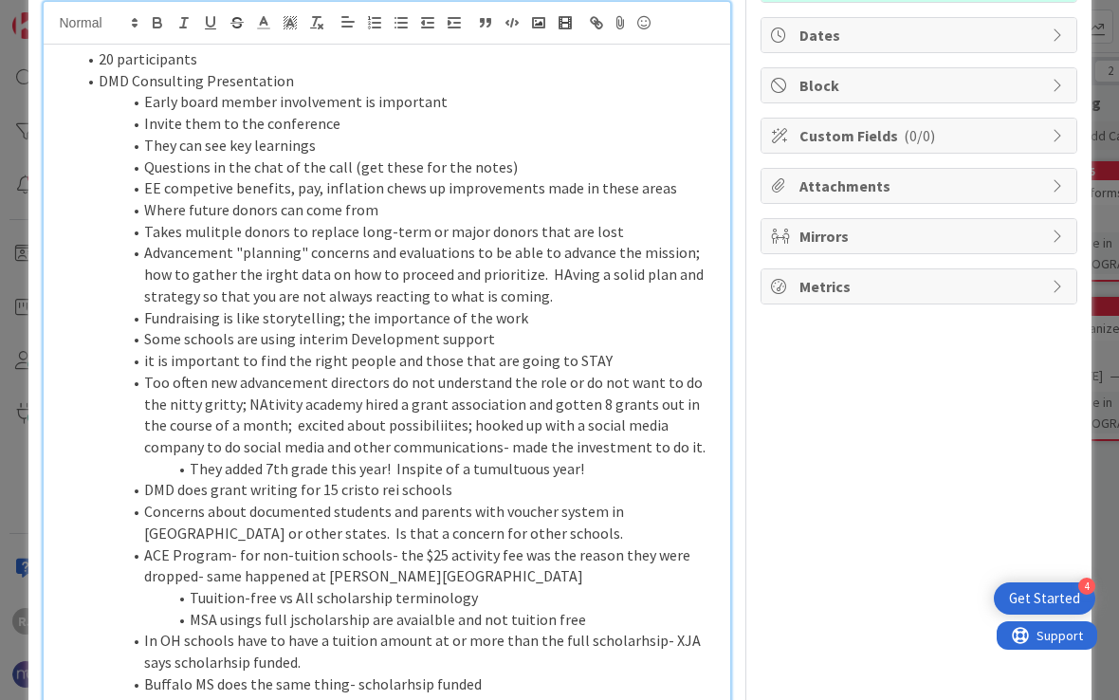
click at [235, 630] on li "In OH schools have to have a tuition amount at or more than the full scholarhsi…" at bounding box center [398, 651] width 645 height 43
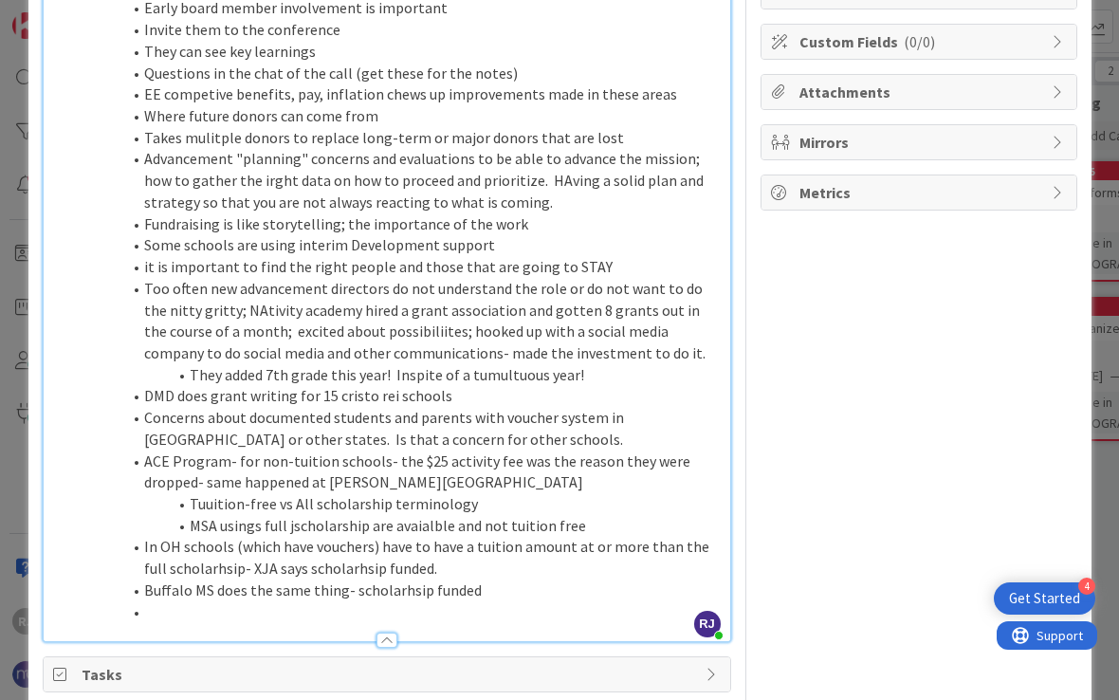
scroll to position [359, 0]
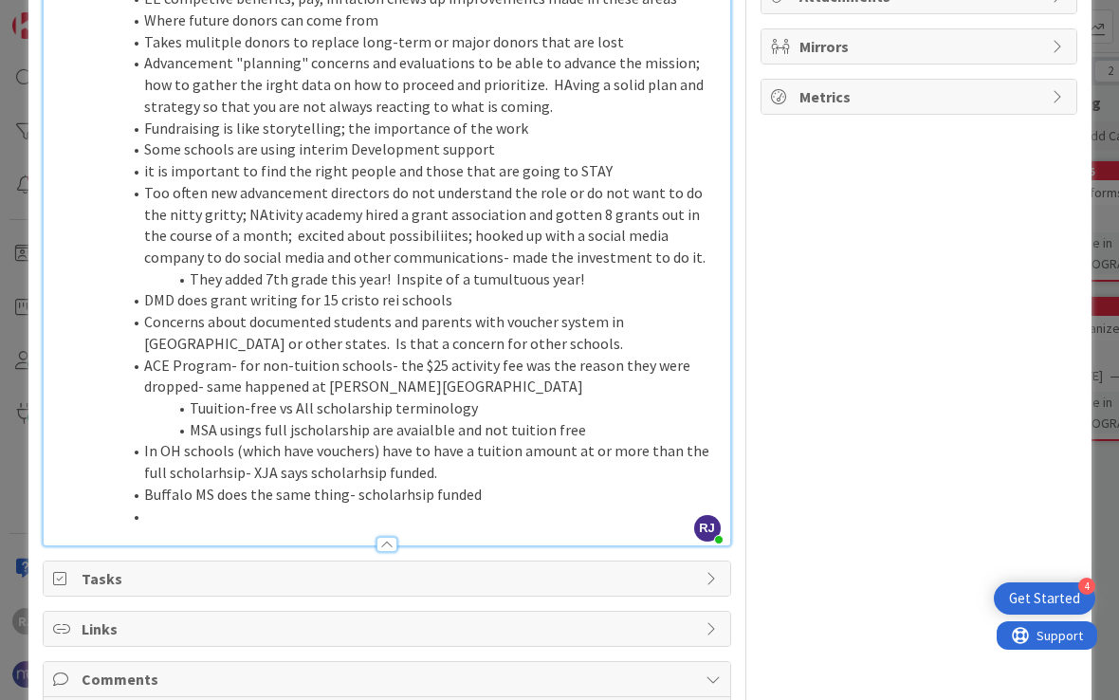
click at [178, 505] on li at bounding box center [398, 516] width 645 height 22
click at [175, 505] on li at bounding box center [398, 516] width 645 height 22
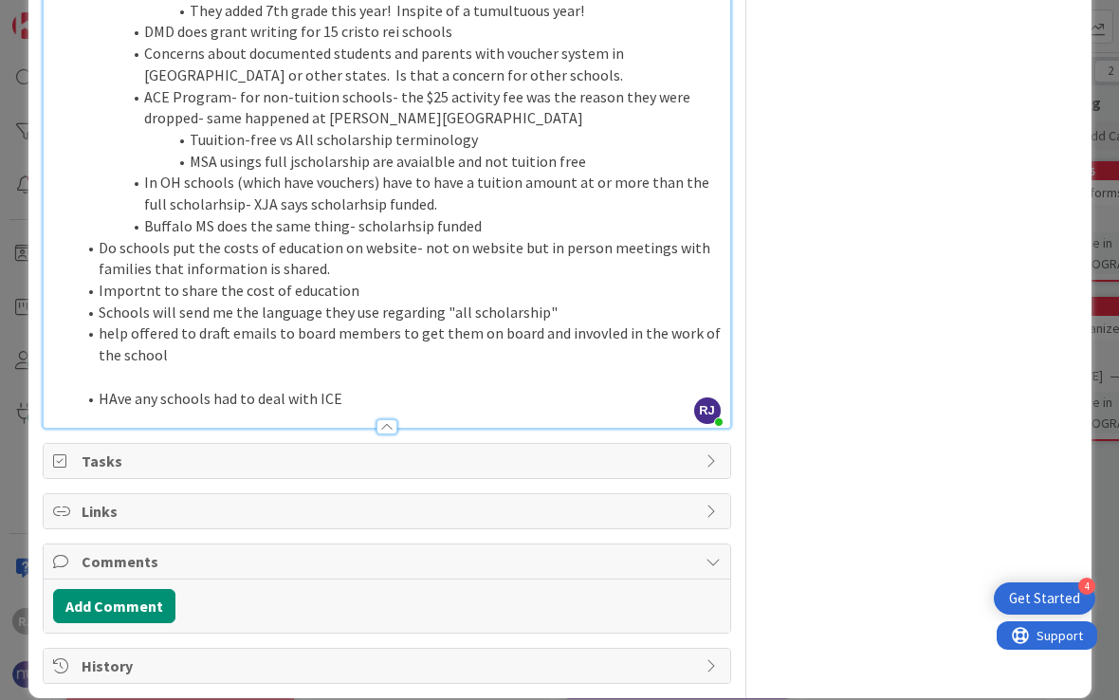
scroll to position [627, 0]
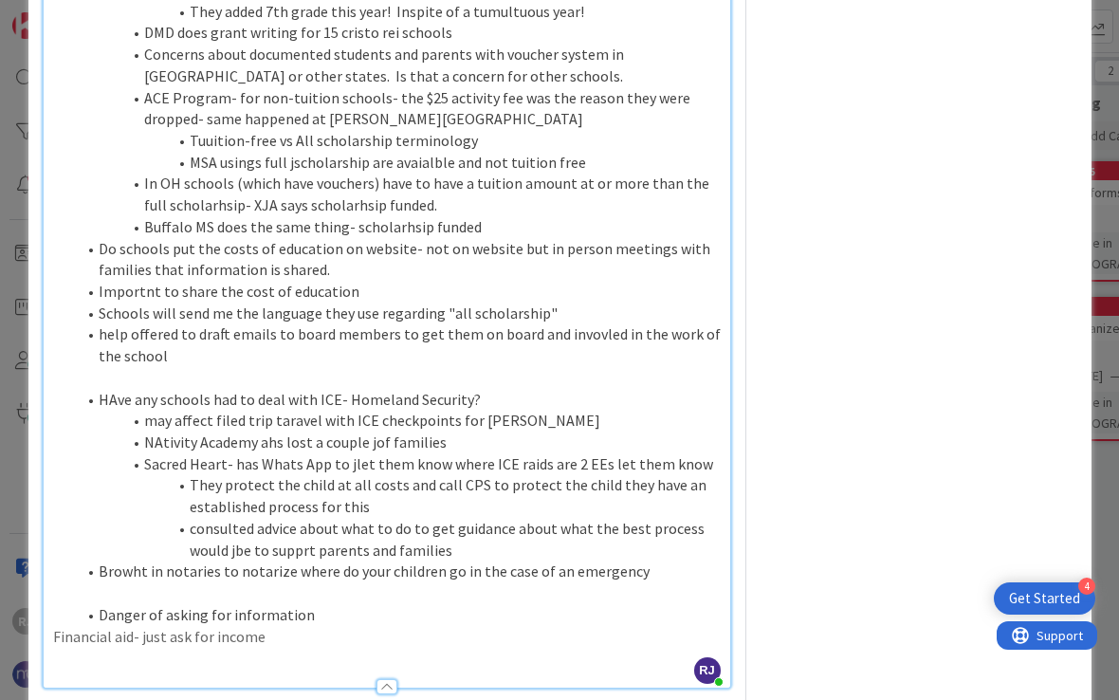
click at [278, 626] on p "Financial aid- just ask for income" at bounding box center [387, 637] width 668 height 22
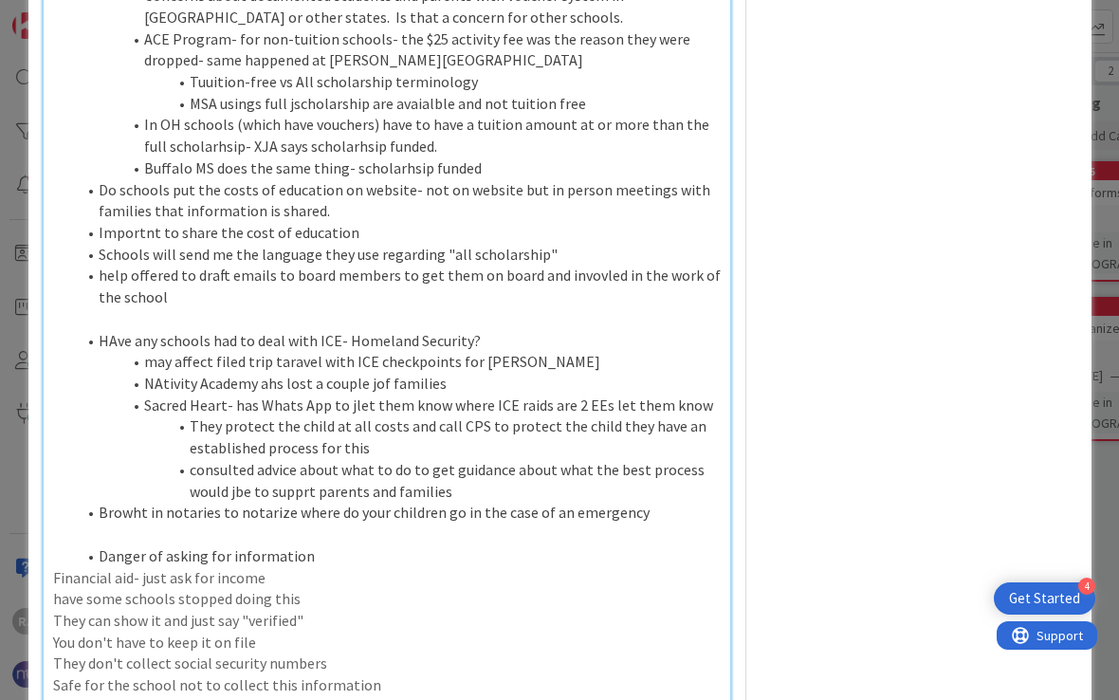
scroll to position [706, 0]
